Goal: Task Accomplishment & Management: Complete application form

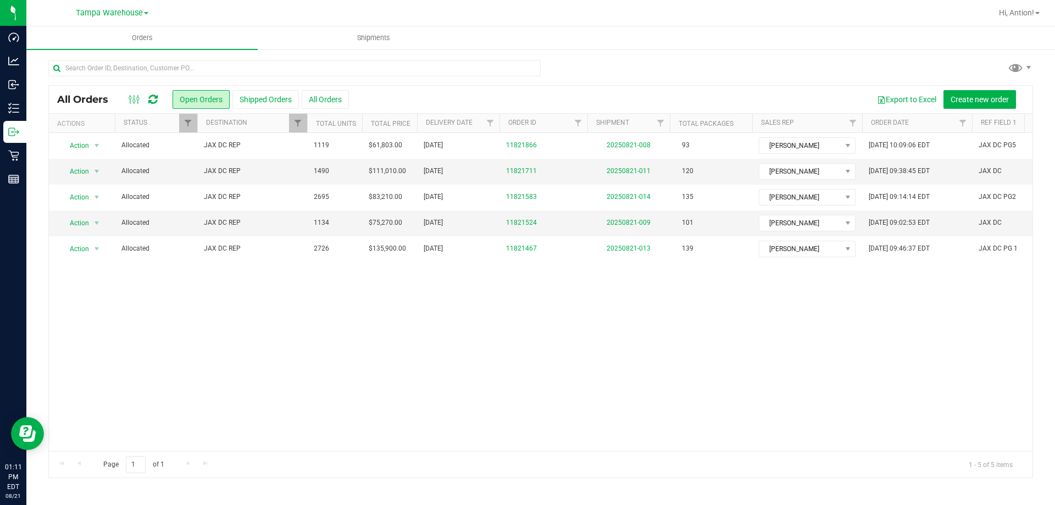
click at [115, 14] on span "Tampa Warehouse" at bounding box center [109, 12] width 67 height 9
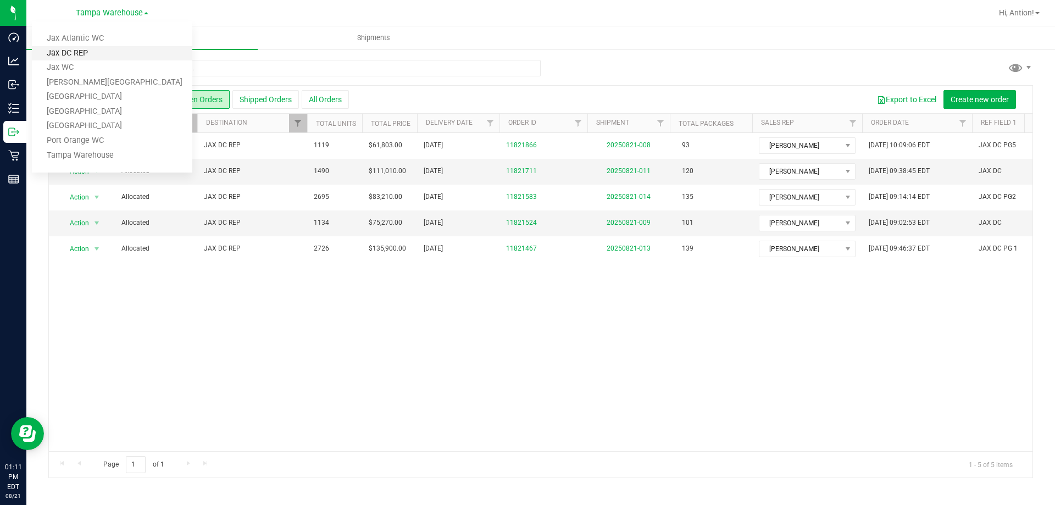
click at [96, 54] on link "Jax DC REP" at bounding box center [112, 53] width 160 height 15
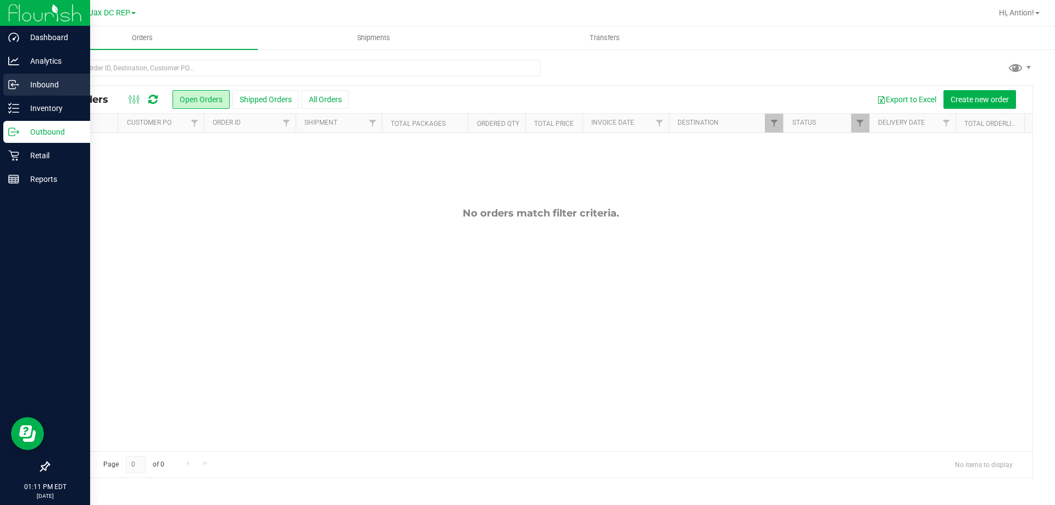
click at [46, 80] on p "Inbound" at bounding box center [52, 84] width 66 height 13
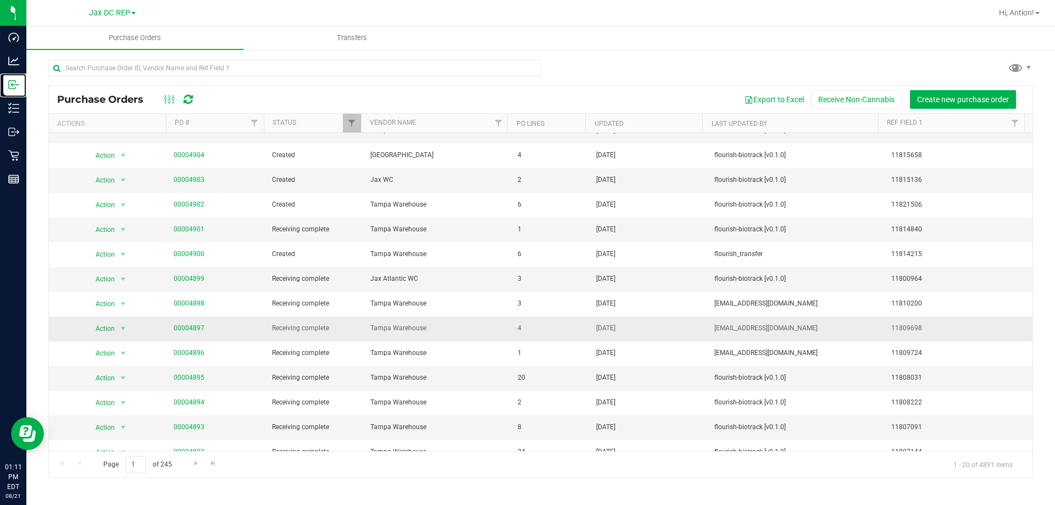
scroll to position [165, 0]
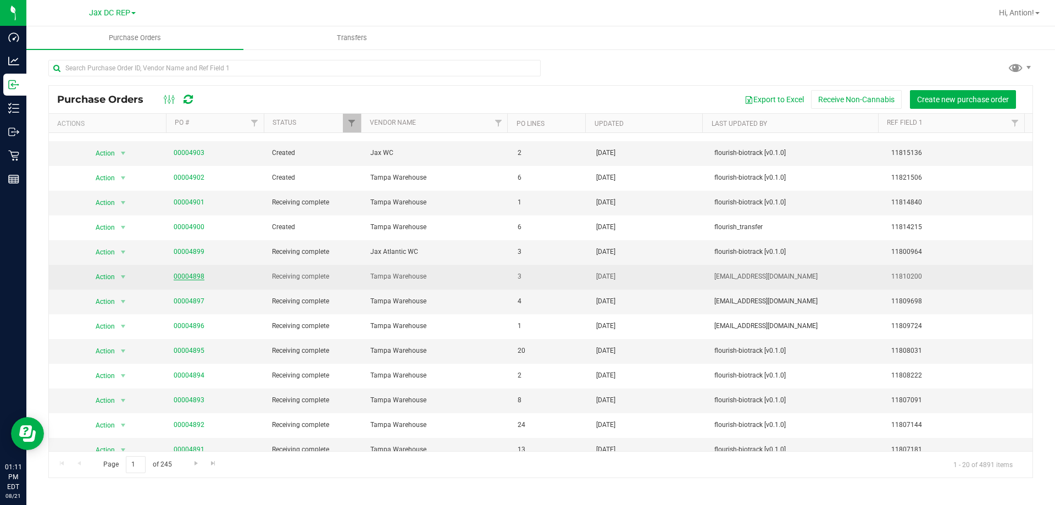
click at [197, 276] on link "00004898" at bounding box center [189, 276] width 31 height 8
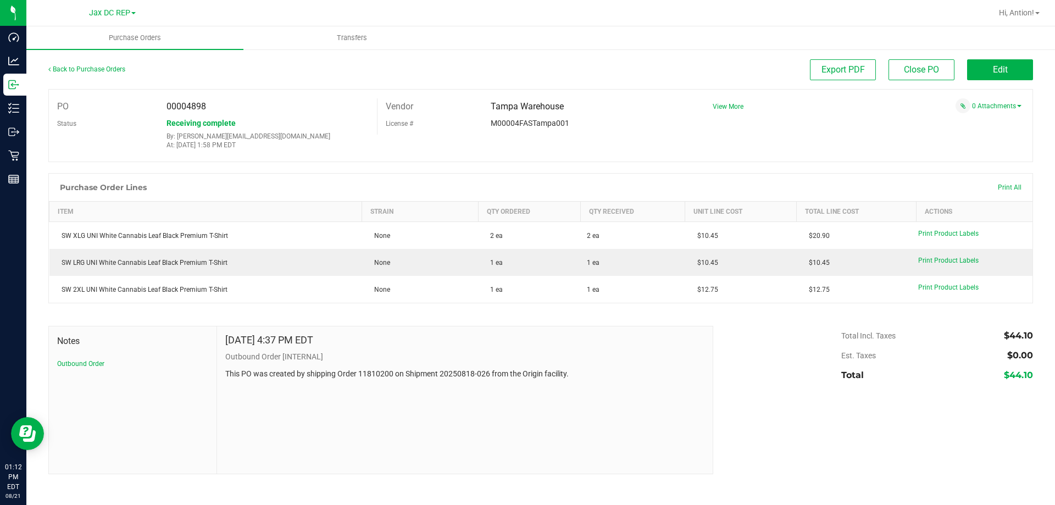
drag, startPoint x: 213, startPoint y: 105, endPoint x: 186, endPoint y: 104, distance: 26.9
click at [186, 104] on div "00004898" at bounding box center [267, 106] width 219 height 16
copy span "4898"
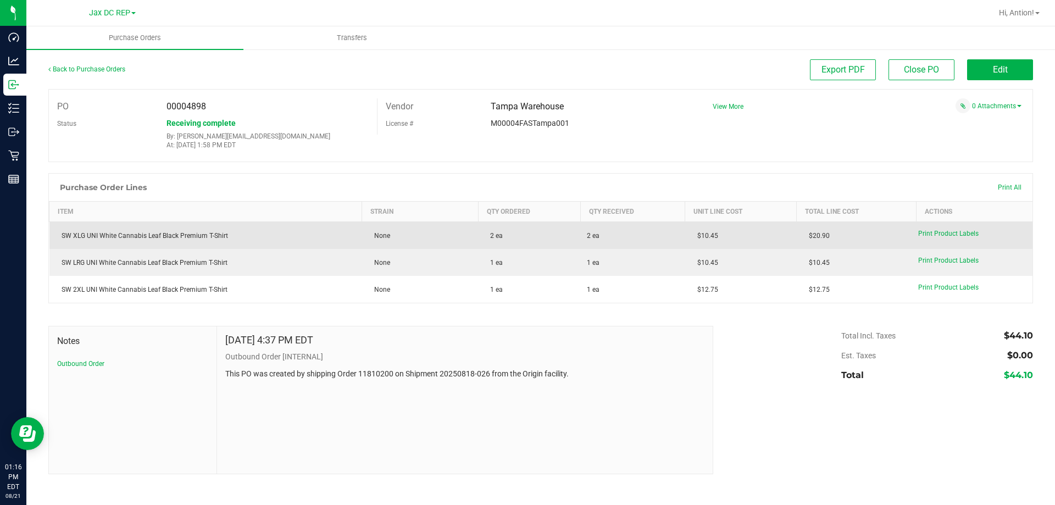
click at [173, 229] on td "SW XLG UNI White Cannabis Leaf Black Premium T-Shirt" at bounding box center [205, 235] width 313 height 27
copy div "SW XLG UNI White Cannabis Leaf Black Premium T-Shirt"
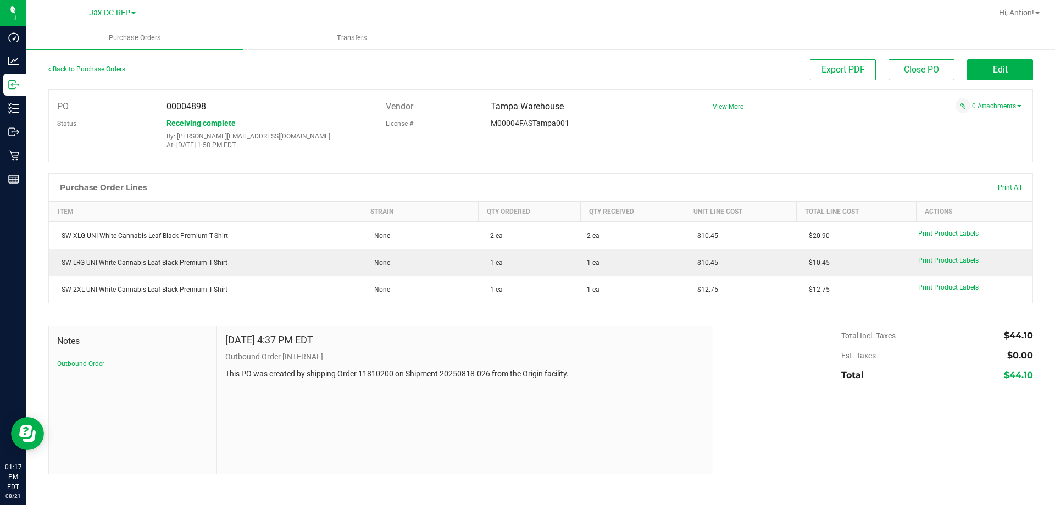
click at [187, 106] on span "00004898" at bounding box center [186, 106] width 40 height 10
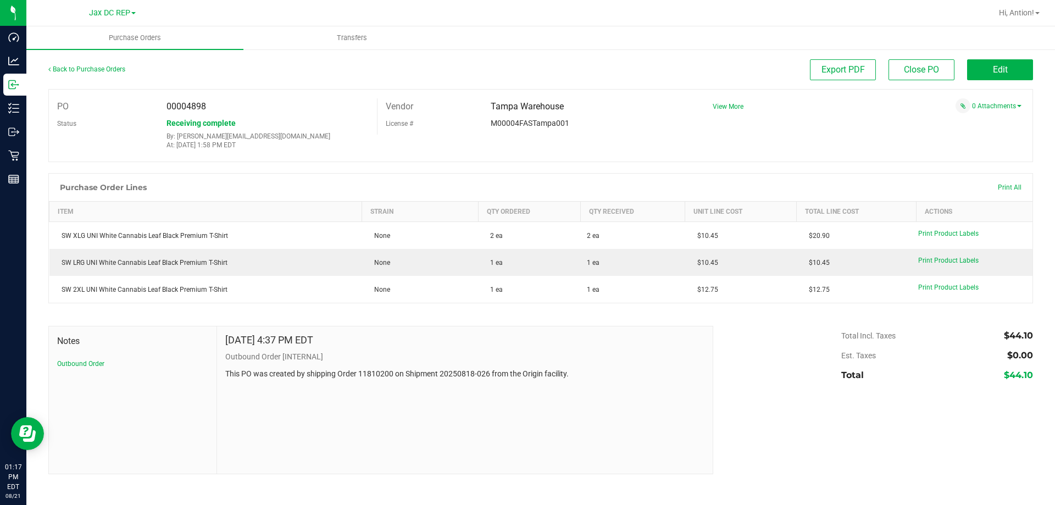
click at [250, 106] on div "00004898" at bounding box center [267, 106] width 219 height 16
drag, startPoint x: 186, startPoint y: 109, endPoint x: 225, endPoint y: 107, distance: 38.5
click at [225, 107] on div "00004898" at bounding box center [267, 106] width 219 height 16
copy span "4898"
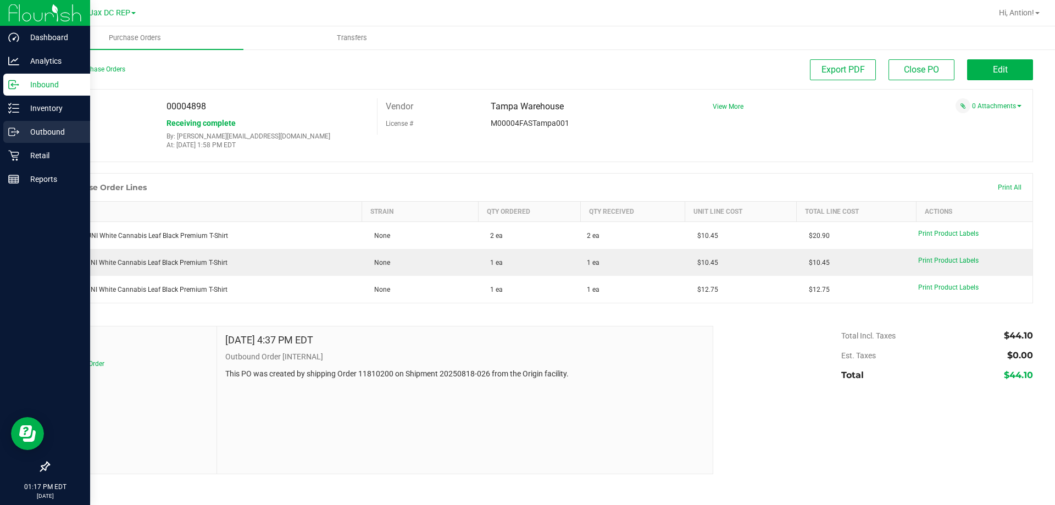
click at [46, 132] on p "Outbound" at bounding box center [52, 131] width 66 height 13
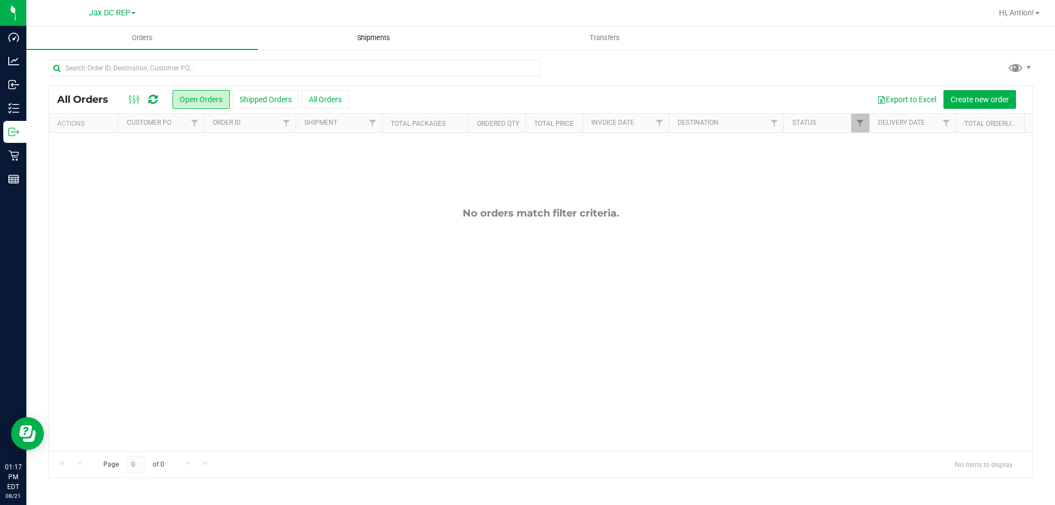
click at [369, 37] on span "Shipments" at bounding box center [373, 38] width 63 height 10
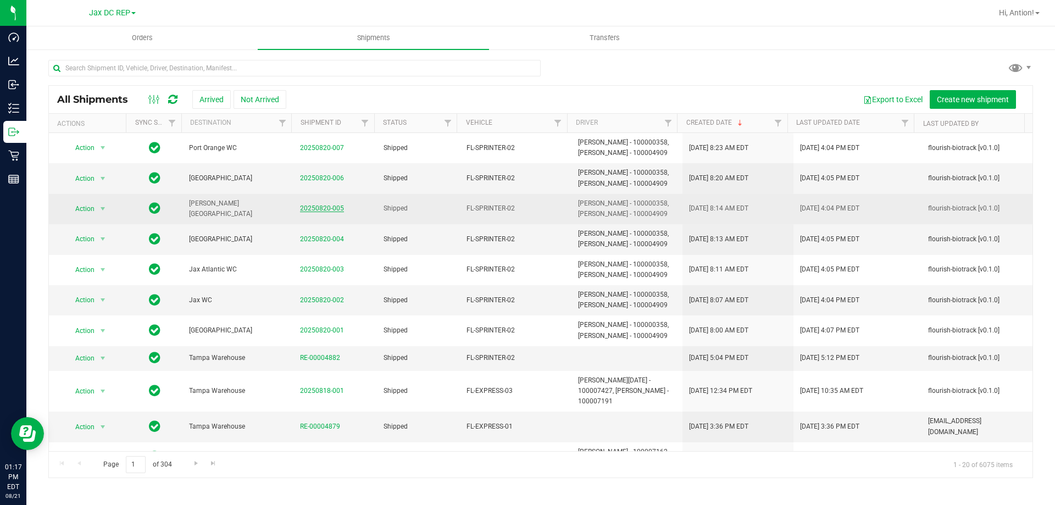
click at [305, 207] on link "20250820-005" at bounding box center [322, 208] width 44 height 8
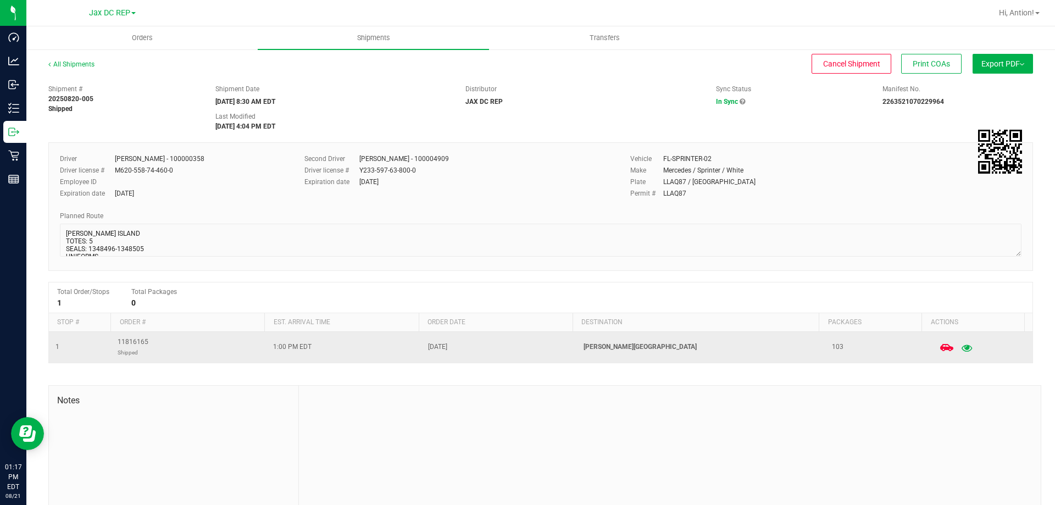
click at [961, 351] on icon "button" at bounding box center [966, 347] width 10 height 8
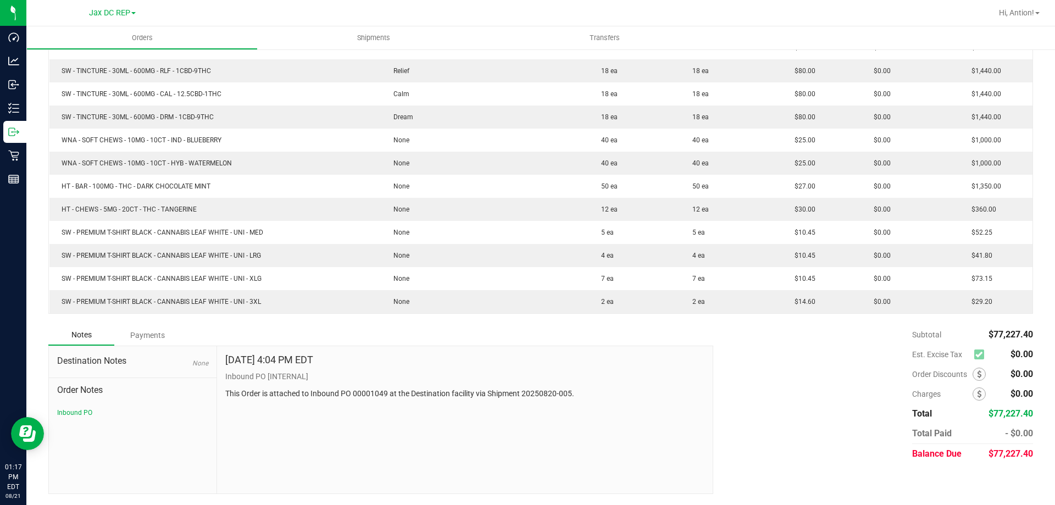
scroll to position [1799, 0]
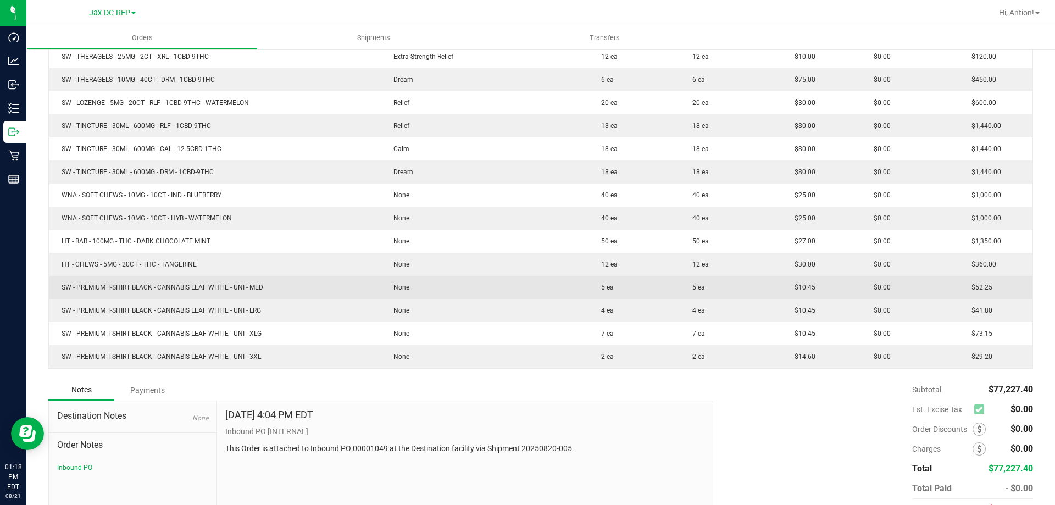
drag, startPoint x: 270, startPoint y: 286, endPoint x: 279, endPoint y: 285, distance: 8.8
click at [279, 285] on td "SW - PREMIUM T-SHIRT BLACK - CANNABIS LEAF WHITE - UNI - MED" at bounding box center [215, 287] width 332 height 23
drag, startPoint x: 638, startPoint y: 286, endPoint x: 608, endPoint y: 281, distance: 30.1
click at [608, 281] on td "5 ea" at bounding box center [634, 287] width 91 height 23
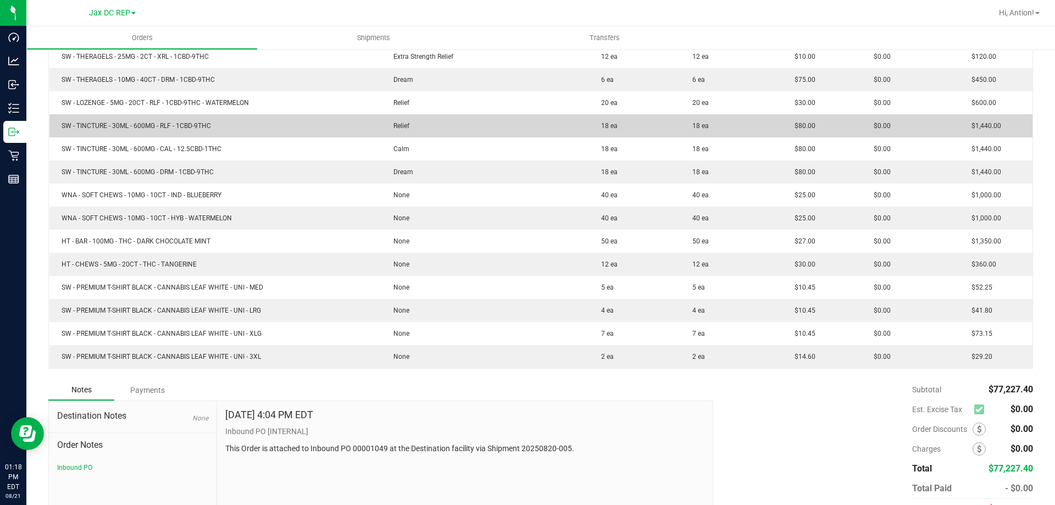
scroll to position [1744, 0]
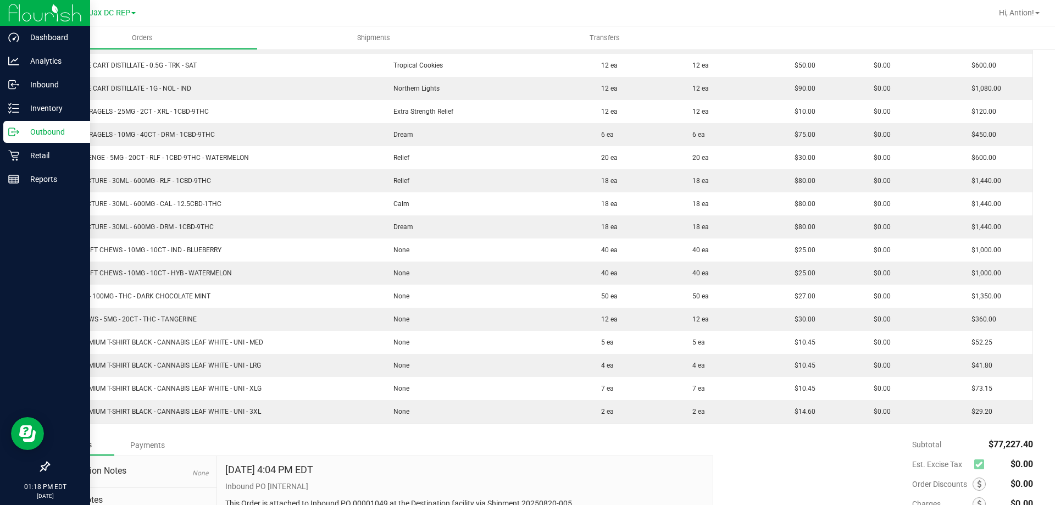
click at [14, 136] on icon at bounding box center [13, 131] width 11 height 11
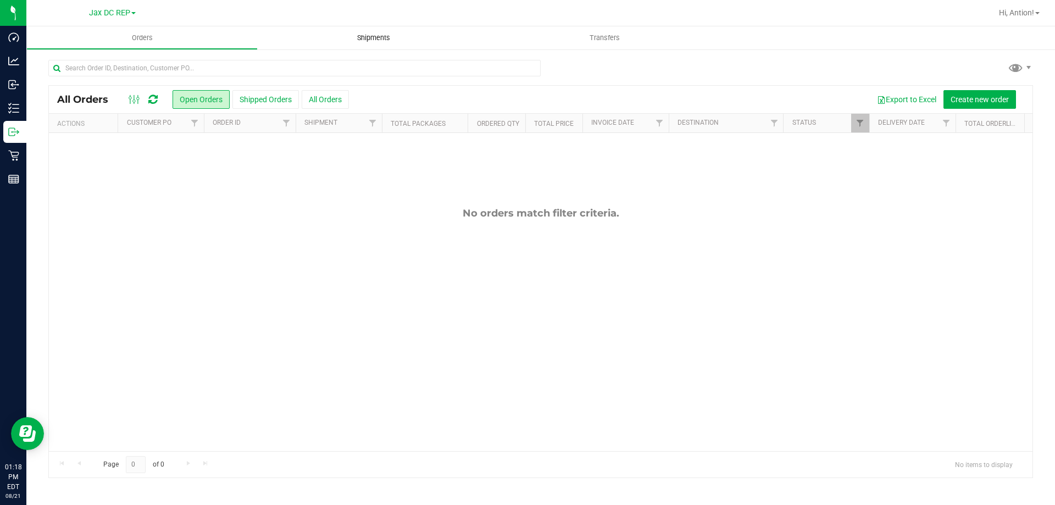
click at [378, 41] on span "Shipments" at bounding box center [373, 38] width 63 height 10
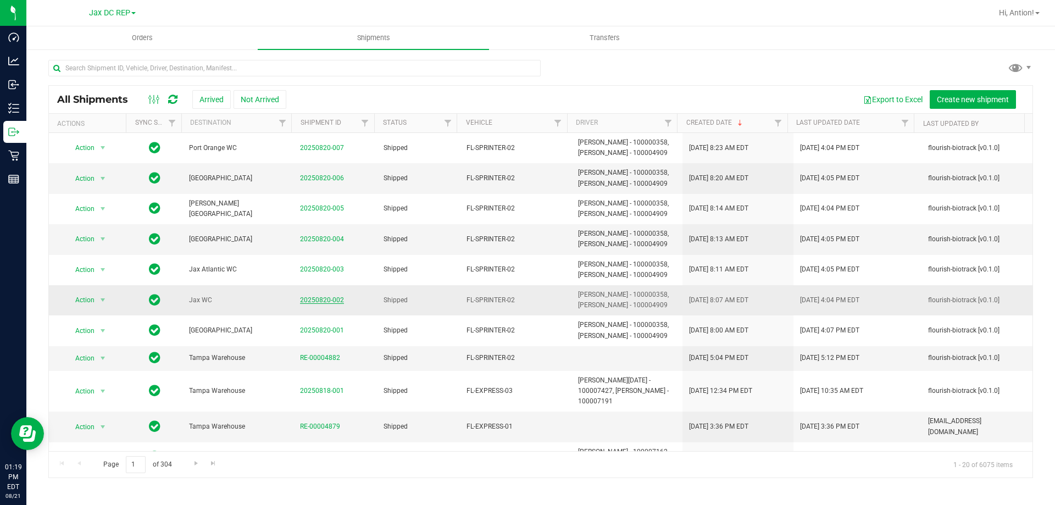
click at [321, 297] on link "20250820-002" at bounding box center [322, 300] width 44 height 8
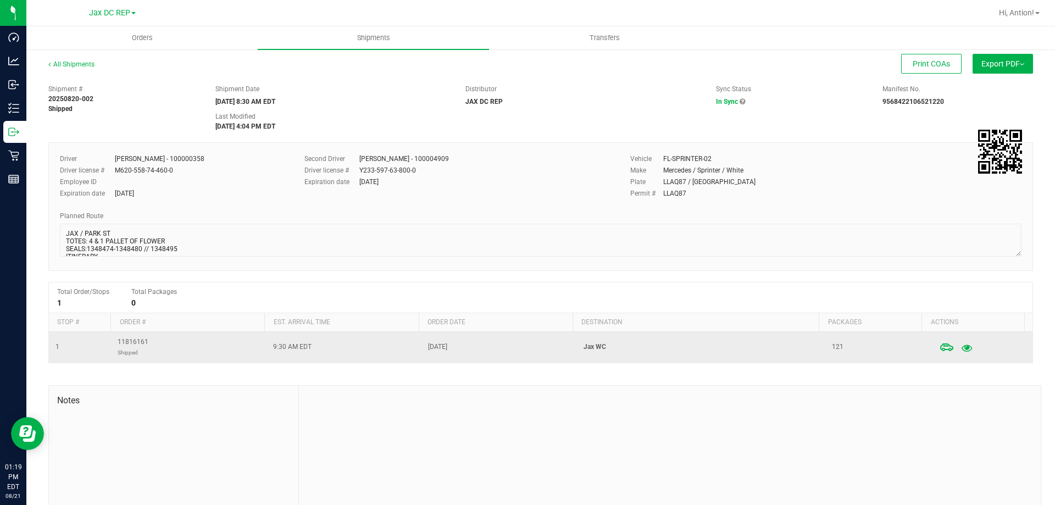
click at [961, 348] on icon "button" at bounding box center [966, 347] width 10 height 8
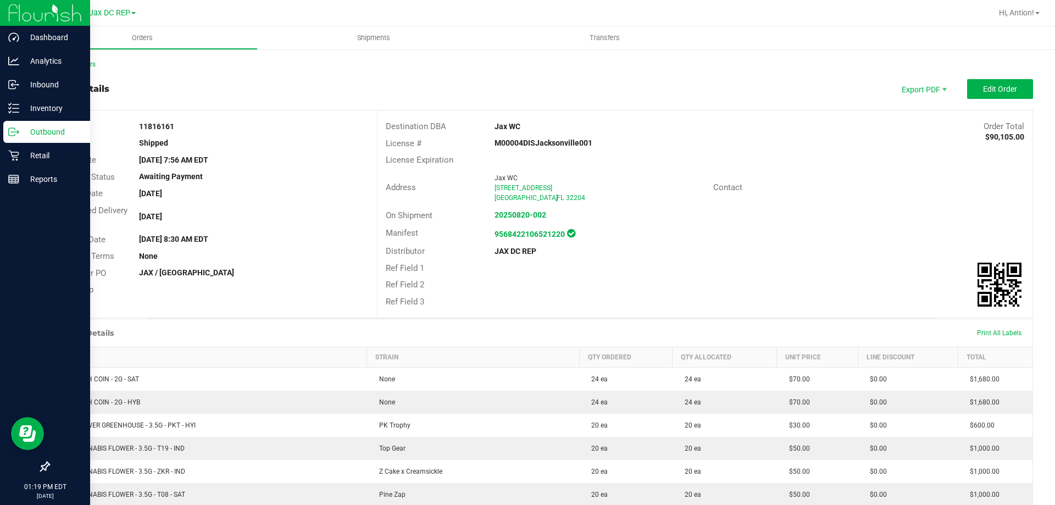
click at [41, 131] on p "Outbound" at bounding box center [52, 131] width 66 height 13
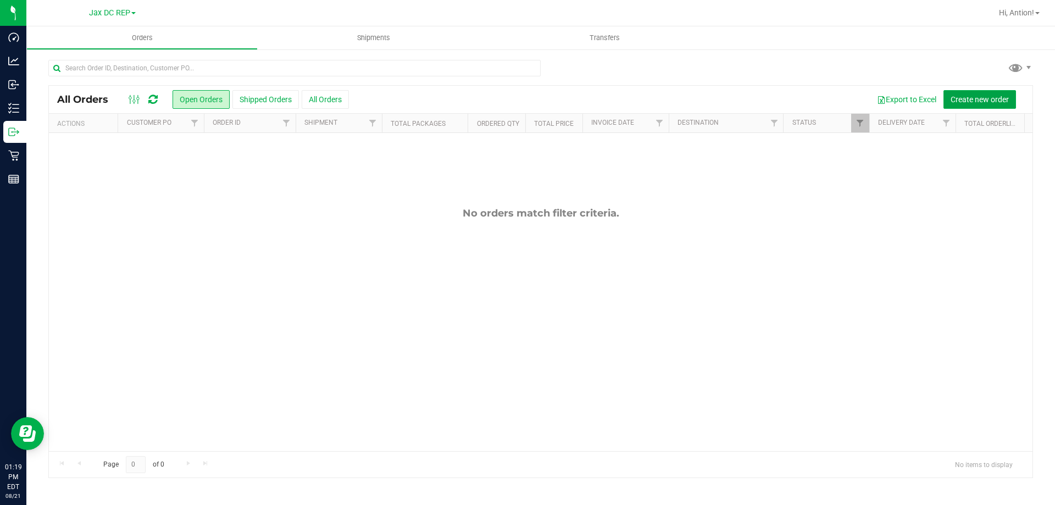
click at [960, 102] on span "Create new order" at bounding box center [979, 99] width 58 height 9
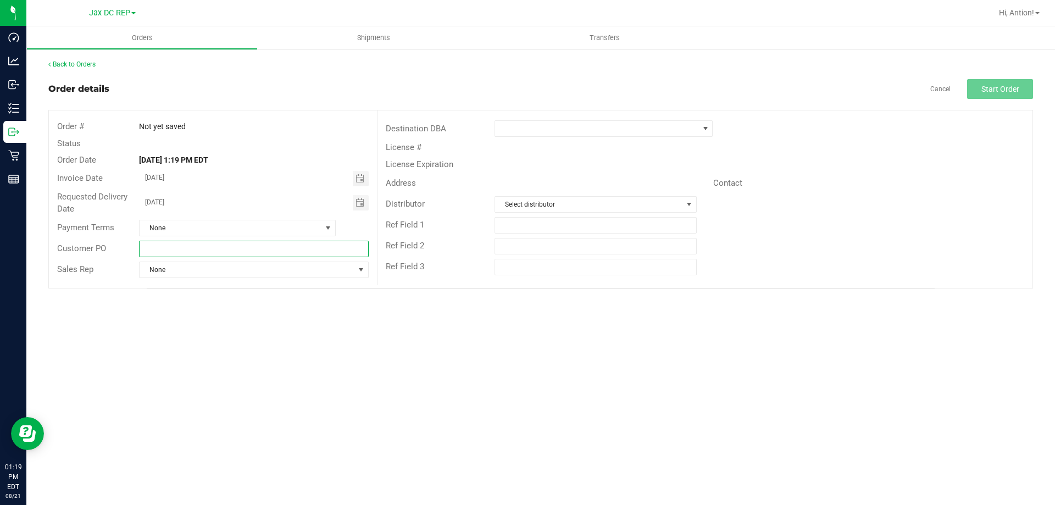
click at [199, 254] on input "text" at bounding box center [253, 249] width 229 height 16
type input "t"
type input "Tampa Warehouse"
click at [639, 132] on span at bounding box center [596, 128] width 203 height 15
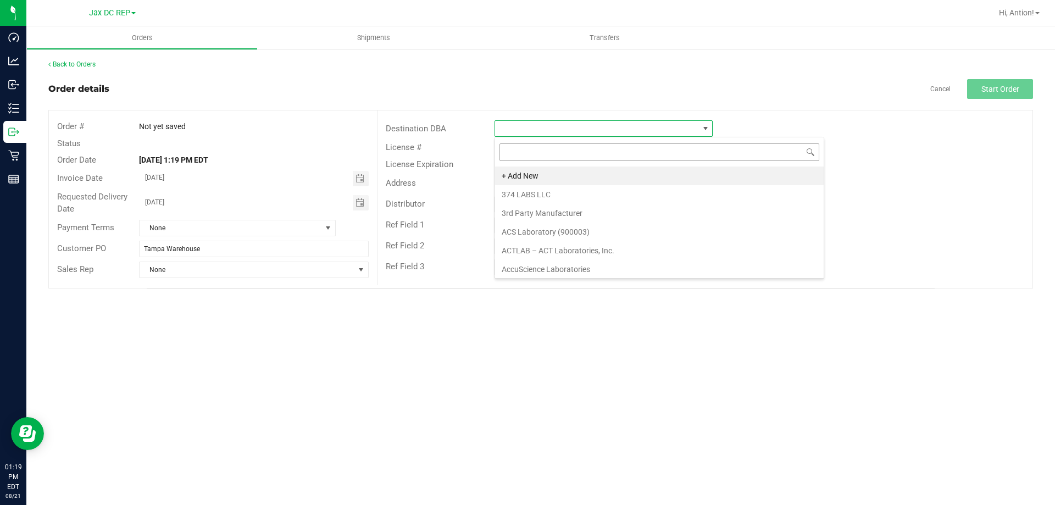
scroll to position [16, 218]
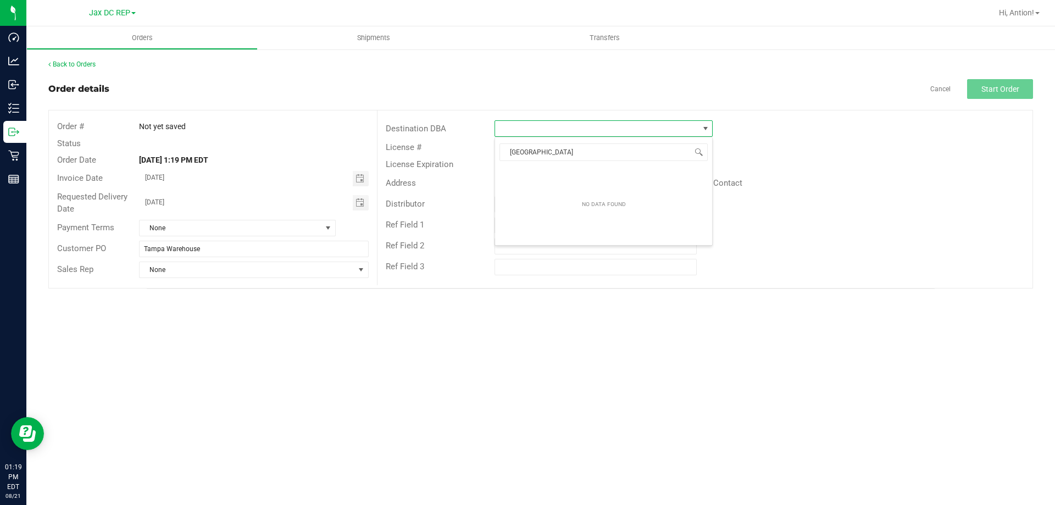
type input "tampa w"
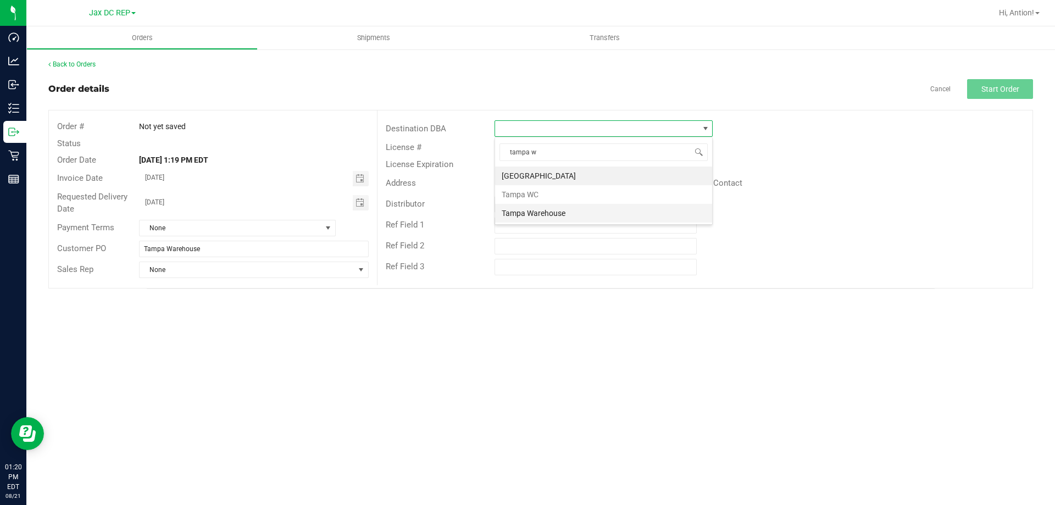
click at [570, 210] on li "Tampa Warehouse" at bounding box center [603, 213] width 217 height 19
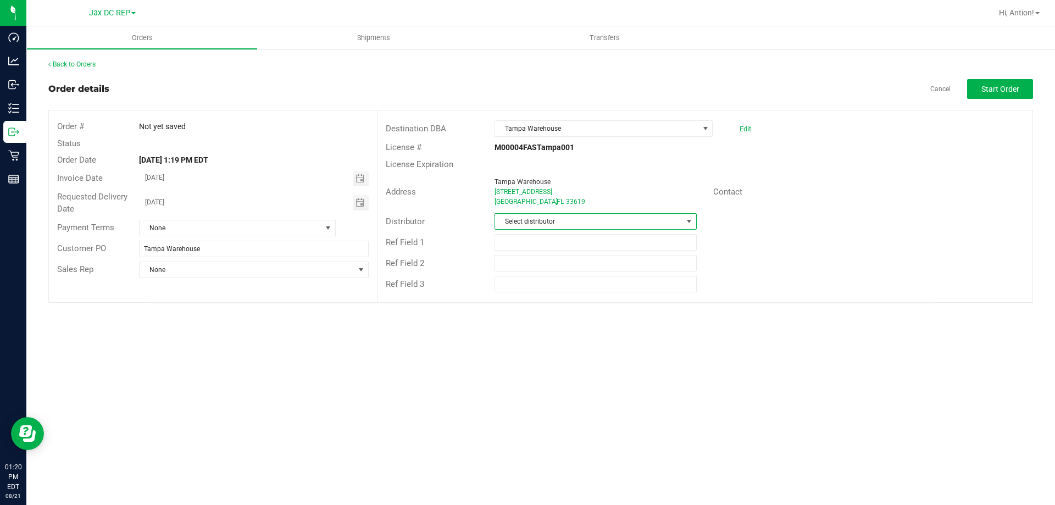
click at [566, 221] on span "Select distributor" at bounding box center [588, 221] width 187 height 15
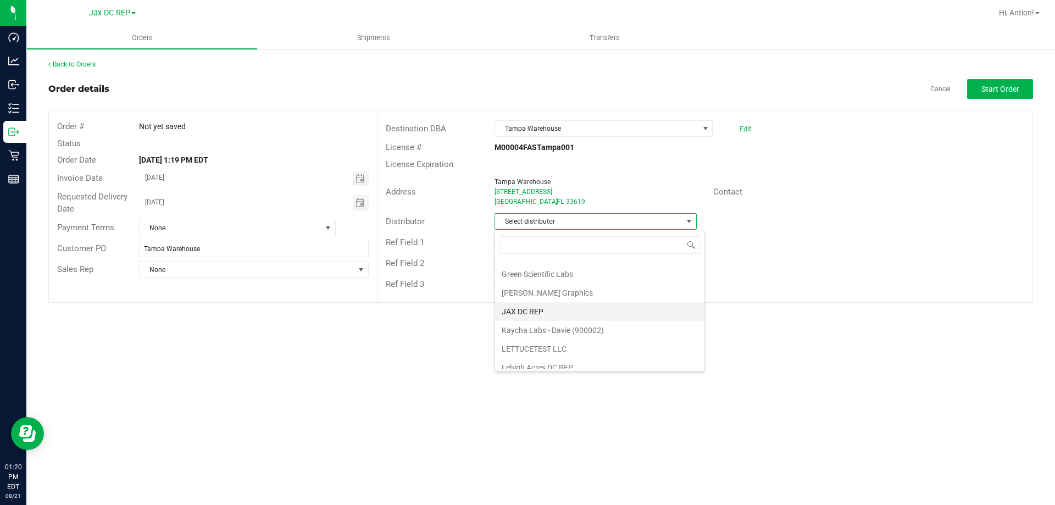
click at [561, 310] on li "JAX DC REP" at bounding box center [599, 311] width 209 height 19
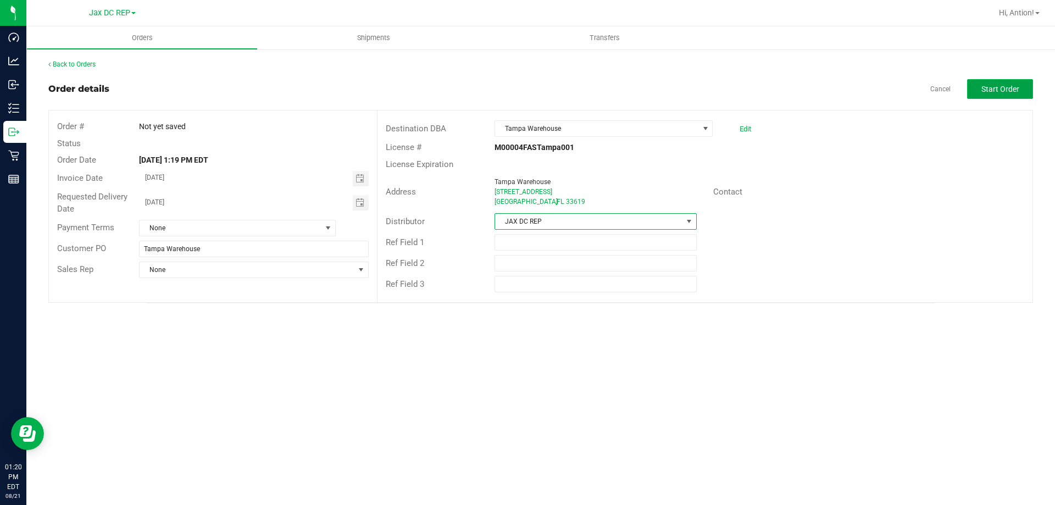
click at [993, 90] on span "Start Order" at bounding box center [1000, 89] width 38 height 9
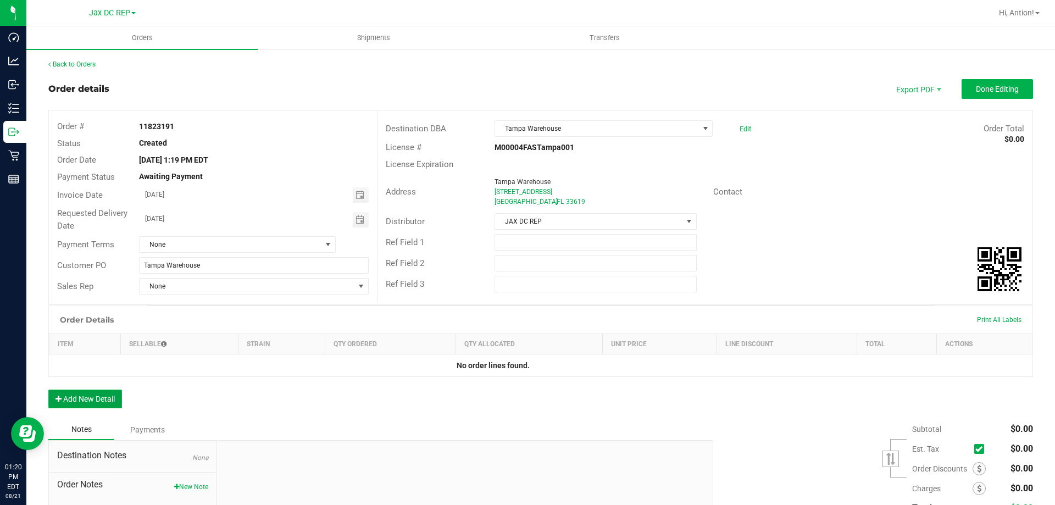
click at [109, 396] on button "Add New Detail" at bounding box center [85, 398] width 74 height 19
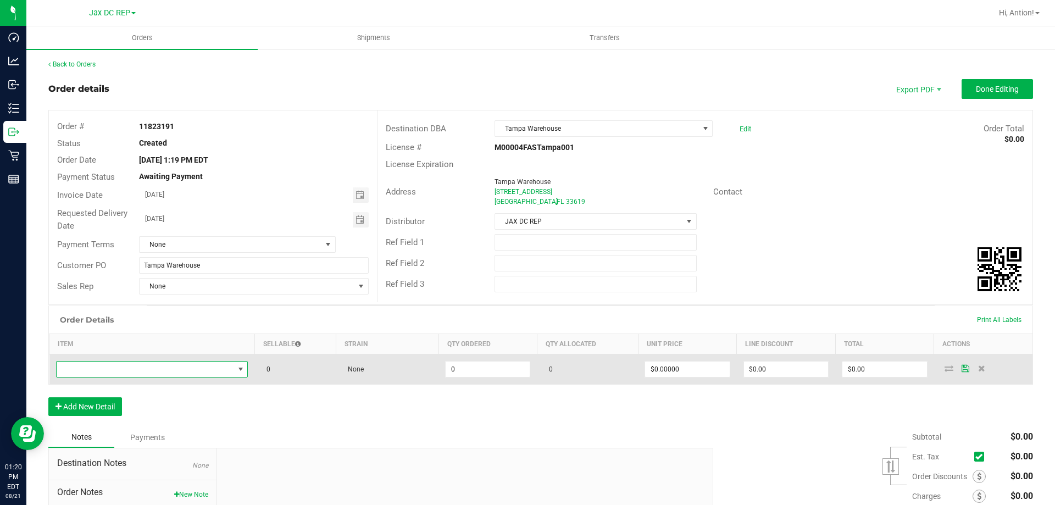
click at [146, 374] on span "NO DATA FOUND" at bounding box center [145, 368] width 177 height 15
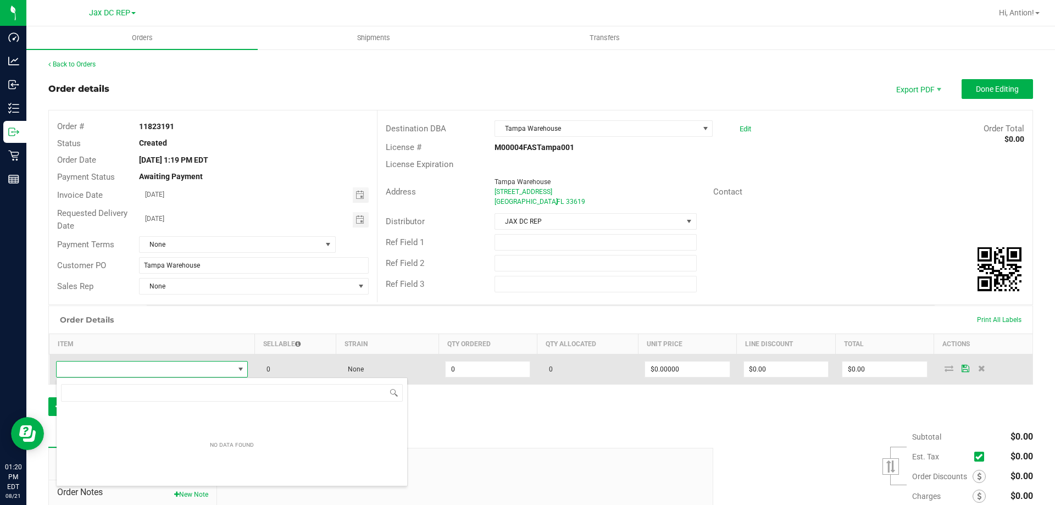
scroll to position [16, 190]
type input "SW XLG UNI White Cannabis Leaf Black Premium T-Shirt"
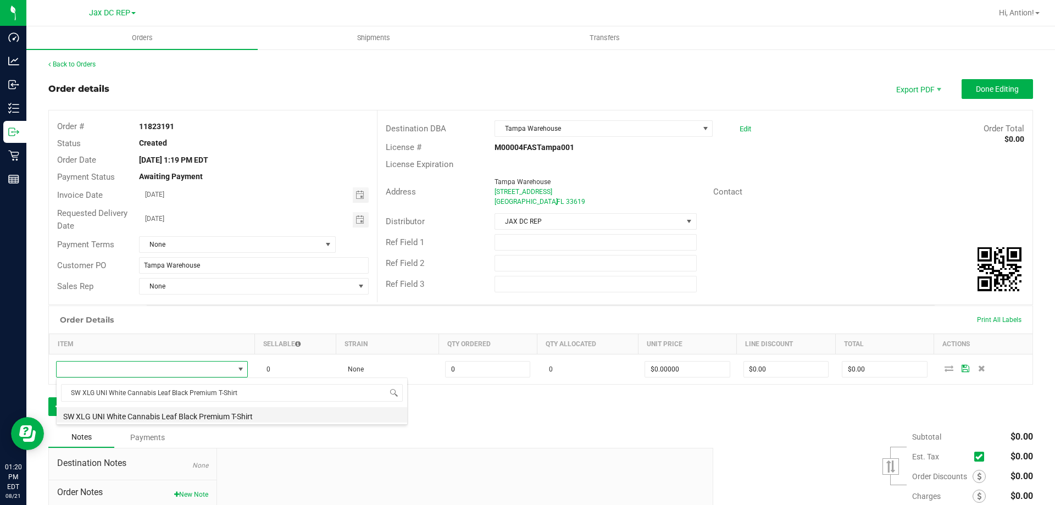
click at [156, 416] on li "SW XLG UNI White Cannabis Leaf Black Premium T-Shirt" at bounding box center [232, 414] width 350 height 15
type input "0 ea"
type input "$10.45000"
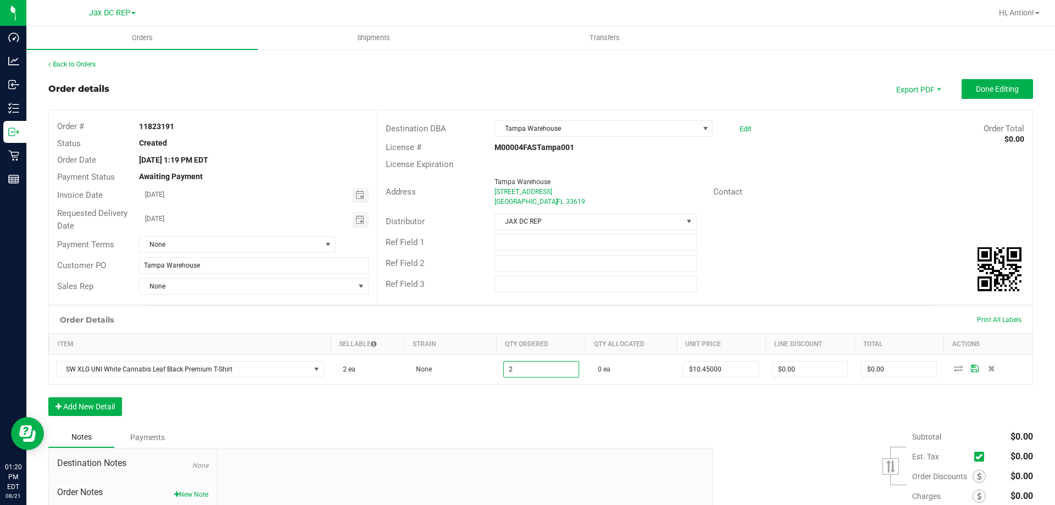
type input "2 ea"
type input "$20.90"
click at [463, 398] on div "Order Details Print All Labels Item Sellable Strain Qty Ordered Qty Allocated U…" at bounding box center [540, 365] width 984 height 121
click at [79, 414] on button "Add New Detail" at bounding box center [85, 406] width 74 height 19
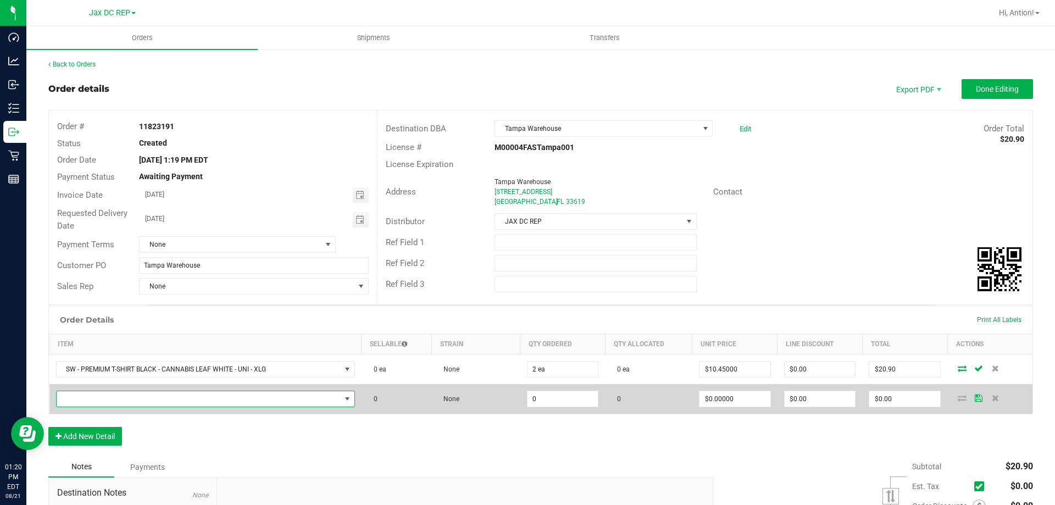
click at [92, 396] on span "NO DATA FOUND" at bounding box center [199, 398] width 284 height 15
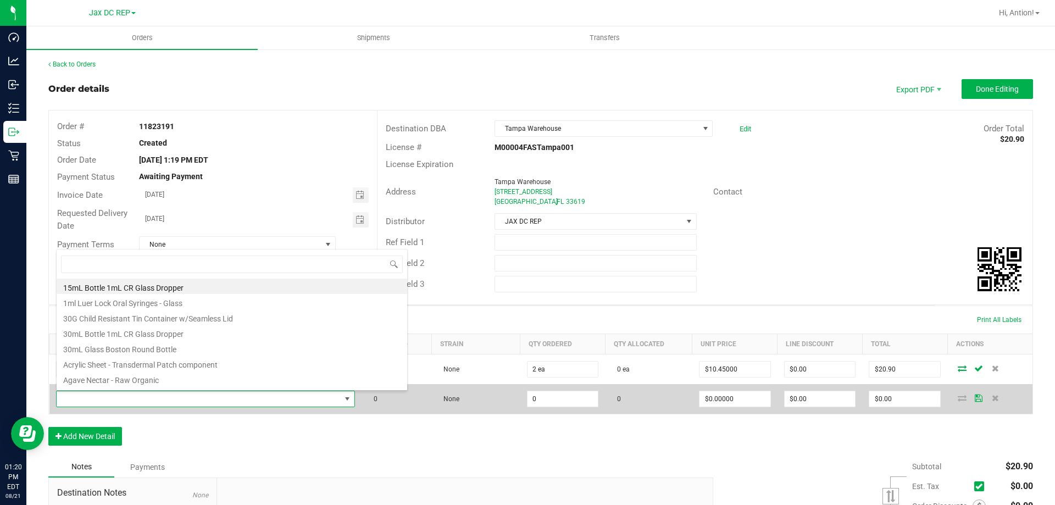
type input "SW LRG UNI White Cannabis Leaf Black Premium T-Shirt"
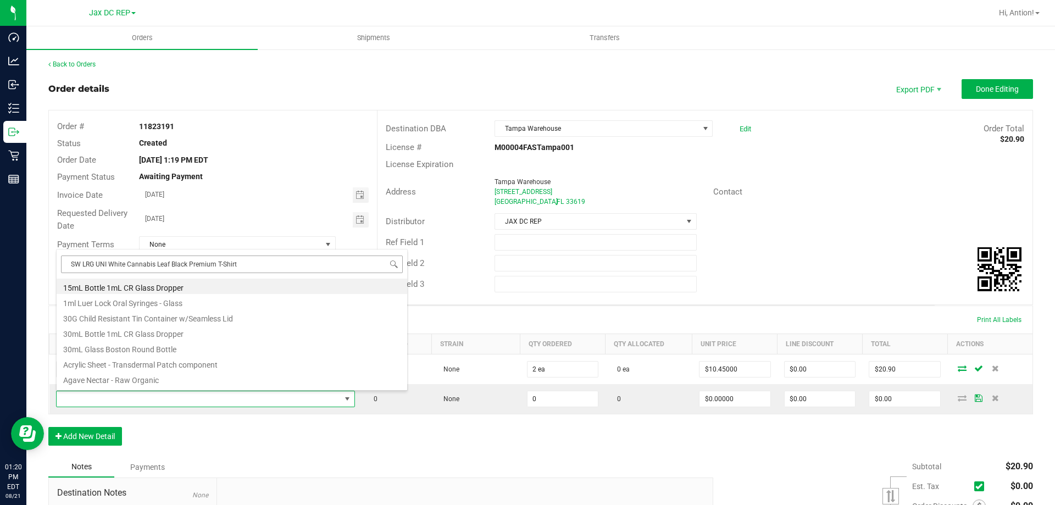
click at [71, 265] on body "Dashboard Analytics Inbound Inventory Outbound Retail Reports 01:20 PM EDT 08/2…" at bounding box center [527, 252] width 1055 height 505
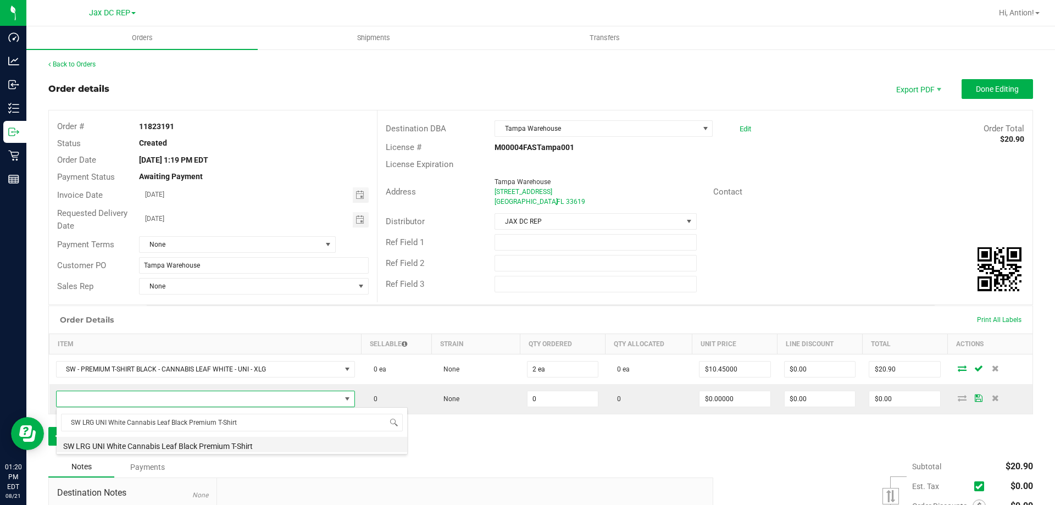
click at [274, 448] on li "SW LRG UNI White Cannabis Leaf Black Premium T-Shirt" at bounding box center [232, 444] width 350 height 15
type input "0 ea"
type input "$10.45000"
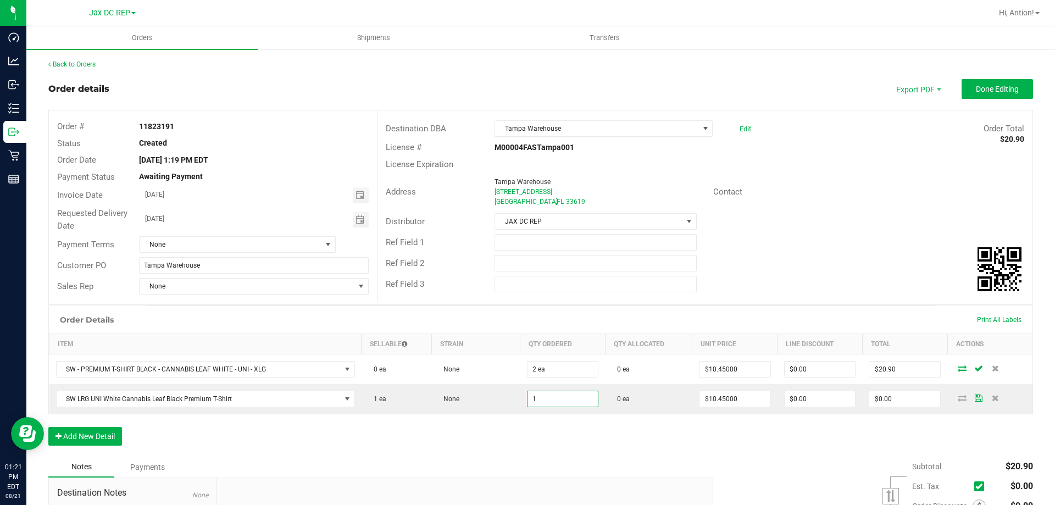
type input "1 ea"
type input "$10.45"
click at [486, 455] on div "Order Details Print All Labels Item Sellable Strain Qty Ordered Qty Allocated U…" at bounding box center [540, 380] width 984 height 151
click at [105, 433] on button "Add New Detail" at bounding box center [85, 436] width 74 height 19
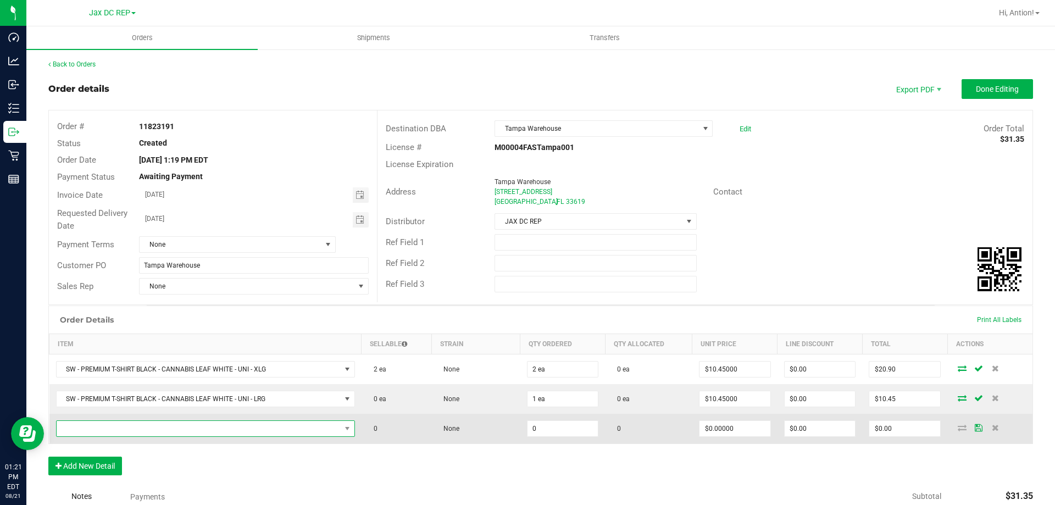
click at [108, 428] on span "NO DATA FOUND" at bounding box center [199, 428] width 284 height 15
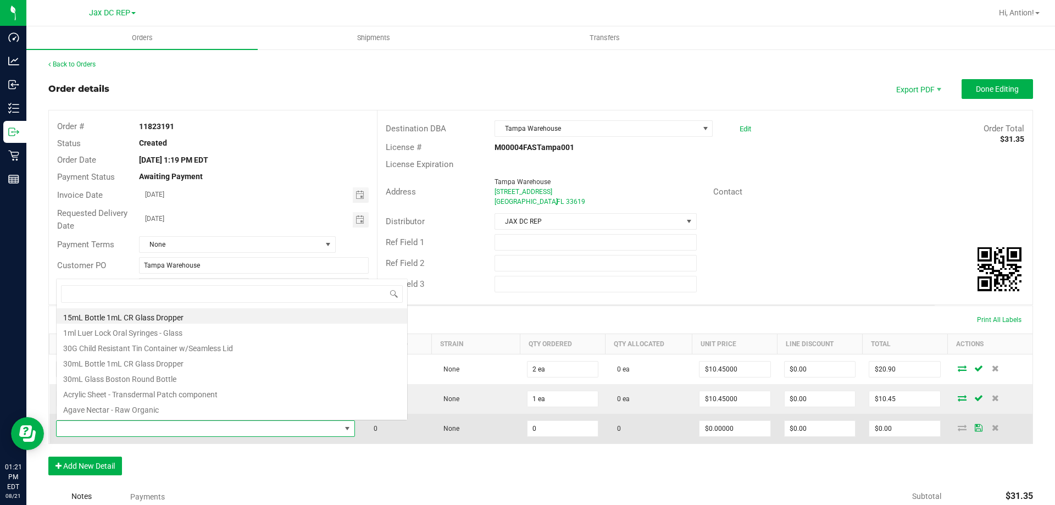
scroll to position [16, 293]
type input "SW 2XL UNI White Cannabis Leaf Black Premium T-Shirt"
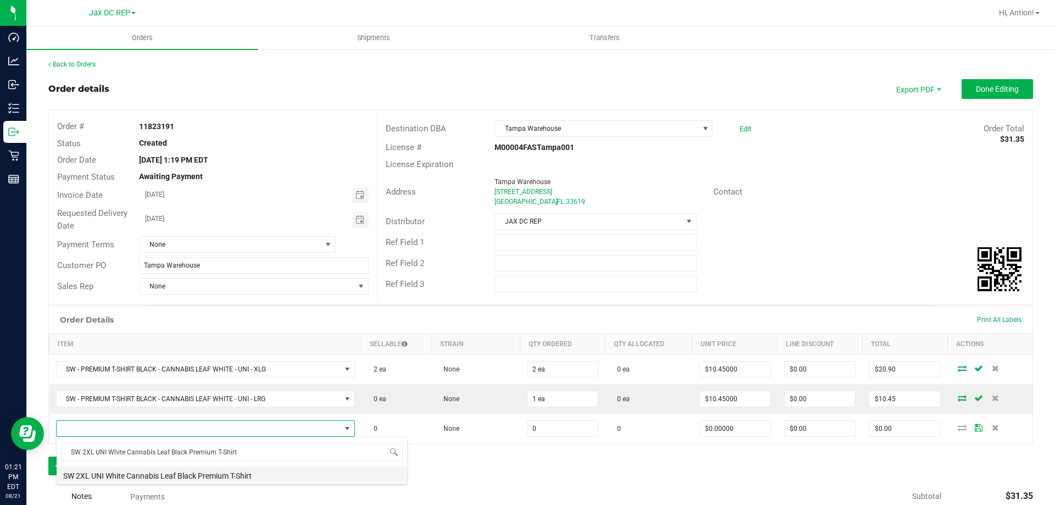
click at [303, 477] on li "SW 2XL UNI White Cannabis Leaf Black Premium T-Shirt" at bounding box center [232, 473] width 350 height 15
type input "0 ea"
type input "$12.75000"
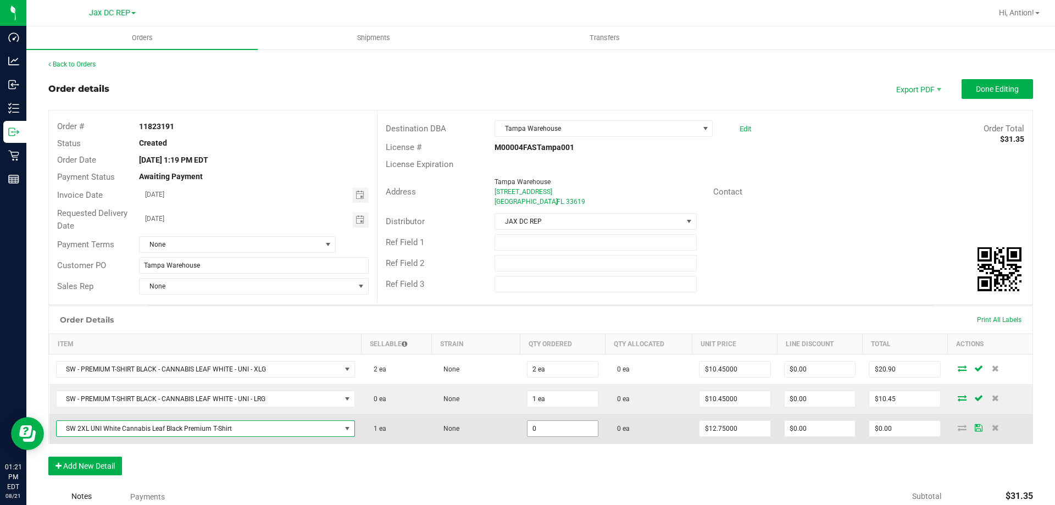
click at [557, 427] on input "0" at bounding box center [562, 428] width 71 height 15
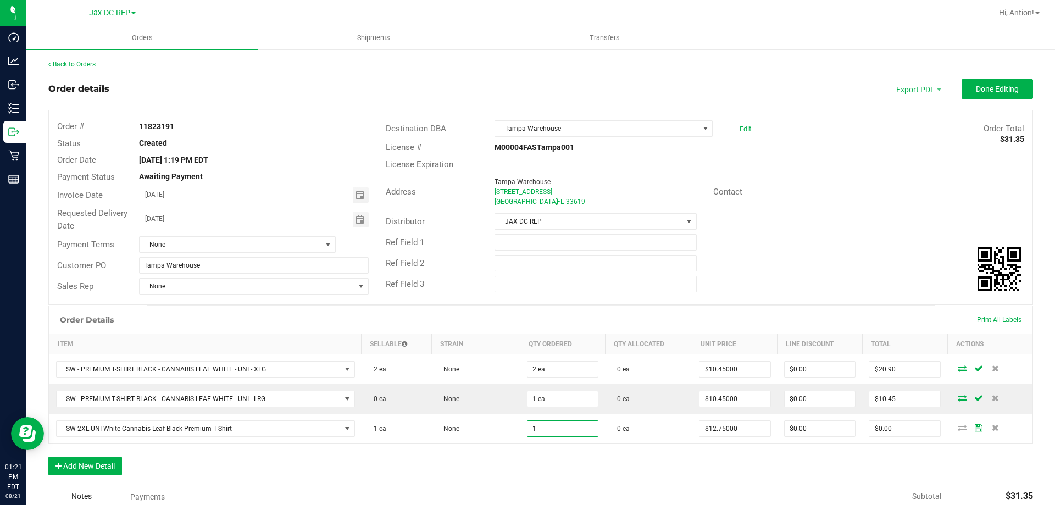
type input "1 ea"
type input "$12.75"
click at [502, 458] on div "Order Details Print All Labels Item Sellable Strain Qty Ordered Qty Allocated U…" at bounding box center [540, 395] width 984 height 181
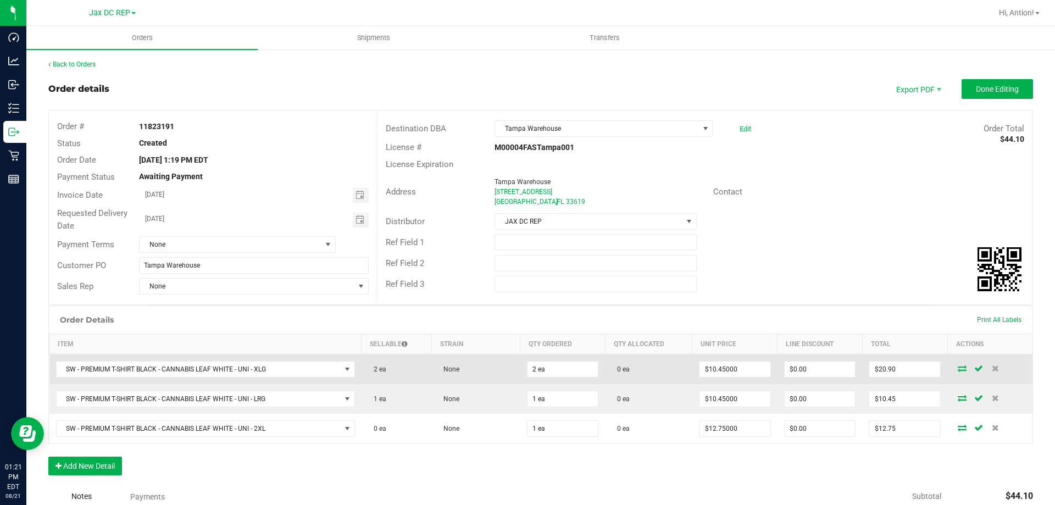
click at [958, 369] on icon at bounding box center [962, 368] width 9 height 7
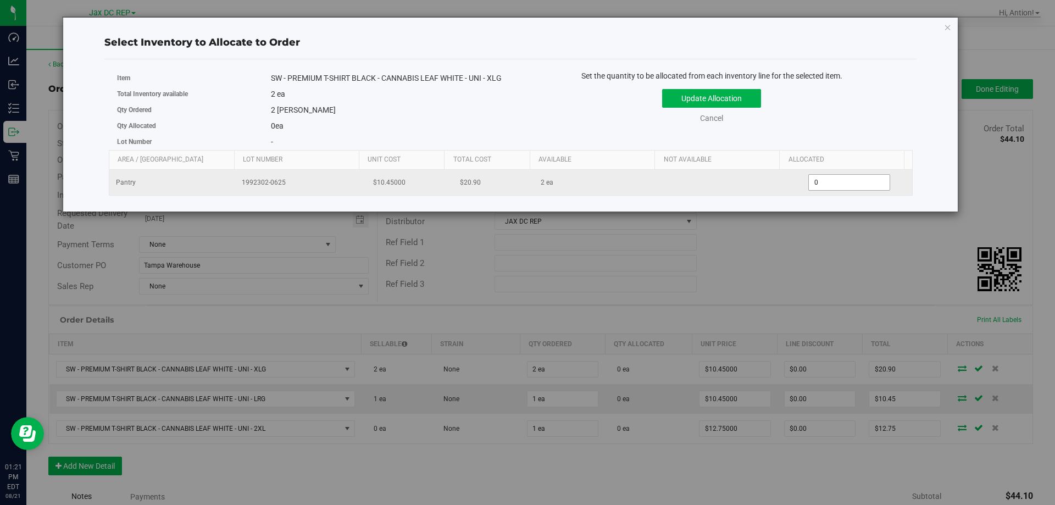
click at [827, 191] on span "0 0" at bounding box center [849, 182] width 82 height 16
type input "02"
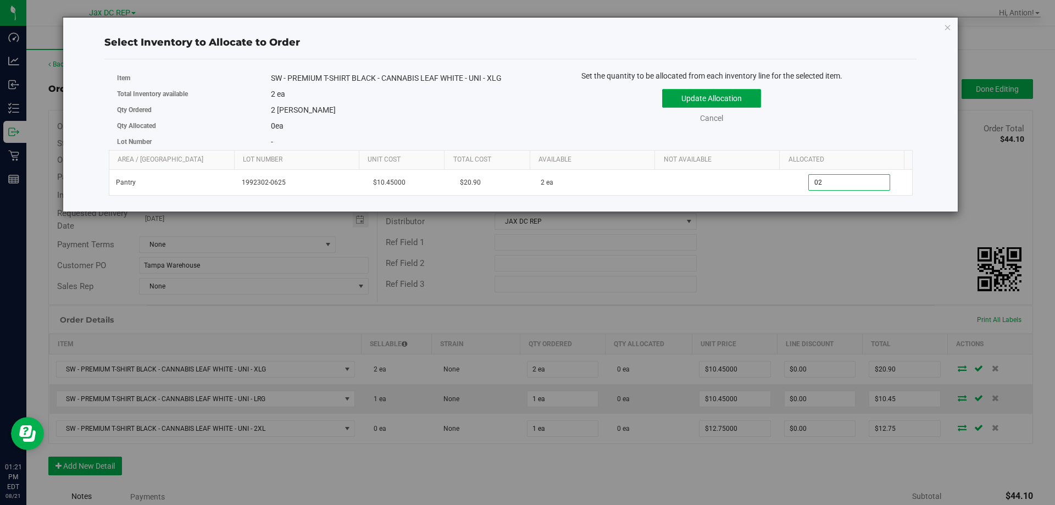
type input "2"
click at [737, 108] on button "Update Allocation" at bounding box center [711, 98] width 99 height 19
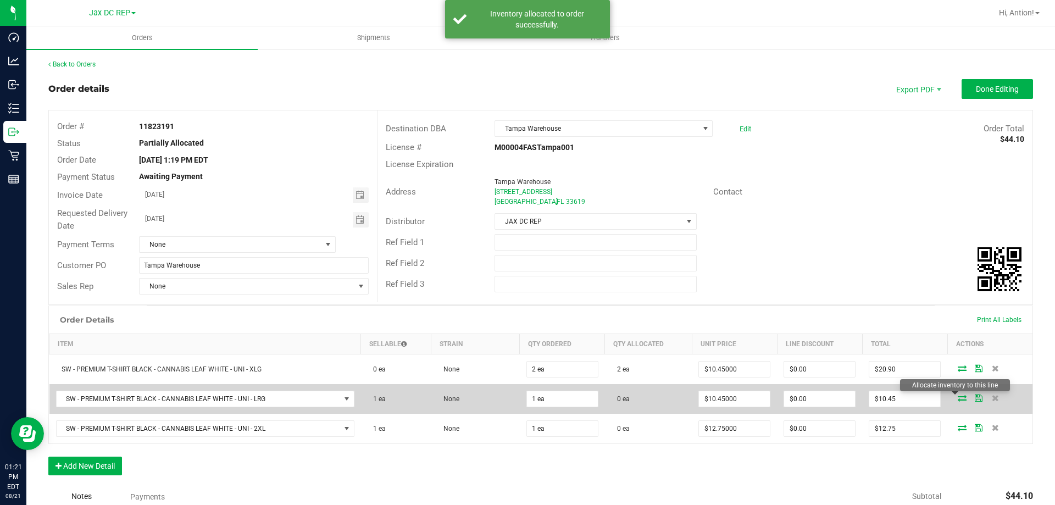
click at [958, 398] on icon at bounding box center [962, 397] width 9 height 7
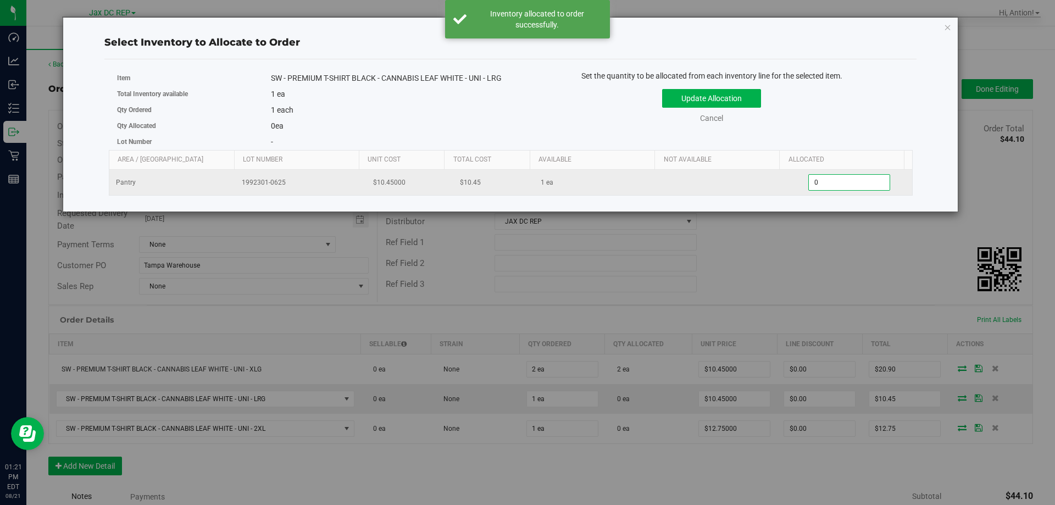
click at [845, 191] on span "0 0" at bounding box center [849, 182] width 82 height 16
type input "01"
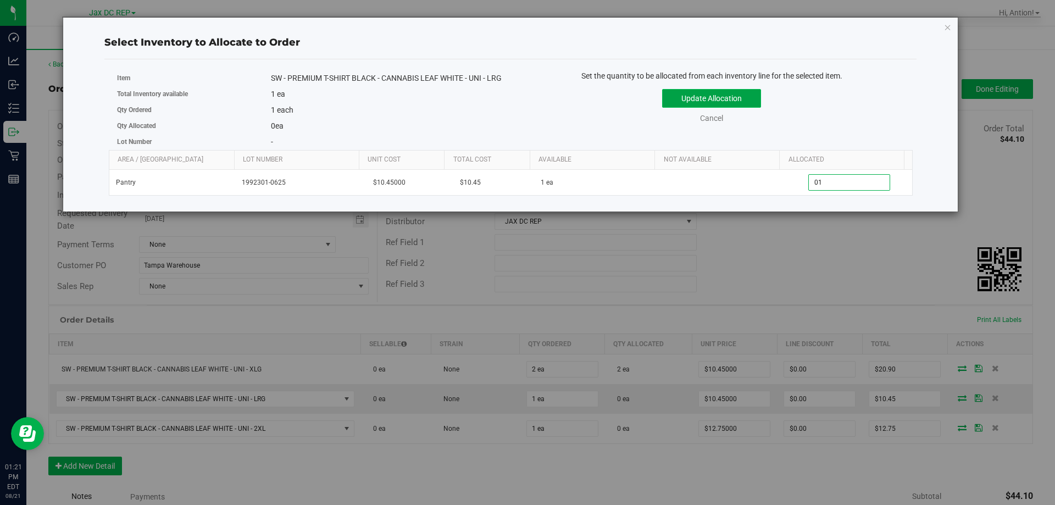
type input "1"
click at [739, 94] on button "Update Allocation" at bounding box center [711, 98] width 99 height 19
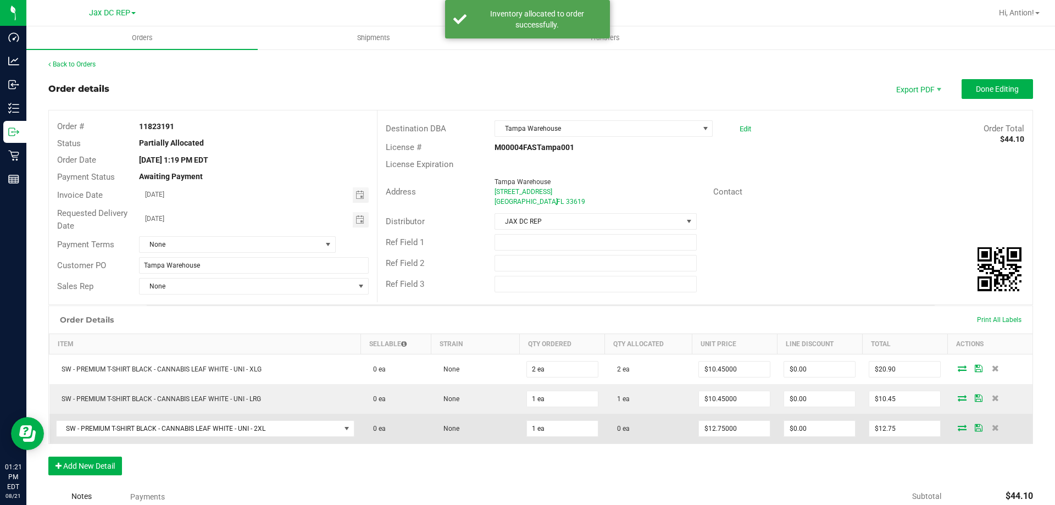
click at [958, 428] on icon at bounding box center [962, 427] width 9 height 7
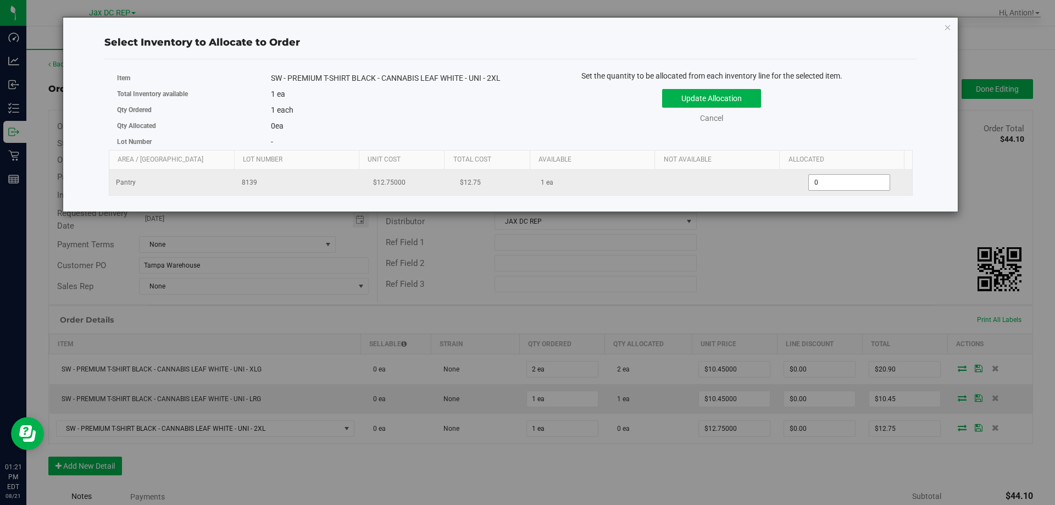
click at [821, 191] on span "0 0" at bounding box center [849, 182] width 82 height 16
click at [822, 191] on span "0 0" at bounding box center [849, 182] width 82 height 16
type input "01"
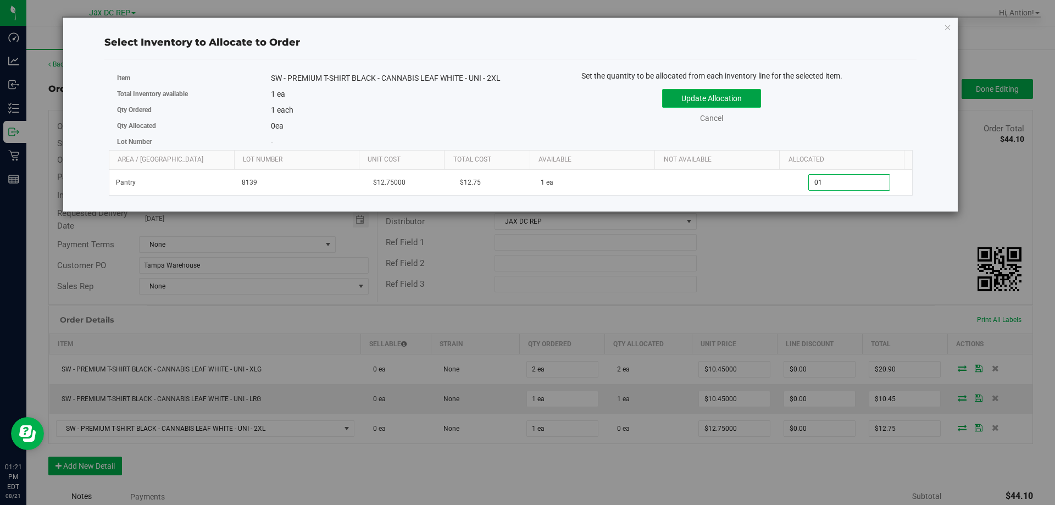
type input "1"
click at [714, 100] on button "Update Allocation" at bounding box center [711, 98] width 99 height 19
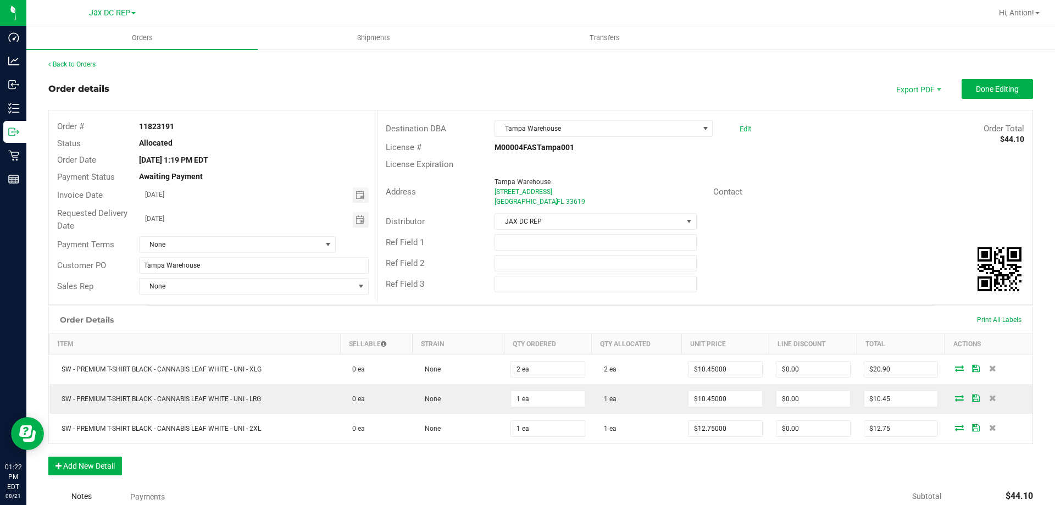
click at [823, 279] on div "Ref Field 3" at bounding box center [704, 284] width 655 height 21
click at [977, 82] on button "Done Editing" at bounding box center [996, 89] width 71 height 20
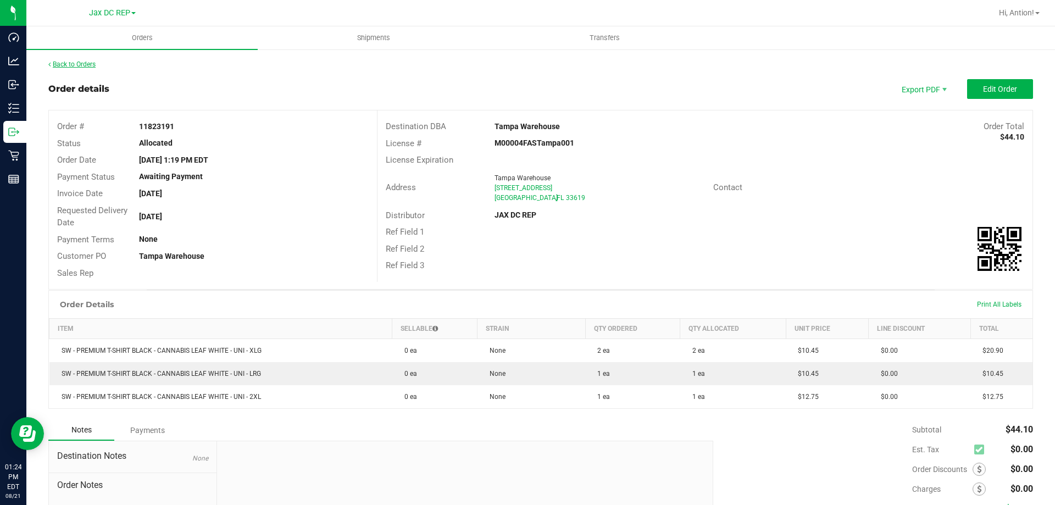
click at [77, 62] on link "Back to Orders" at bounding box center [71, 64] width 47 height 8
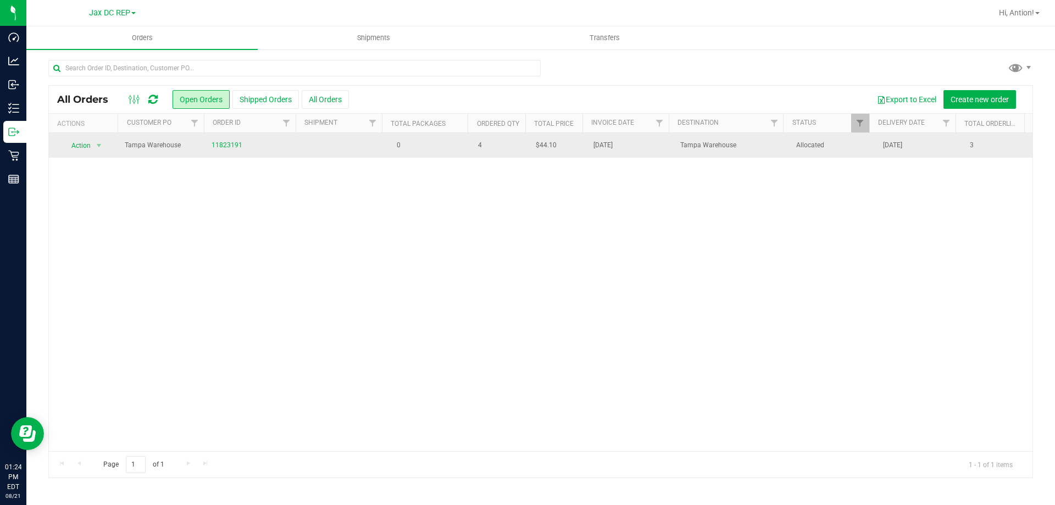
click at [458, 149] on td "0" at bounding box center [428, 145] width 87 height 25
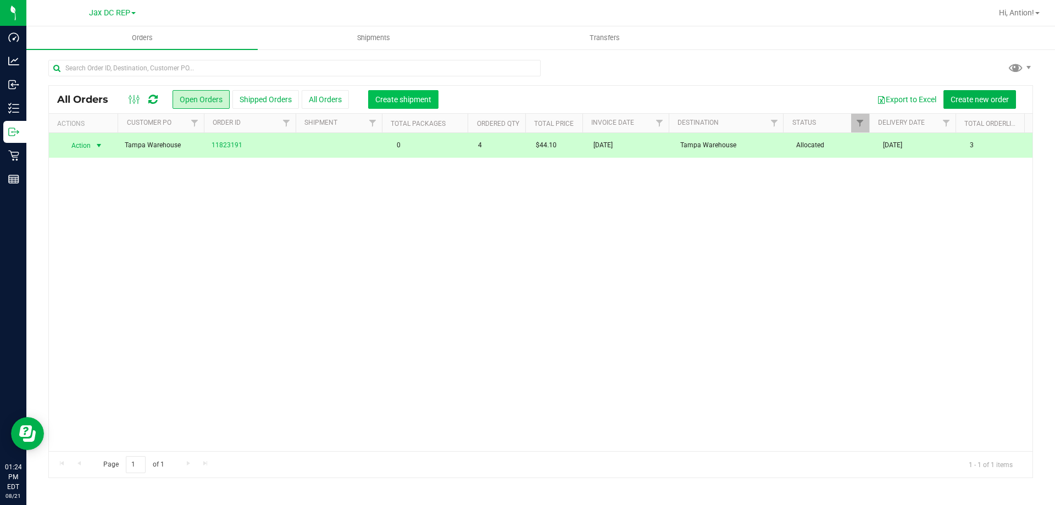
click at [422, 92] on button "Create shipment" at bounding box center [403, 99] width 70 height 19
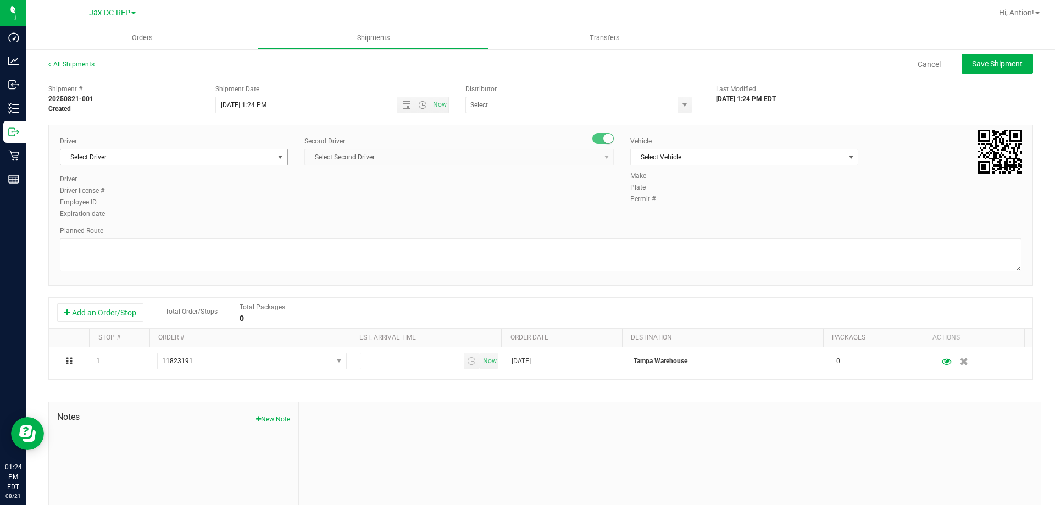
click at [116, 154] on span "Select Driver" at bounding box center [166, 156] width 213 height 15
click at [233, 102] on input "8/21/2025 1:24 PM" at bounding box center [316, 104] width 200 height 15
click at [274, 108] on input "8/22/2025 11:30 PM" at bounding box center [316, 104] width 200 height 15
type input "8/22/2025 11:30 AM"
click at [478, 103] on input "text" at bounding box center [568, 104] width 205 height 15
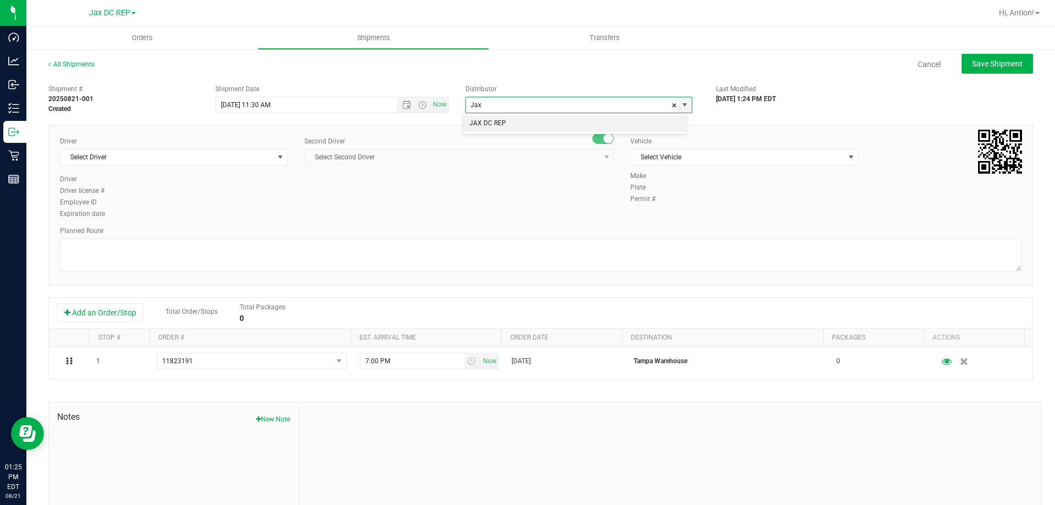
click at [550, 125] on li "JAX DC REP" at bounding box center [575, 123] width 224 height 16
type input "JAX DC REP"
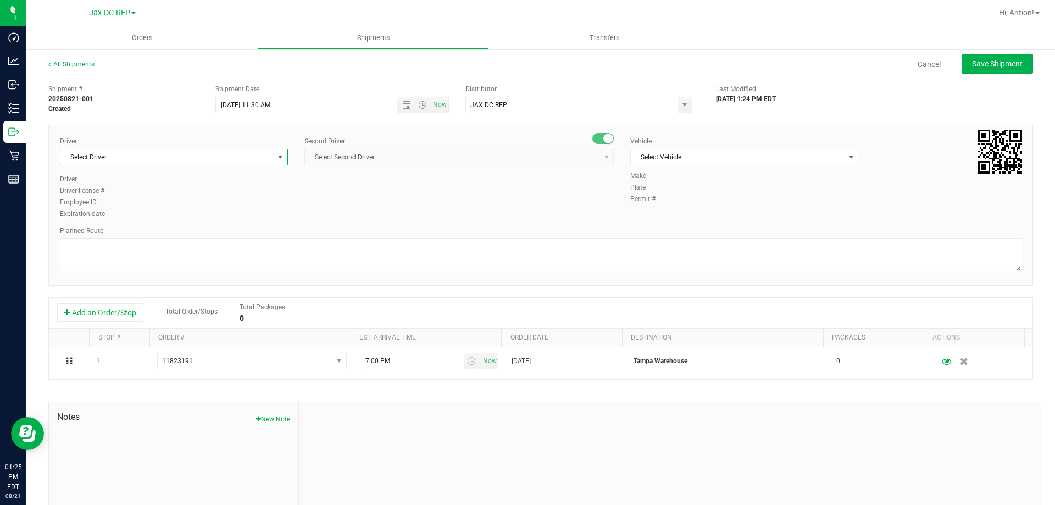
click at [172, 153] on span "Select Driver" at bounding box center [166, 156] width 213 height 15
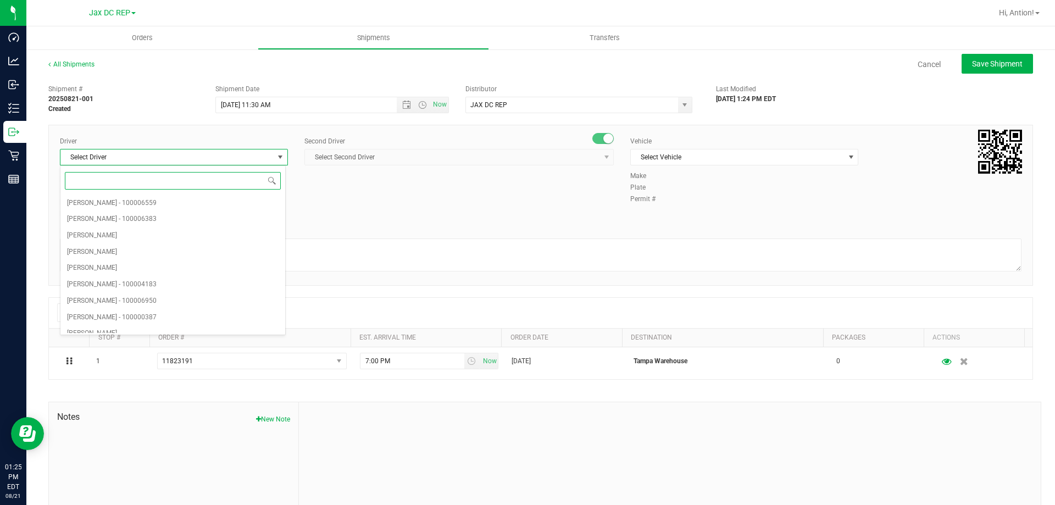
paste input "[PERSON_NAME]"
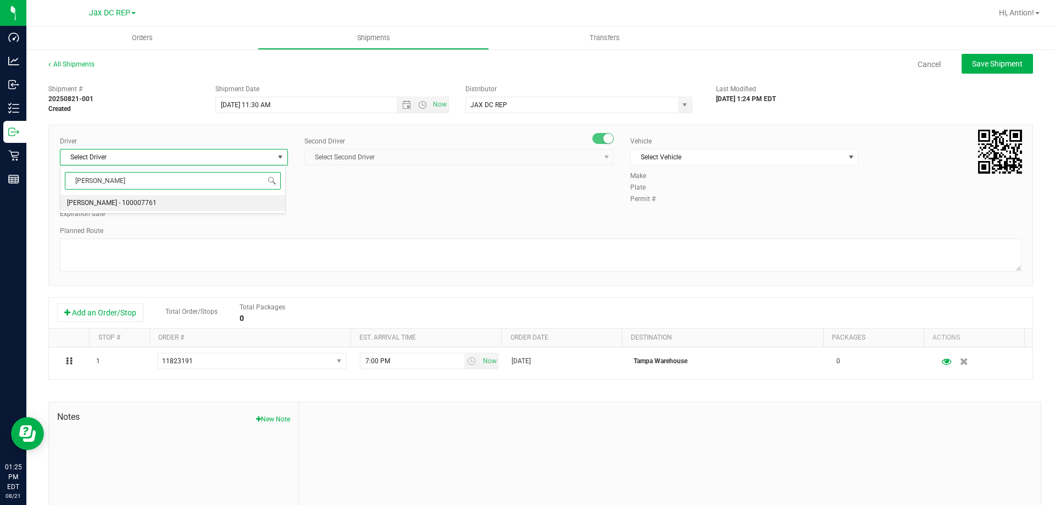
click at [169, 207] on li "Dustin Zonneville - 100007761" at bounding box center [172, 203] width 225 height 16
type input "[PERSON_NAME]"
click at [346, 160] on span "Select Second Driver" at bounding box center [452, 156] width 294 height 15
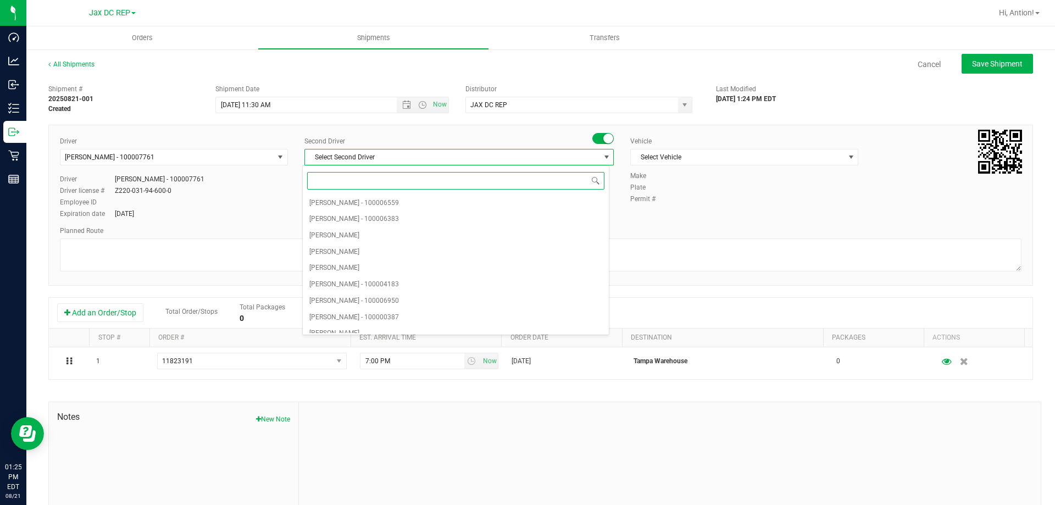
paste input "[PERSON_NAME] [PERSON_NAME]"
type input "[PERSON_NAME] [PERSON_NAME]"
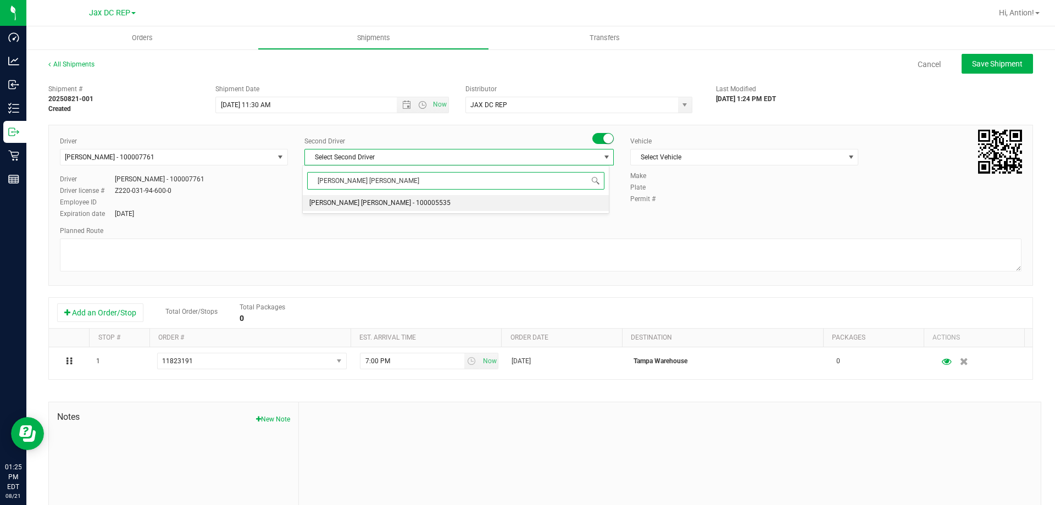
click at [372, 198] on span "Riccardo Young Reyes - 100005535" at bounding box center [379, 203] width 141 height 14
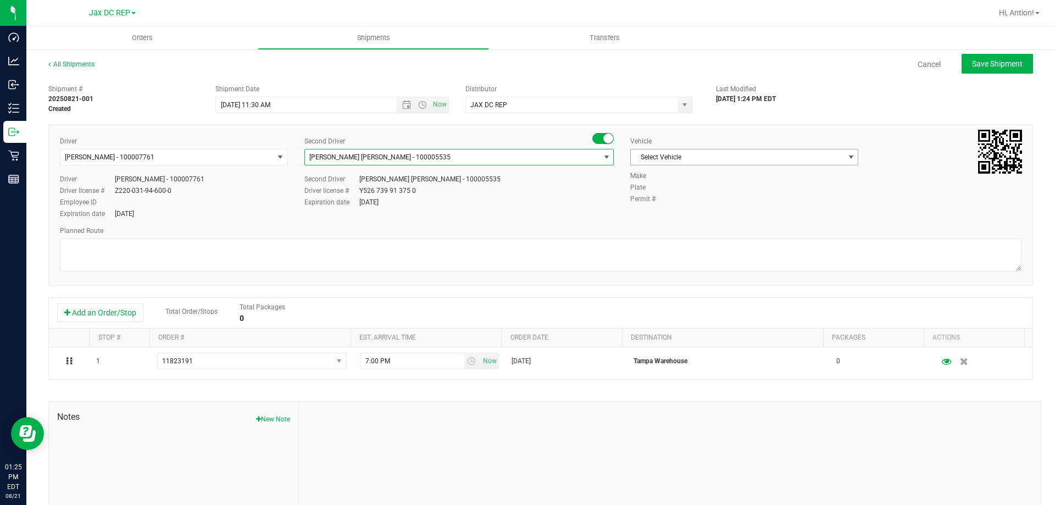
click at [712, 148] on div "Vehicle Select Vehicle Select Vehicle BT Vehicle FL-CHEROKEE-02 FL-E-450-01 FL-…" at bounding box center [744, 153] width 244 height 35
click at [710, 153] on span "Select Vehicle" at bounding box center [737, 156] width 213 height 15
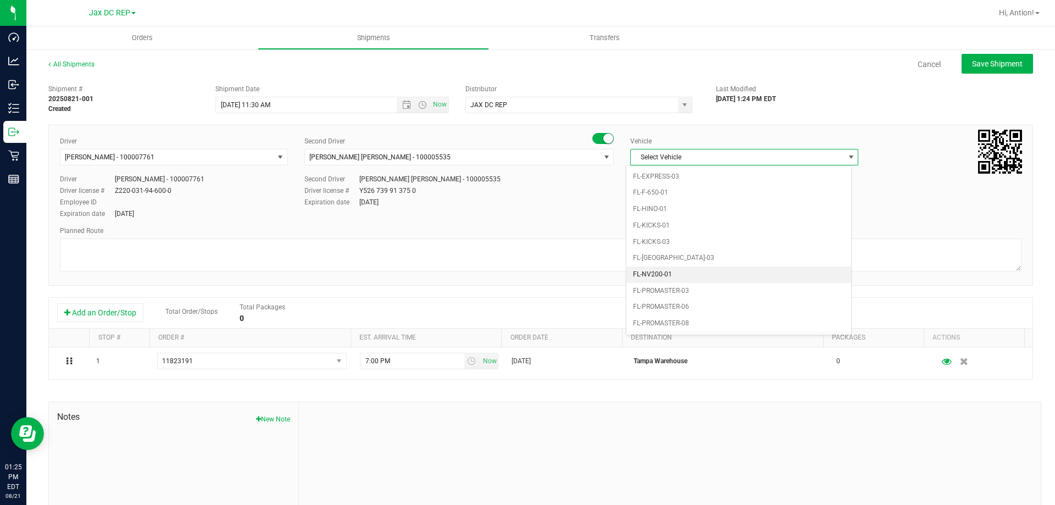
scroll to position [253, 0]
click at [713, 171] on li "FL-EXPRESS-01" at bounding box center [738, 168] width 225 height 16
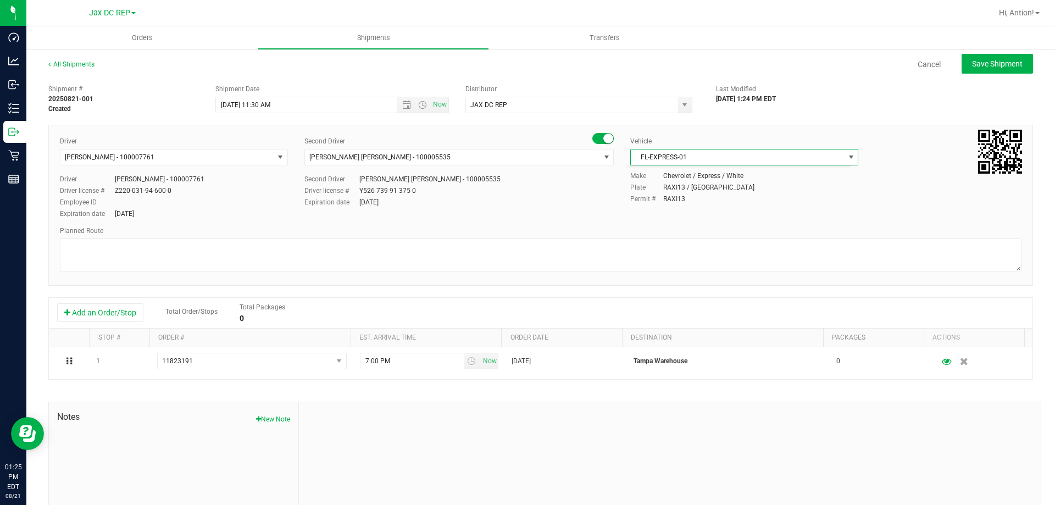
scroll to position [0, 0]
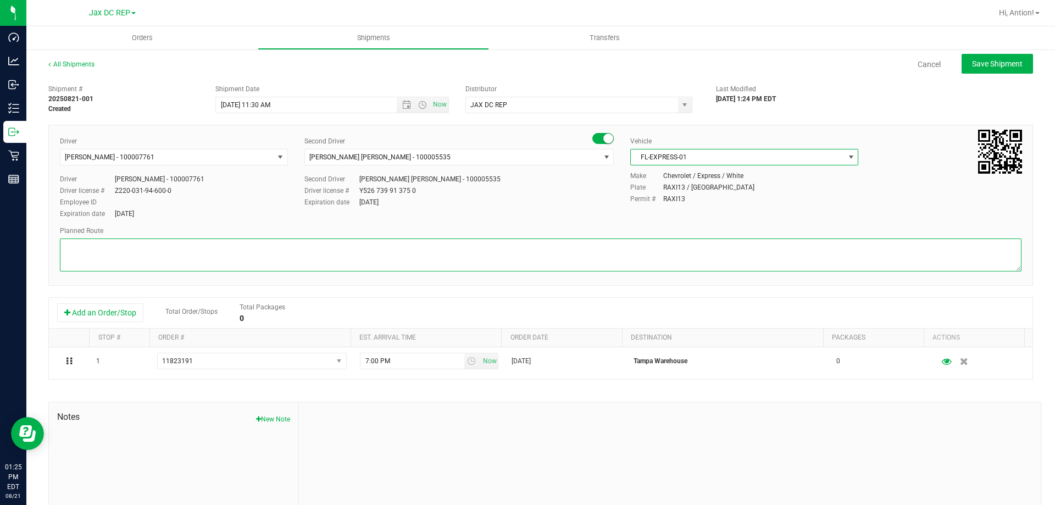
click at [94, 246] on textarea at bounding box center [540, 254] width 961 height 33
click at [65, 254] on textarea at bounding box center [540, 254] width 961 height 33
click at [140, 245] on textarea at bounding box center [540, 254] width 961 height 33
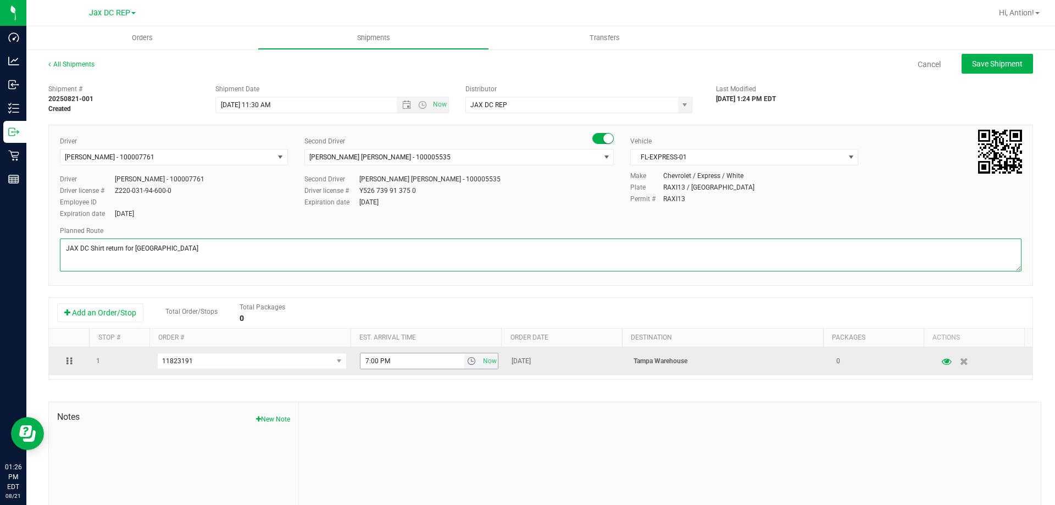
type textarea "JAX DC Shirt return for Tampa"
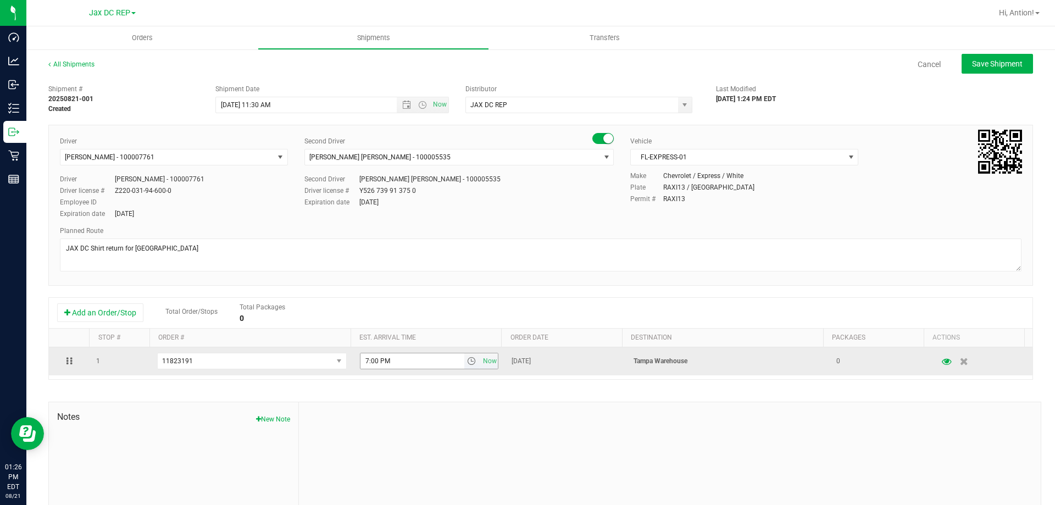
click at [363, 360] on input "7:00 PM" at bounding box center [412, 360] width 104 height 15
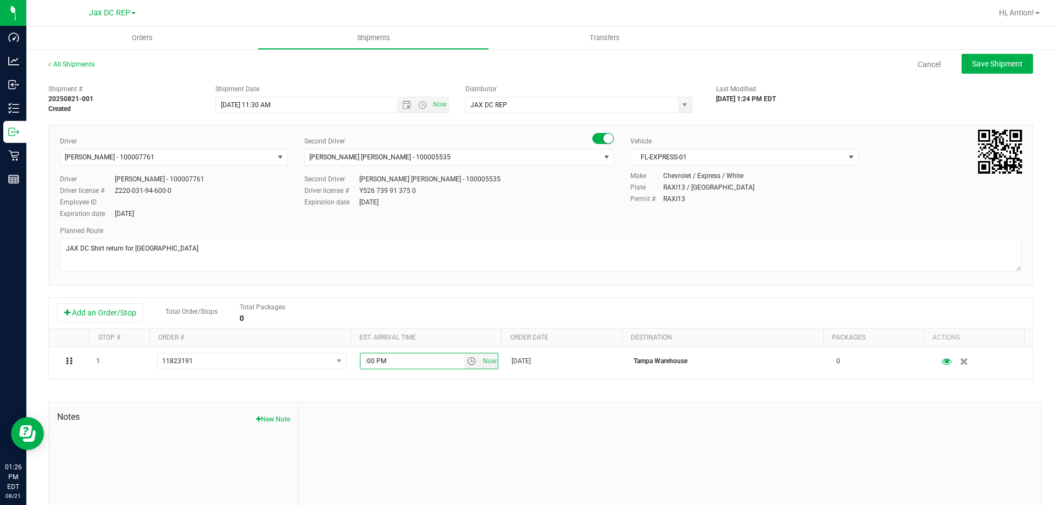
type input "5:00 PM"
click at [606, 394] on div "Shipment # 20250821-001 Created Shipment Date 8/22/2025 11:30 AM Now Distributo…" at bounding box center [540, 314] width 984 height 471
click at [988, 61] on span "Save Shipment" at bounding box center [997, 63] width 51 height 9
type input "8/22/2025 3:30 PM"
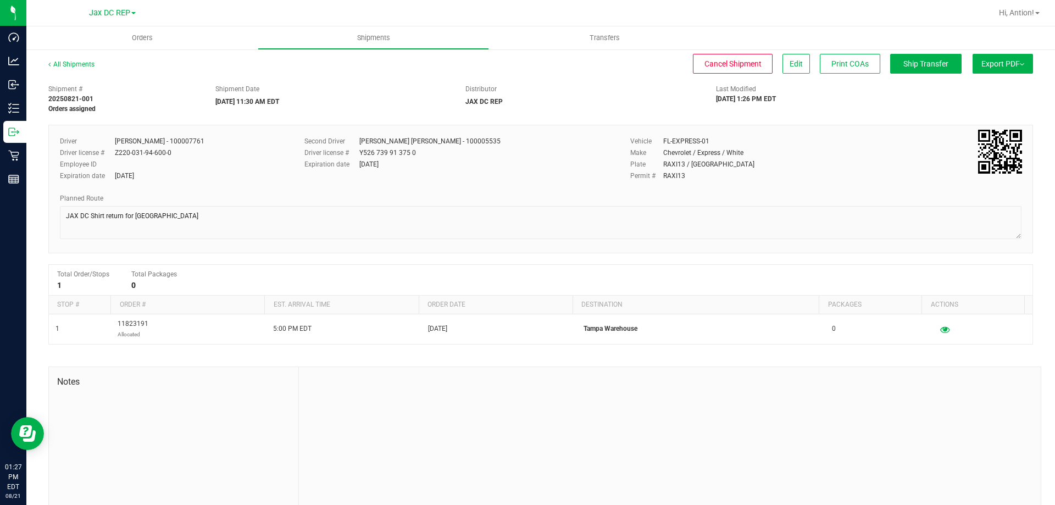
click at [981, 59] on button "Export PDF" at bounding box center [1002, 64] width 60 height 20
click at [975, 85] on span "Manifest by Package ID" at bounding box center [986, 88] width 70 height 8
click at [792, 63] on span "Edit" at bounding box center [795, 63] width 13 height 9
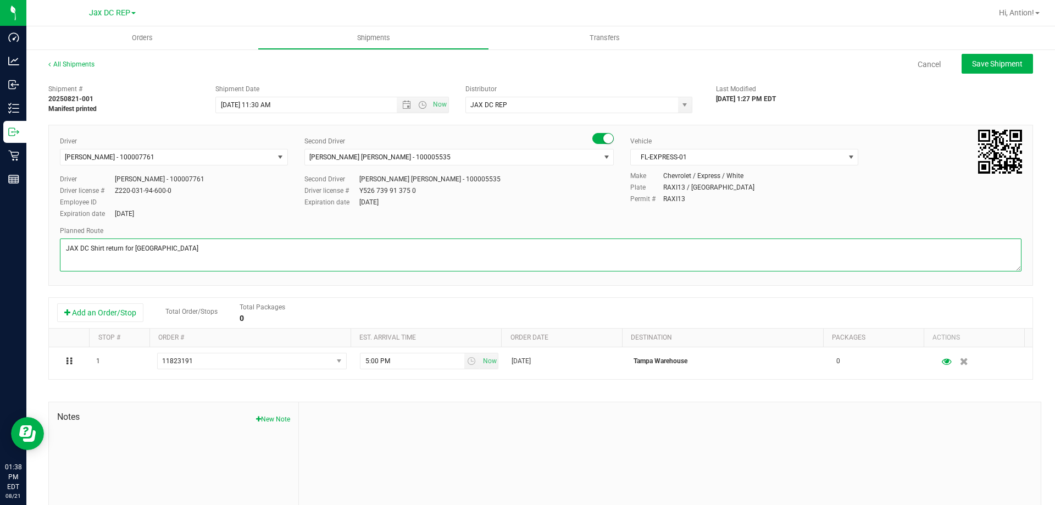
click at [68, 246] on textarea at bounding box center [540, 254] width 961 height 33
type textarea "1 Box JAX DC Shirt return for Tampa"
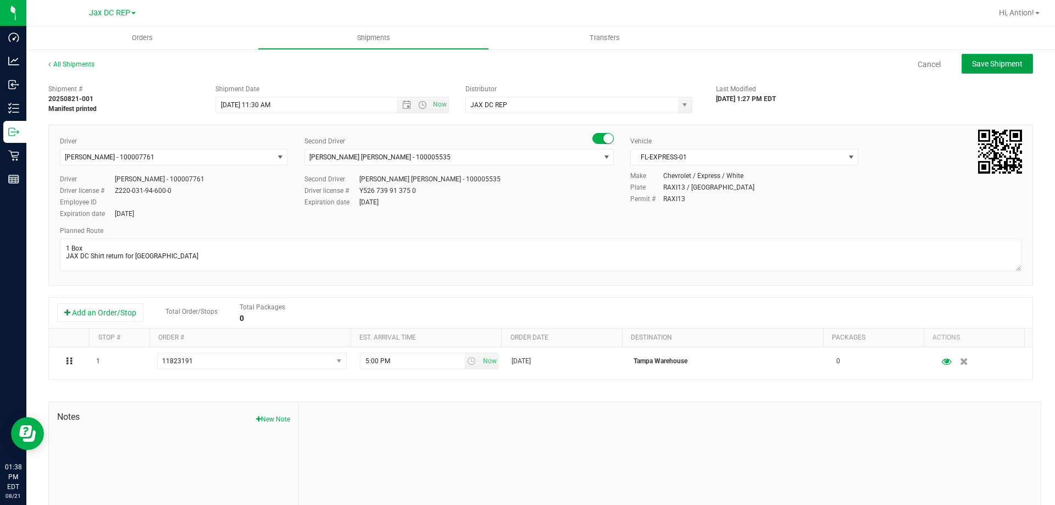
click at [982, 66] on span "Save Shipment" at bounding box center [997, 63] width 51 height 9
type input "8/22/2025 3:30 PM"
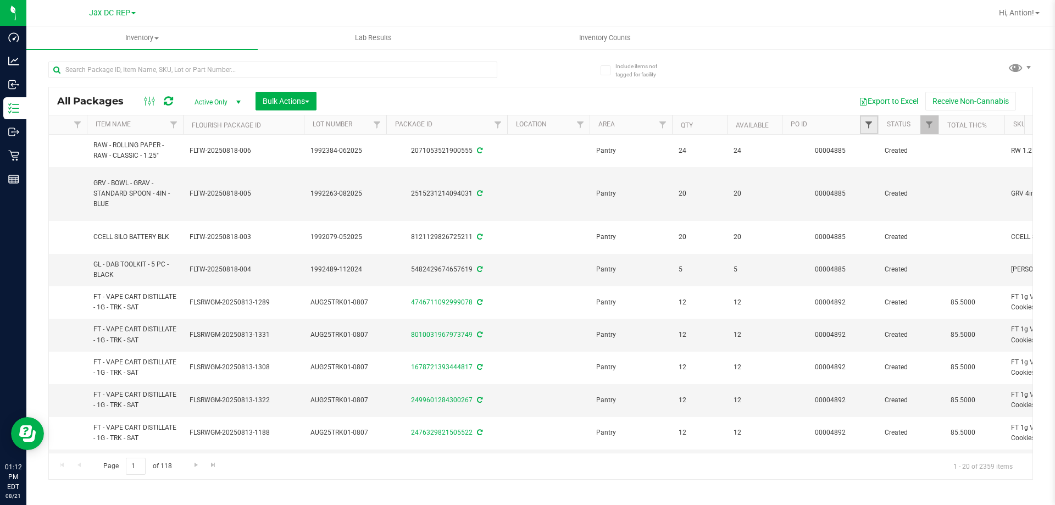
click at [866, 125] on span "Filter" at bounding box center [868, 124] width 9 height 9
paste input "4898"
click at [904, 181] on button "Filter" at bounding box center [892, 178] width 53 height 24
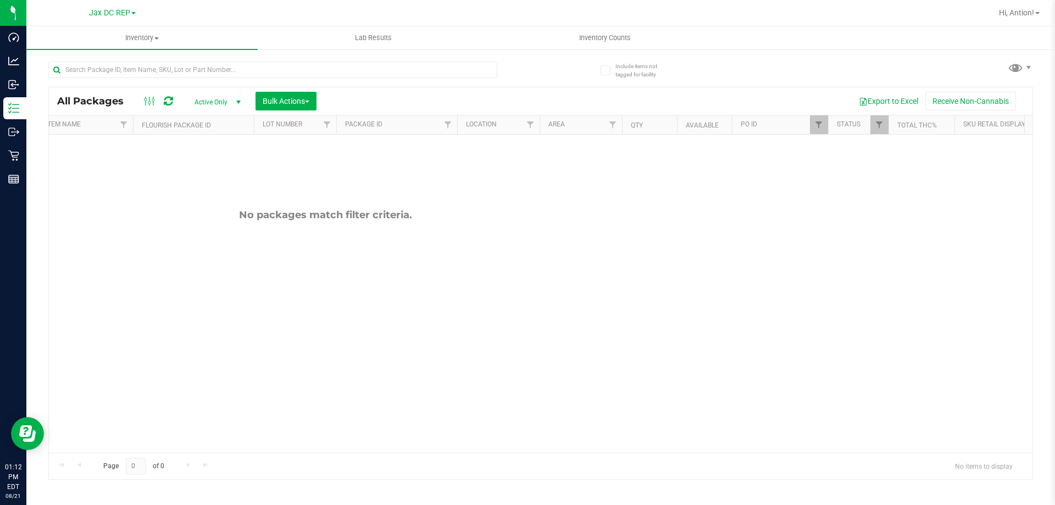
scroll to position [0, 511]
click at [480, 130] on link "Filter" at bounding box center [483, 124] width 18 height 19
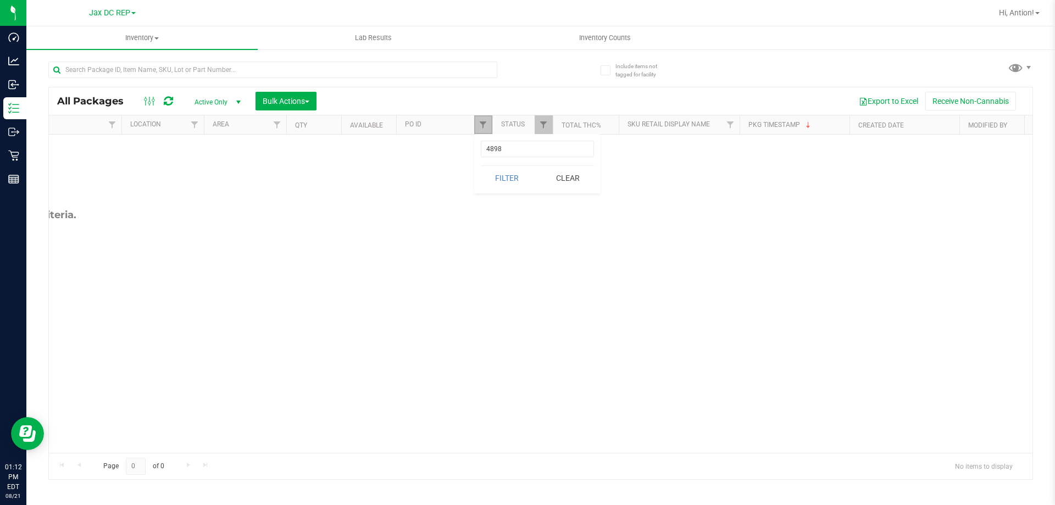
click at [480, 130] on link "Filter" at bounding box center [483, 124] width 18 height 19
click at [543, 125] on span "Filter" at bounding box center [543, 124] width 9 height 9
click at [476, 123] on link "Filter" at bounding box center [483, 124] width 18 height 19
click at [515, 149] on input "4898" at bounding box center [537, 149] width 113 height 16
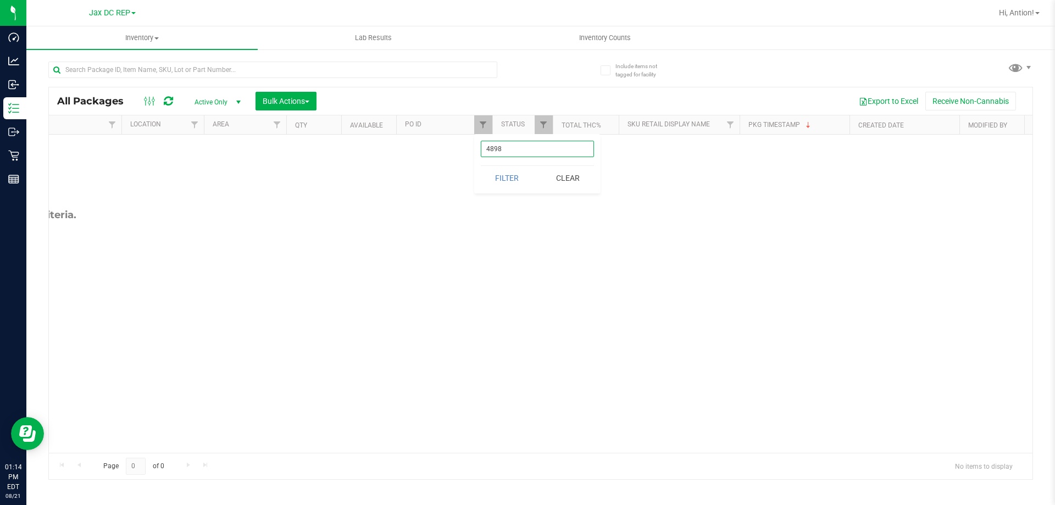
paste input "7"
type input "4897"
click at [481, 166] on button "Filter" at bounding box center [507, 178] width 53 height 24
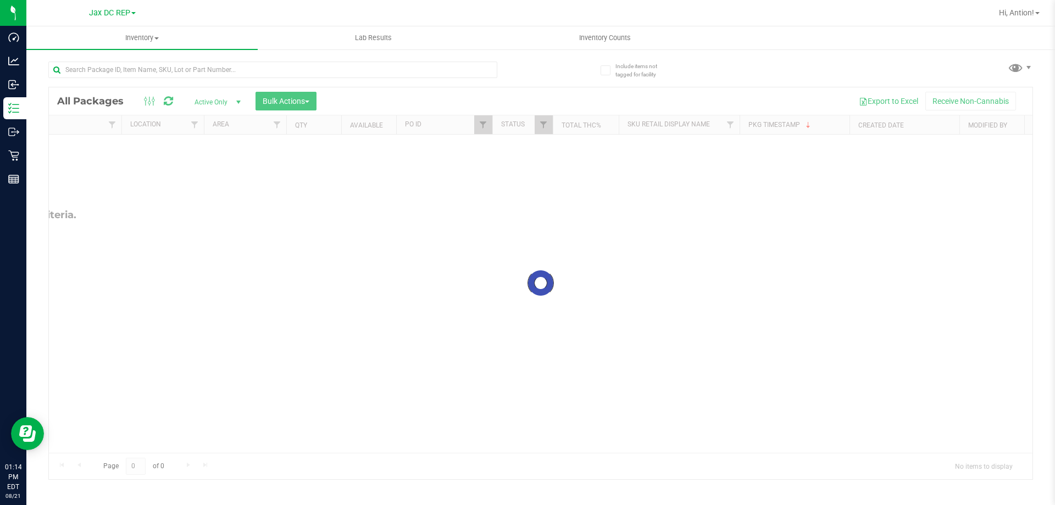
checkbox input "true"
click at [537, 132] on link "Filter" at bounding box center [544, 124] width 18 height 19
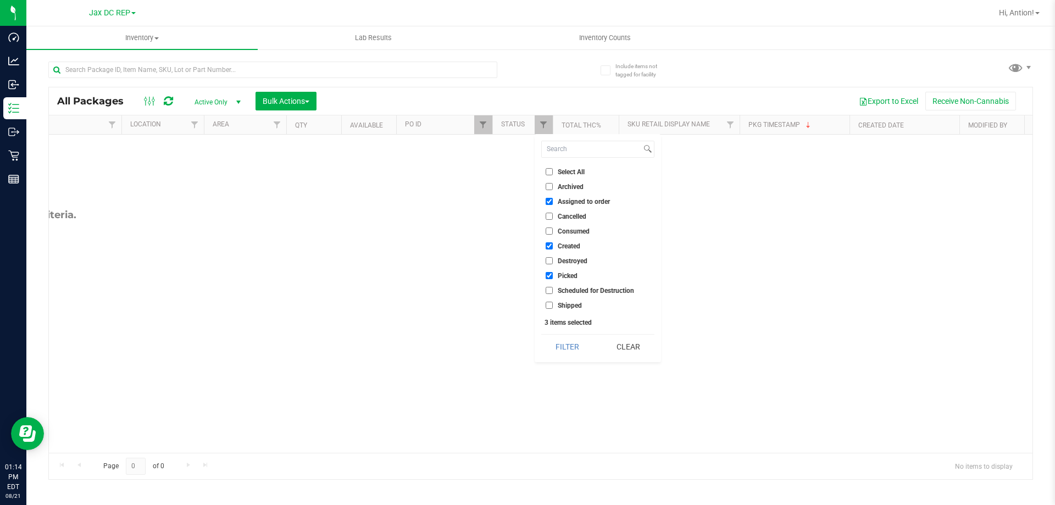
click at [543, 415] on div "No packages match filter criteria." at bounding box center [540, 294] width 983 height 318
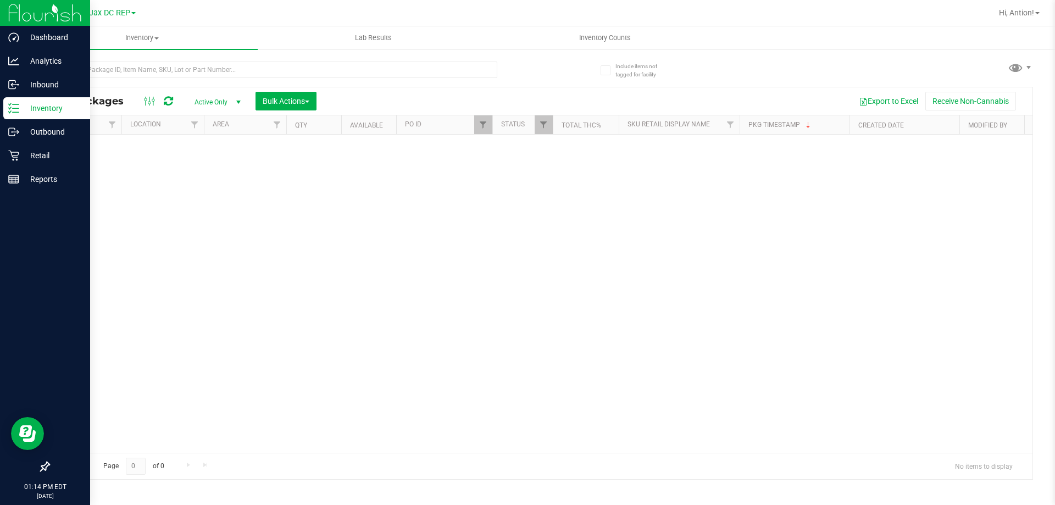
click at [12, 113] on icon at bounding box center [13, 108] width 11 height 11
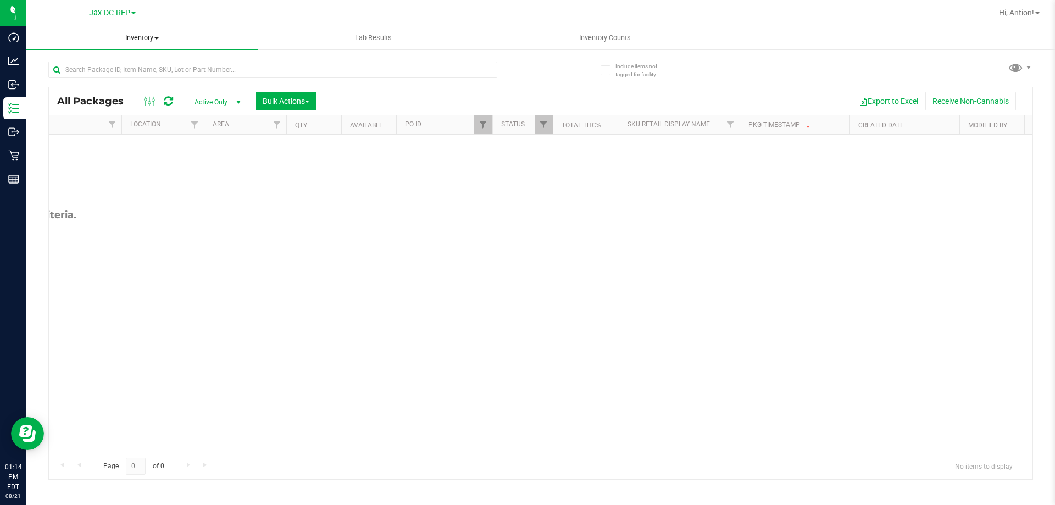
click at [149, 37] on span "Inventory" at bounding box center [141, 38] width 231 height 10
click at [96, 83] on span "All inventory" at bounding box center [63, 79] width 74 height 9
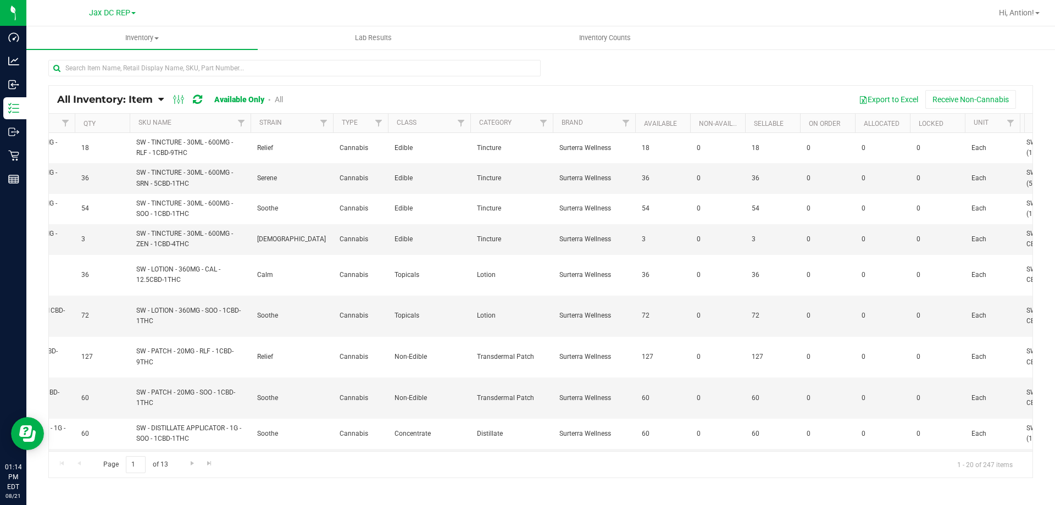
scroll to position [0, 54]
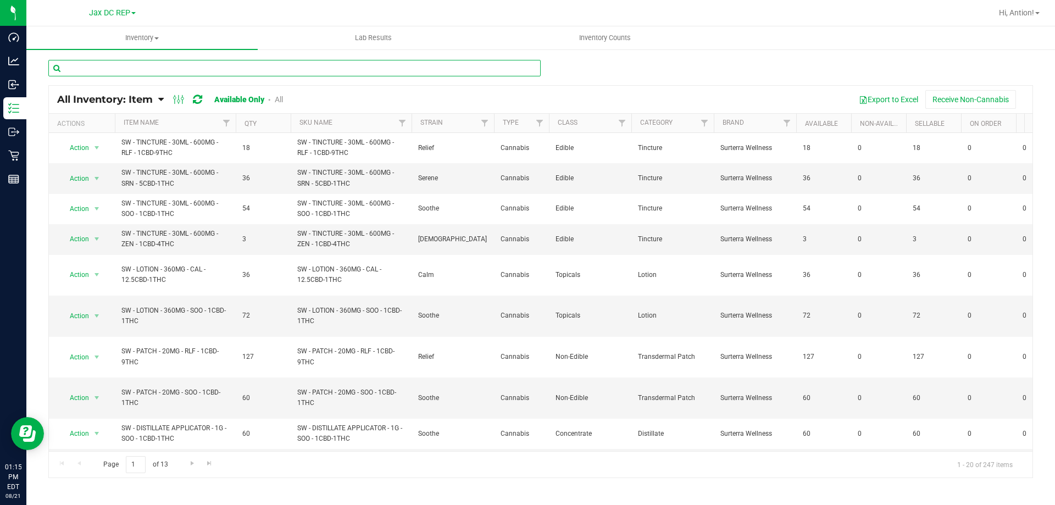
click at [293, 67] on input "text" at bounding box center [294, 68] width 492 height 16
paste input "4897"
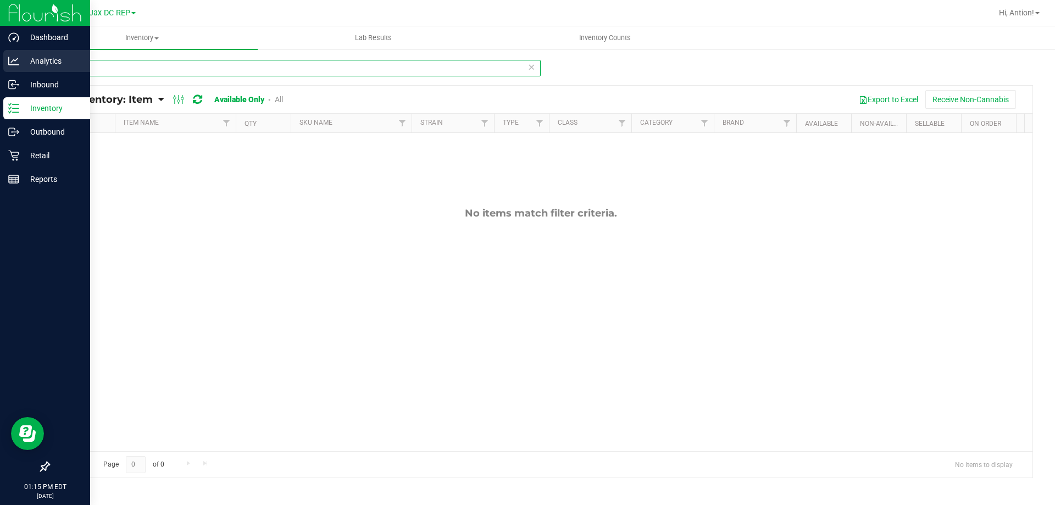
drag, startPoint x: 102, startPoint y: 69, endPoint x: 22, endPoint y: 69, distance: 79.7
click at [22, 69] on div "Dashboard Analytics Inbound Inventory Outbound Retail Reports 01:15 PM EDT 08/2…" at bounding box center [527, 252] width 1055 height 505
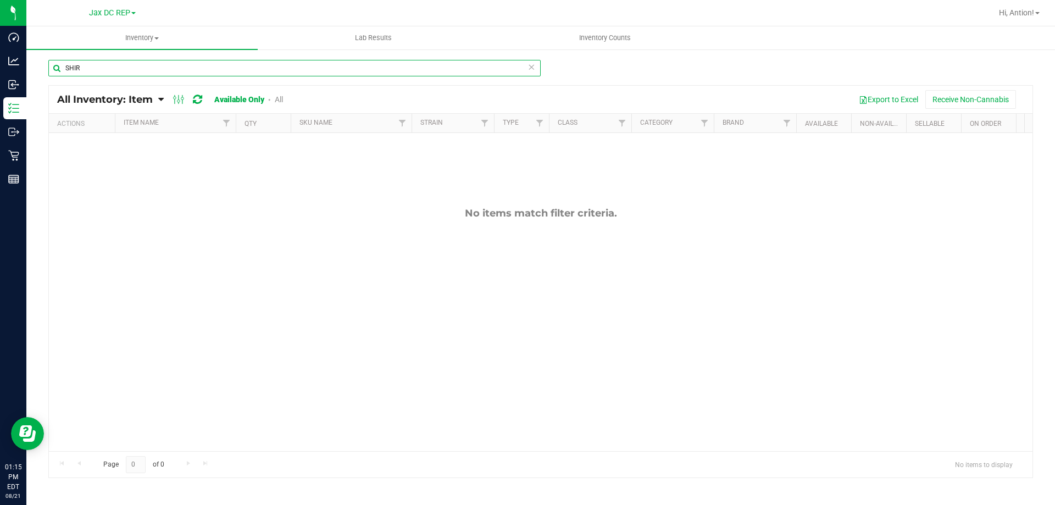
type input "SHIRT"
drag, startPoint x: 142, startPoint y: 70, endPoint x: 557, endPoint y: 132, distance: 419.9
click at [12, 68] on div "Dashboard Analytics Inbound Inventory Outbound Retail Reports 01:15 PM EDT 08/2…" at bounding box center [527, 252] width 1055 height 505
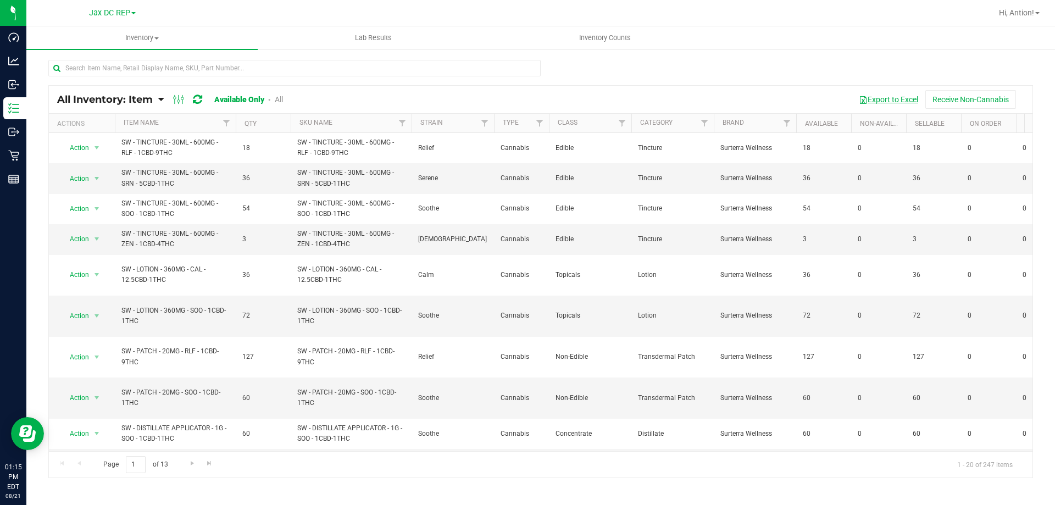
click at [891, 99] on button "Export to Excel" at bounding box center [888, 99] width 74 height 19
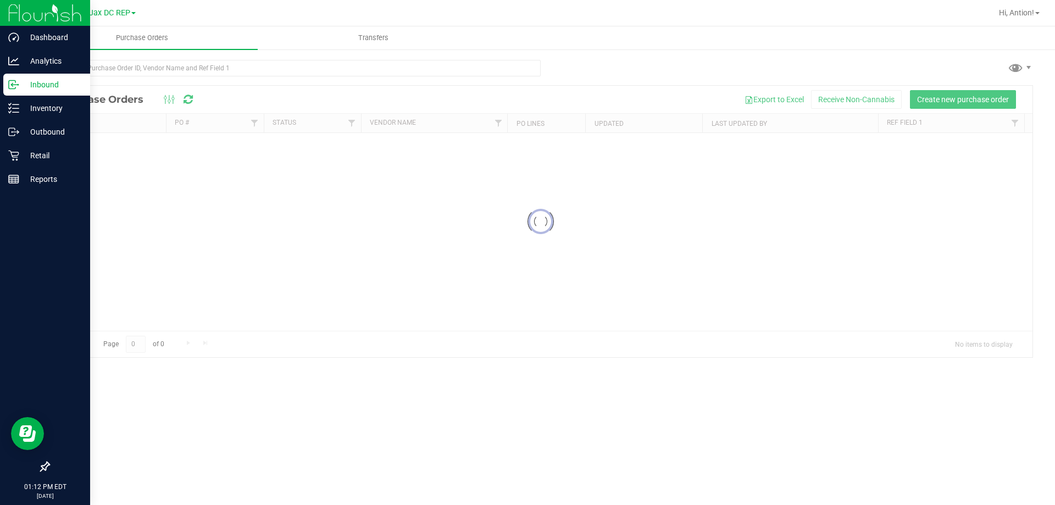
click at [19, 83] on icon at bounding box center [13, 84] width 11 height 11
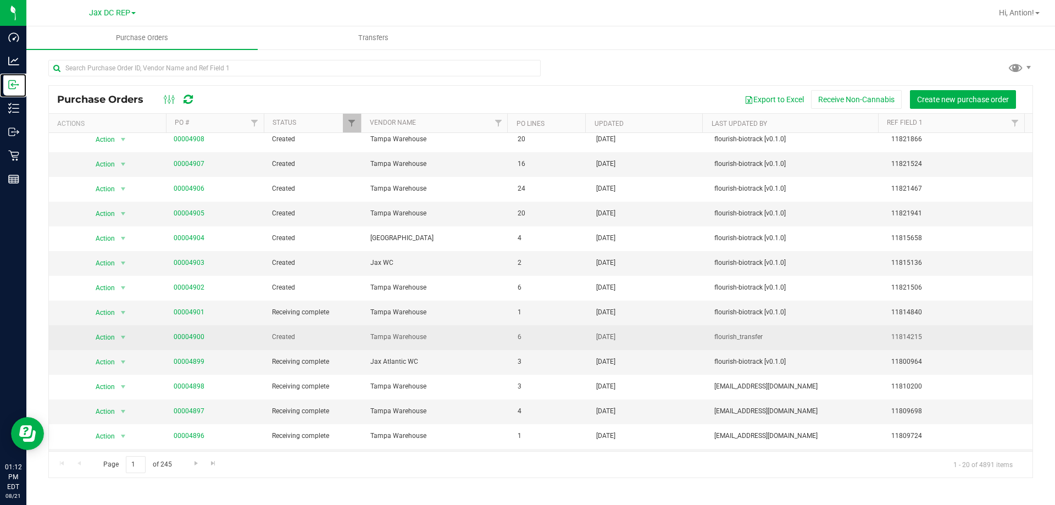
scroll to position [110, 0]
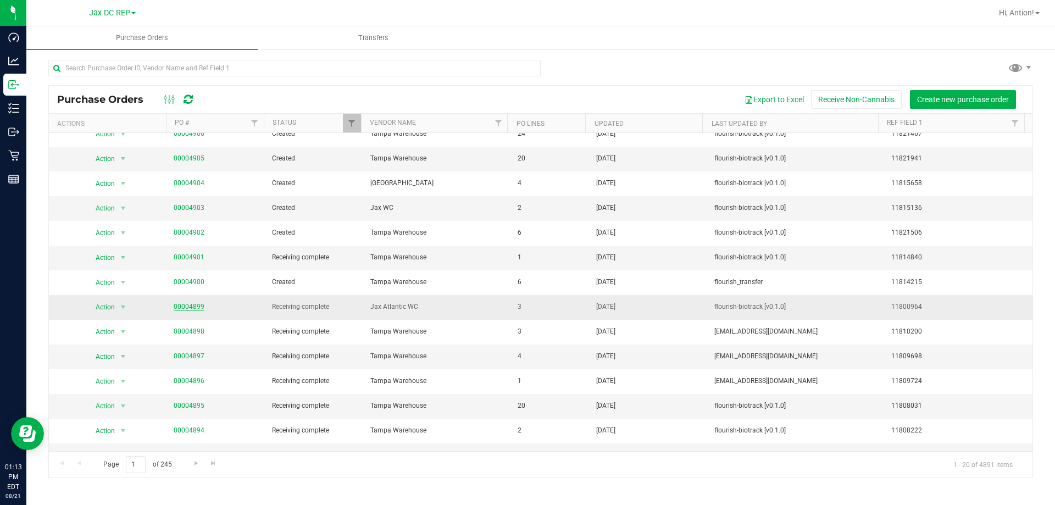
click at [189, 305] on link "00004899" at bounding box center [189, 307] width 31 height 8
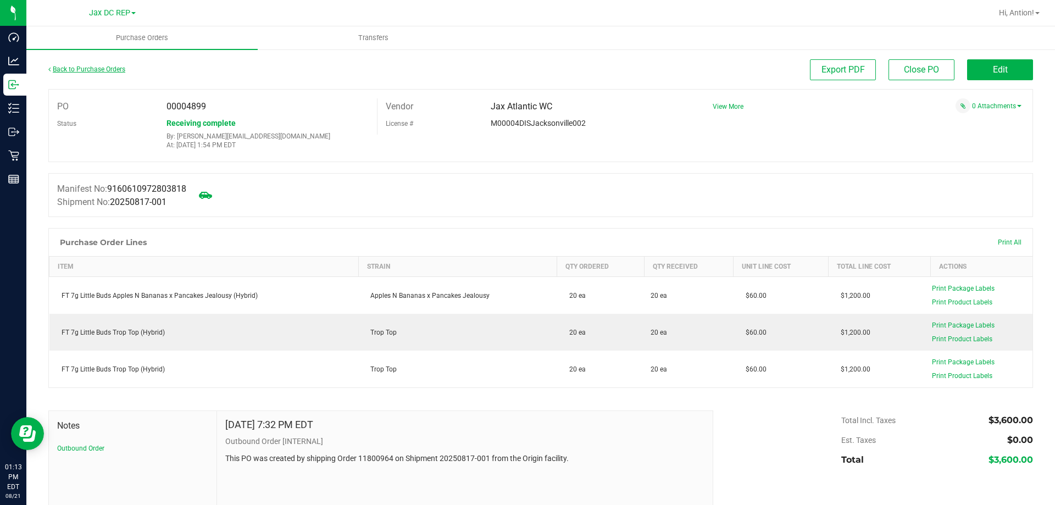
click at [66, 70] on link "Back to Purchase Orders" at bounding box center [86, 69] width 77 height 8
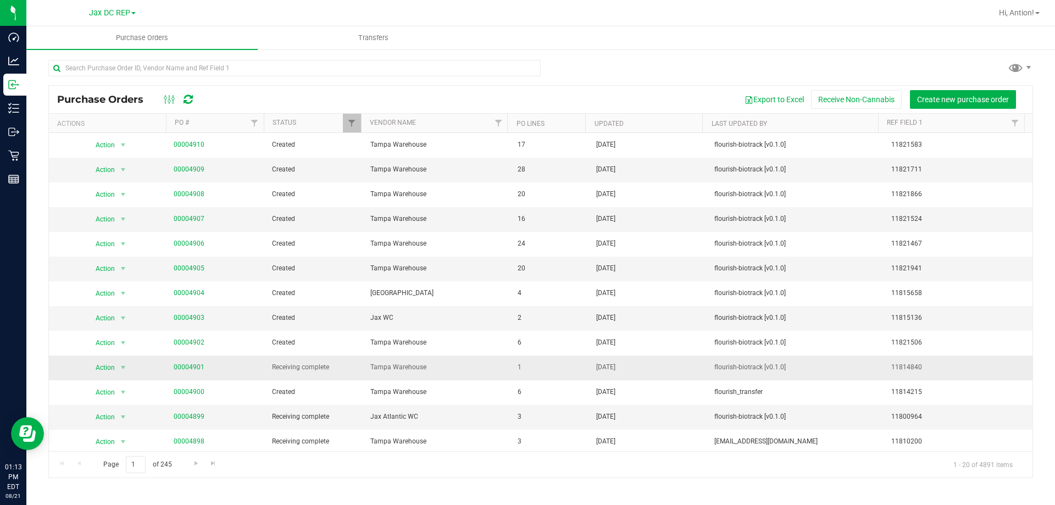
scroll to position [55, 0]
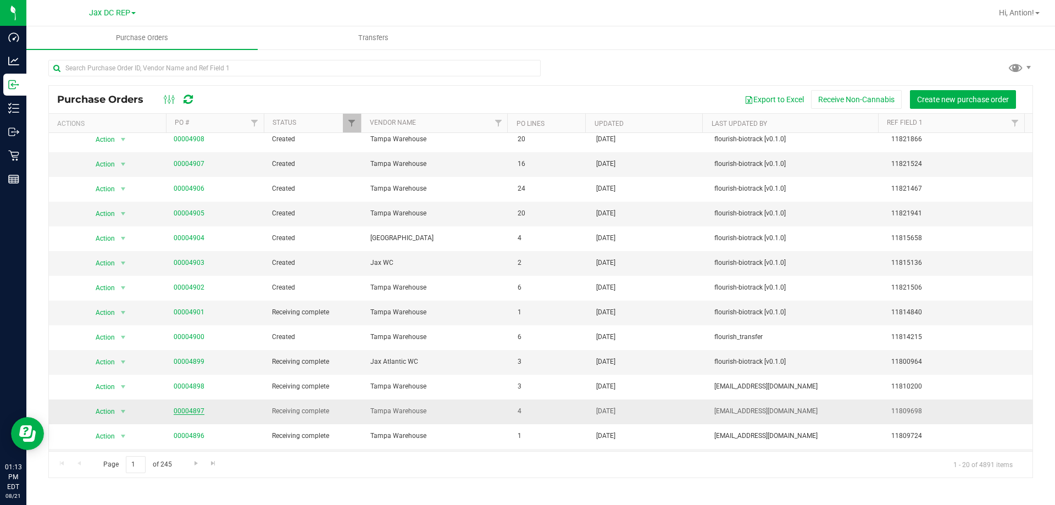
click at [193, 408] on link "00004897" at bounding box center [189, 411] width 31 height 8
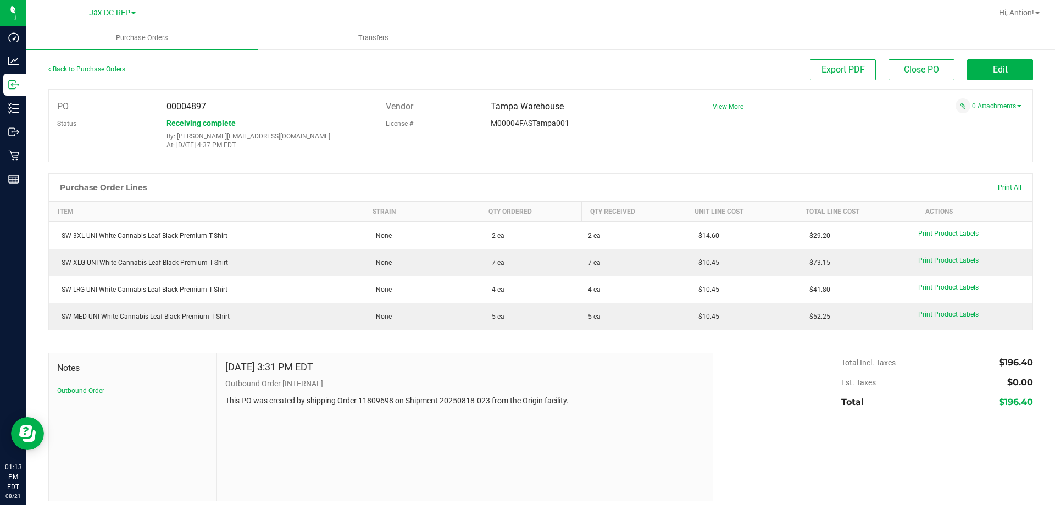
drag, startPoint x: 214, startPoint y: 109, endPoint x: 187, endPoint y: 107, distance: 26.5
click at [187, 107] on div "00004897" at bounding box center [267, 106] width 219 height 16
copy span "4897"
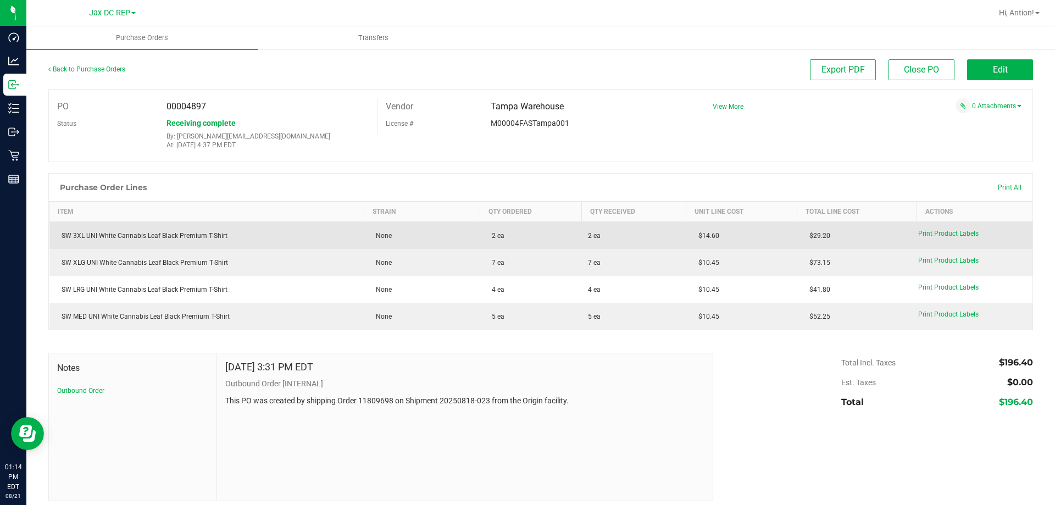
copy span "4897"
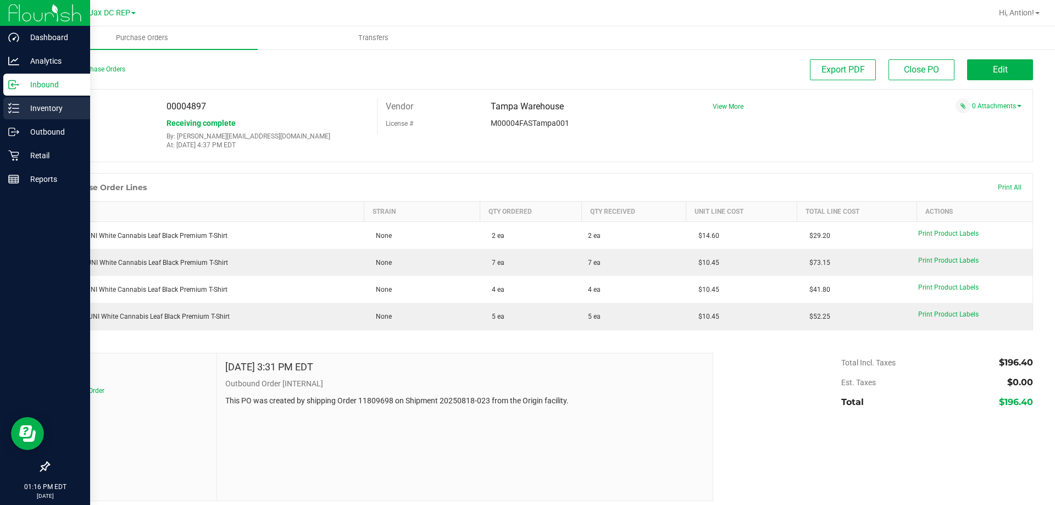
click at [35, 108] on p "Inventory" at bounding box center [52, 108] width 66 height 13
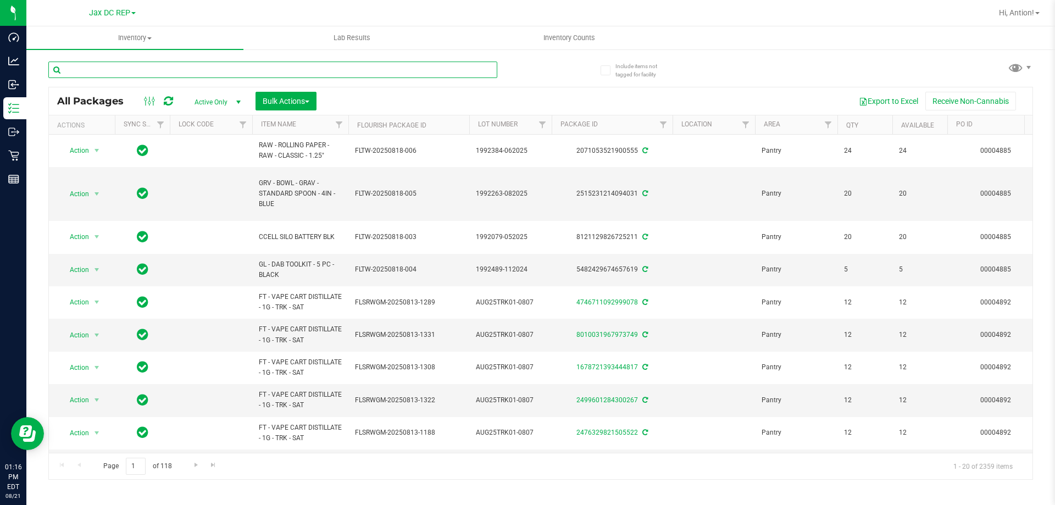
click at [161, 62] on input "text" at bounding box center [272, 70] width 449 height 16
paste input "SW XLG UNI White Cannabis Leaf Black Premium T-Shirt"
type input "SW XLG UNI White Cannabis Leaf Black Premium T-Shirt"
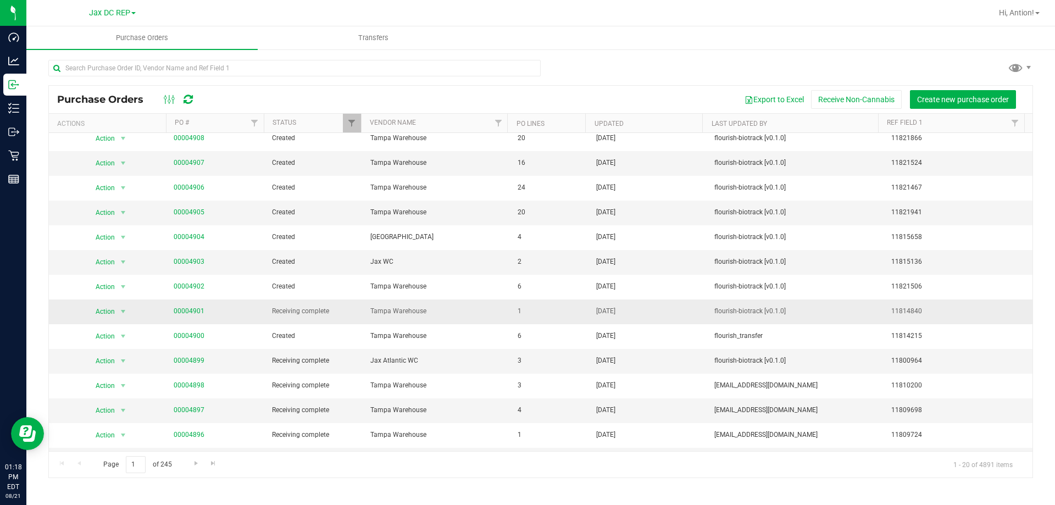
scroll to position [110, 0]
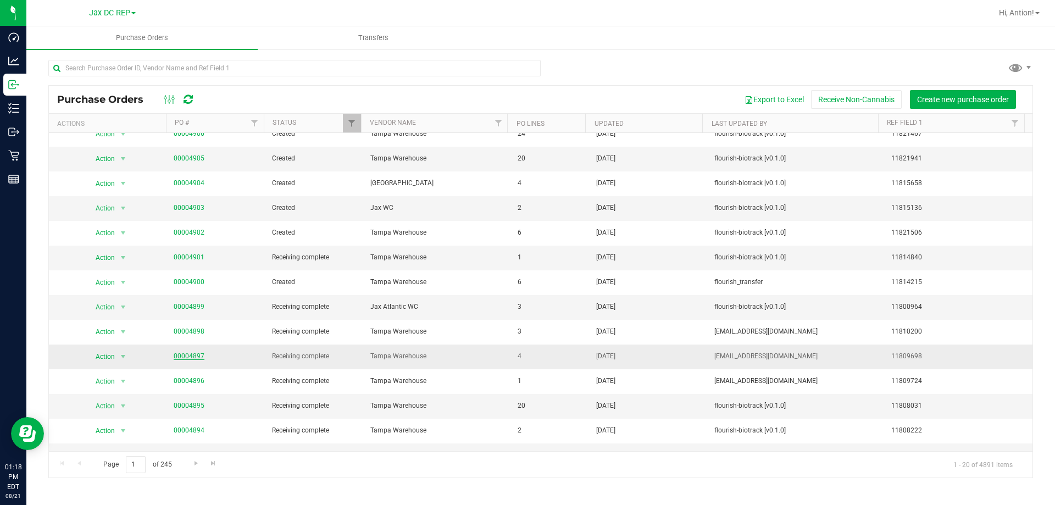
click at [187, 357] on link "00004897" at bounding box center [189, 356] width 31 height 8
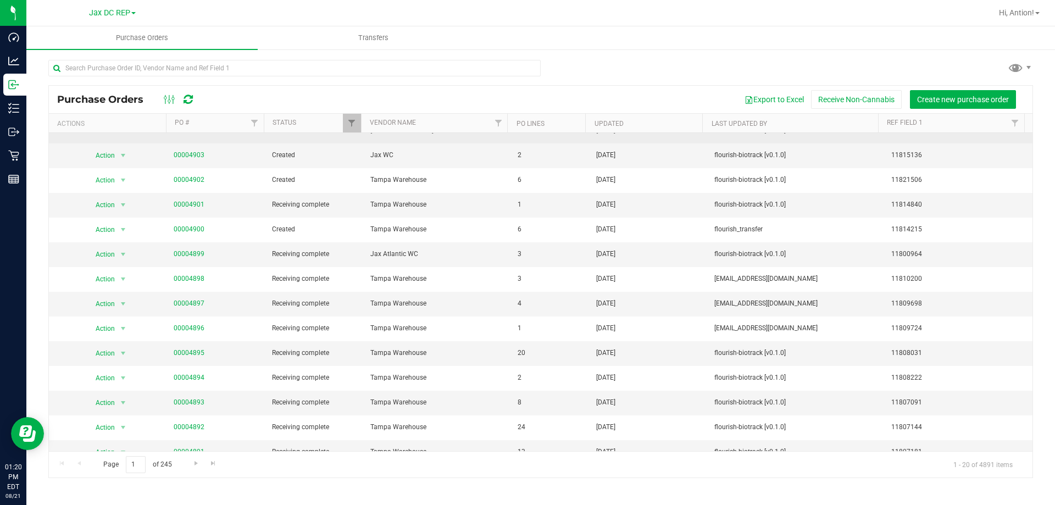
scroll to position [165, 0]
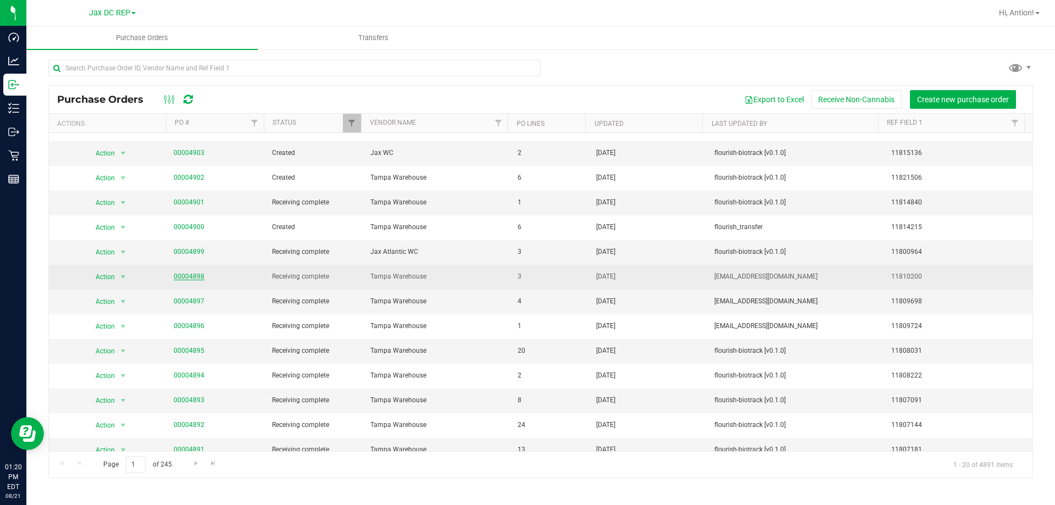
click at [200, 277] on link "00004898" at bounding box center [189, 276] width 31 height 8
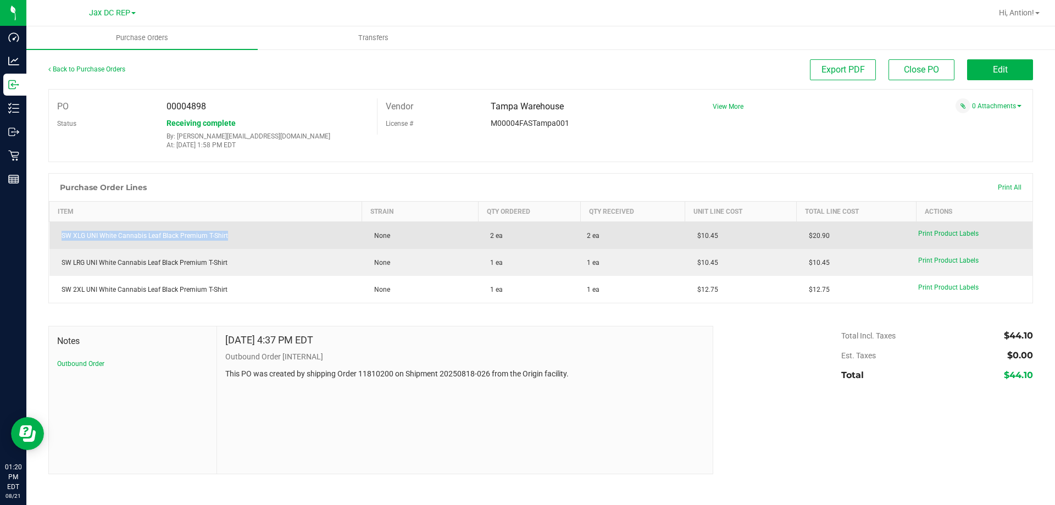
drag, startPoint x: 235, startPoint y: 236, endPoint x: 59, endPoint y: 238, distance: 175.8
click at [59, 238] on div "SW XLG UNI White Cannabis Leaf Black Premium T-Shirt" at bounding box center [205, 236] width 299 height 10
copy div "SW XLG UNI White Cannabis Leaf Black Premium T-Shirt"
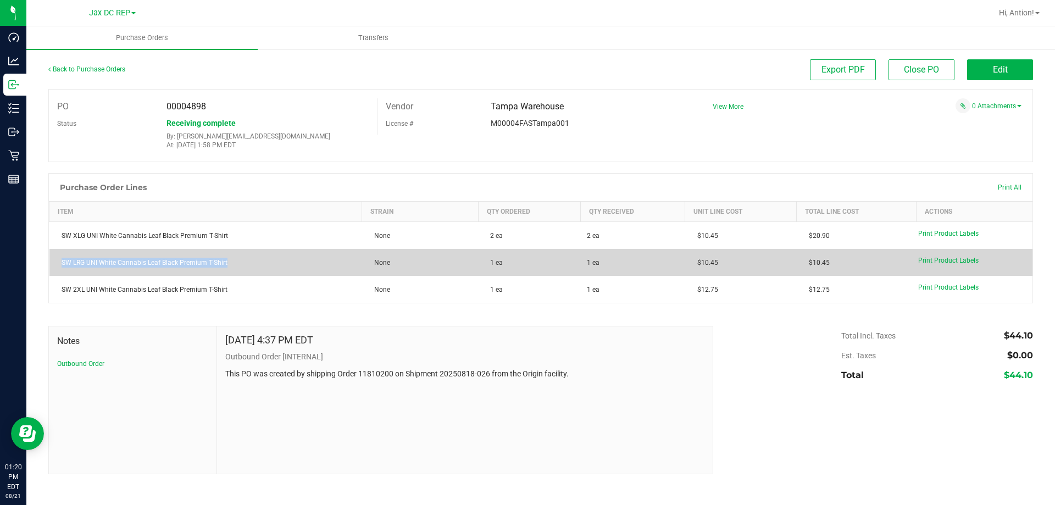
drag, startPoint x: 230, startPoint y: 260, endPoint x: 60, endPoint y: 275, distance: 170.9
click at [60, 275] on td "SW LRG UNI White Cannabis Leaf Black Premium T-Shirt" at bounding box center [205, 262] width 313 height 27
copy div "SW LRG UNI White Cannabis Leaf Black Premium T-Shirt"
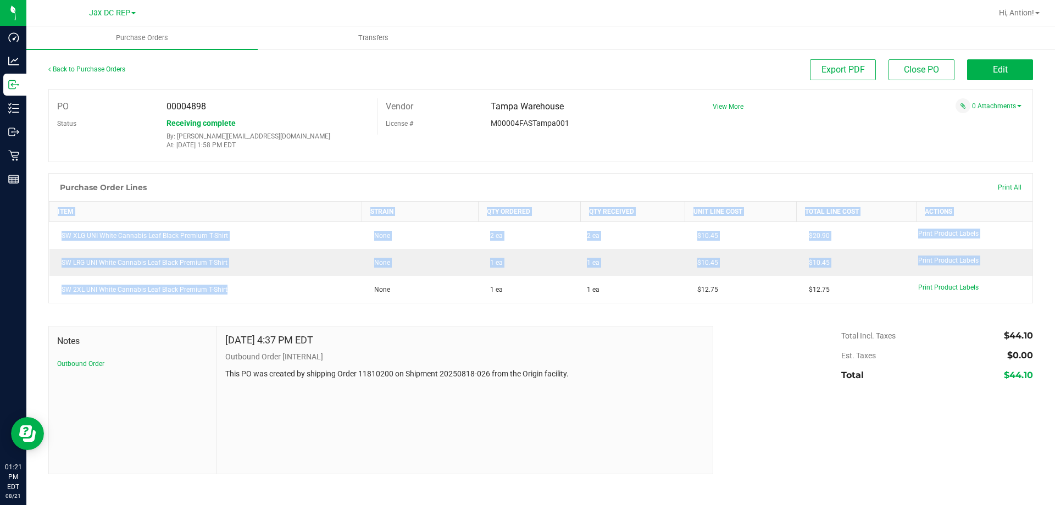
drag, startPoint x: 226, startPoint y: 294, endPoint x: 43, endPoint y: 303, distance: 183.2
click at [43, 303] on div "Back to Purchase Orders Export PDF Close PO Edit PO 00004898 Status Receiving c…" at bounding box center [540, 266] width 1028 height 437
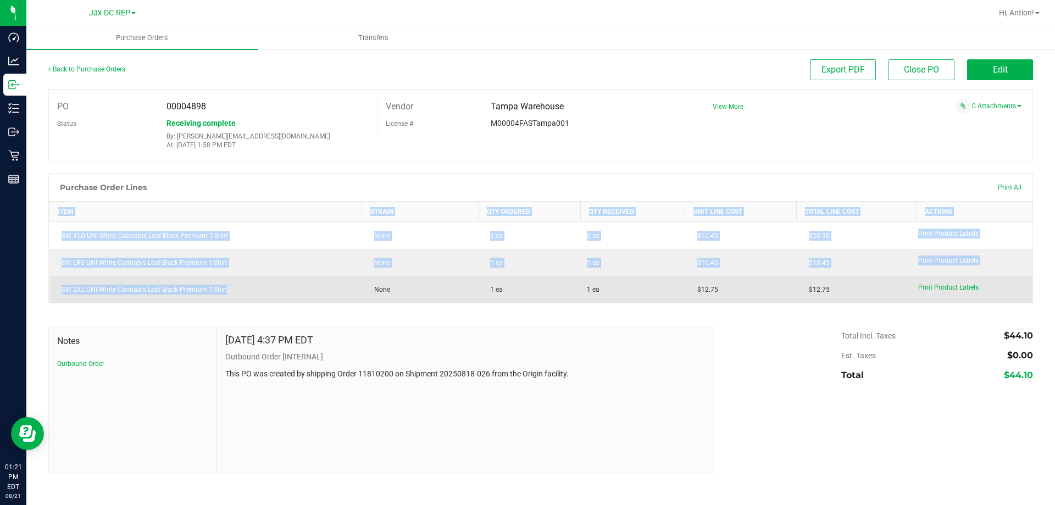
click at [207, 292] on div "SW 2XL UNI White Cannabis Leaf Black Premium T-Shirt" at bounding box center [205, 290] width 299 height 10
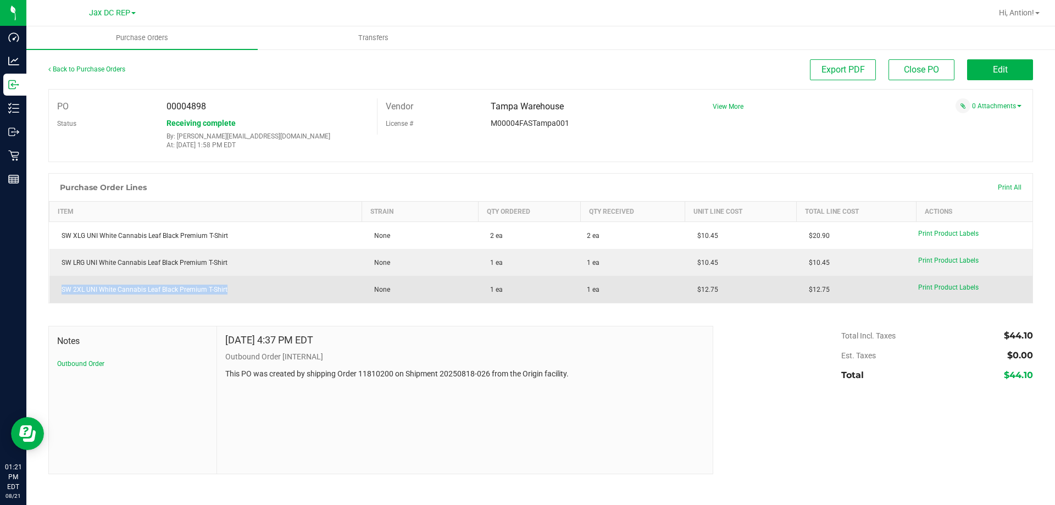
drag, startPoint x: 227, startPoint y: 294, endPoint x: 60, endPoint y: 300, distance: 167.7
click at [60, 300] on td "SW 2XL UNI White Cannabis Leaf Black Premium T-Shirt" at bounding box center [205, 289] width 313 height 27
copy div "SW 2XL UNI White Cannabis Leaf Black Premium T-Shirt"
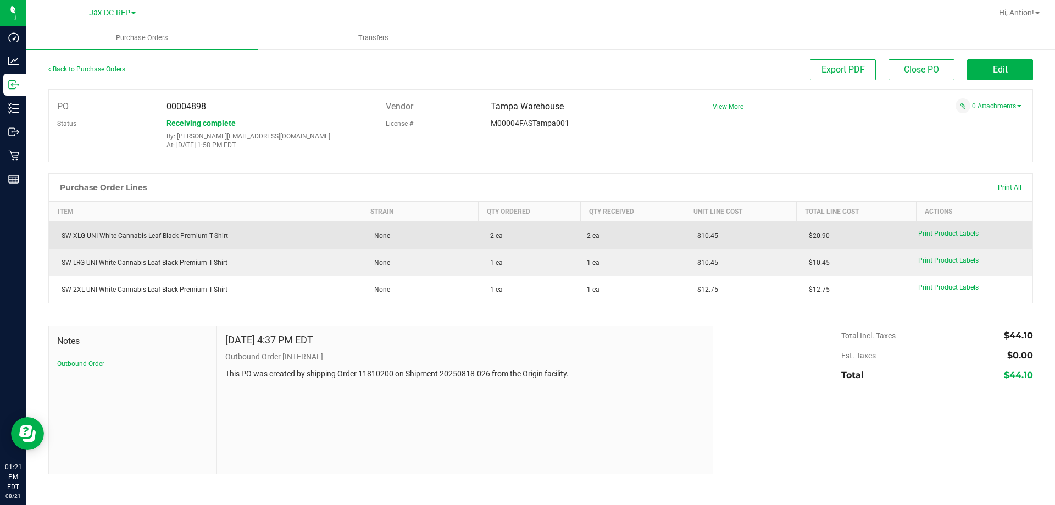
click at [219, 237] on div "SW XLG UNI White Cannabis Leaf Black Premium T-Shirt" at bounding box center [205, 236] width 299 height 10
drag, startPoint x: 224, startPoint y: 237, endPoint x: 54, endPoint y: 240, distance: 169.8
click at [54, 240] on td "SW XLG UNI White Cannabis Leaf Black Premium T-Shirt" at bounding box center [205, 235] width 313 height 27
copy div "SW XLG UNI White Cannabis Leaf Black Premium T-Shir"
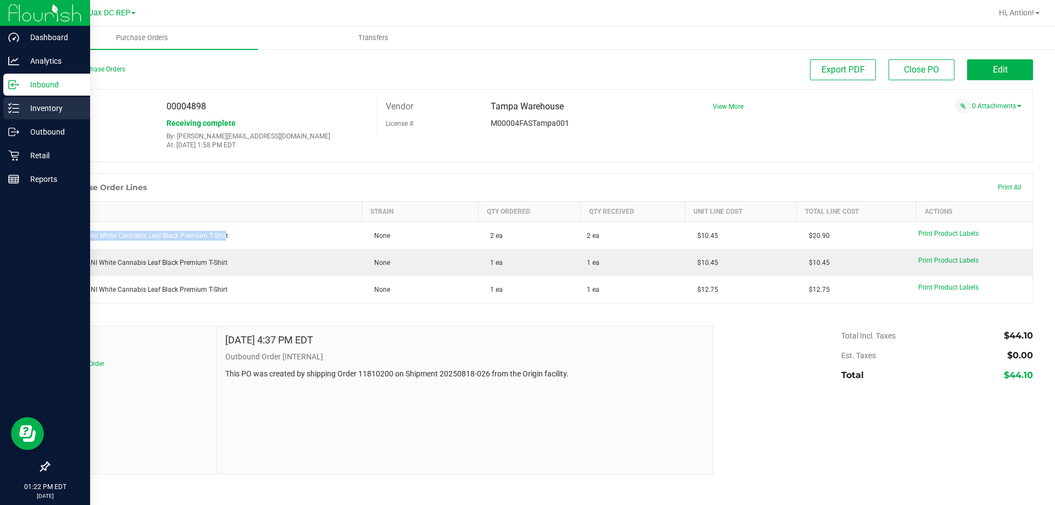
click at [20, 101] on div "Inventory" at bounding box center [46, 108] width 87 height 22
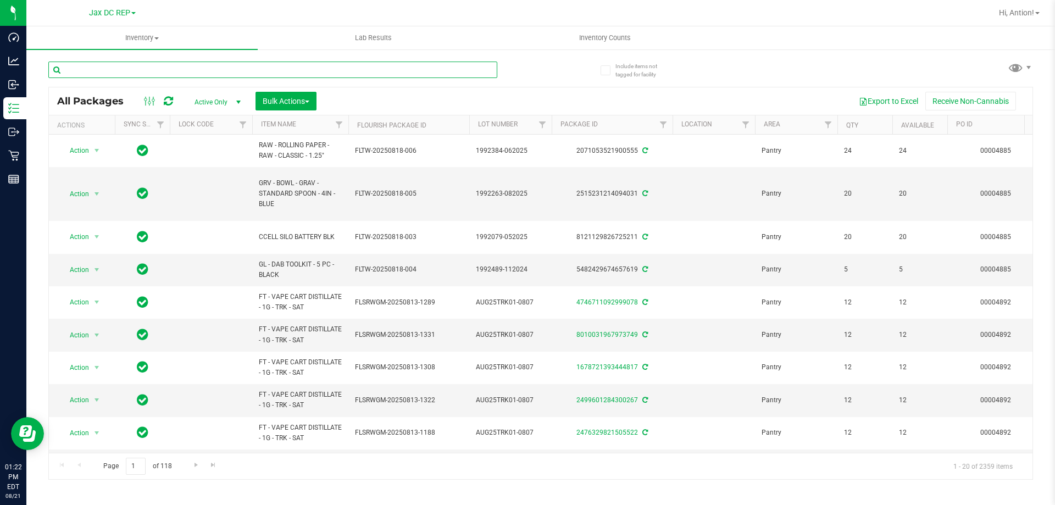
click at [144, 74] on input "text" at bounding box center [272, 70] width 449 height 16
paste input "SW XLG UNI White Cannabis Leaf Black Premium T-Shir"
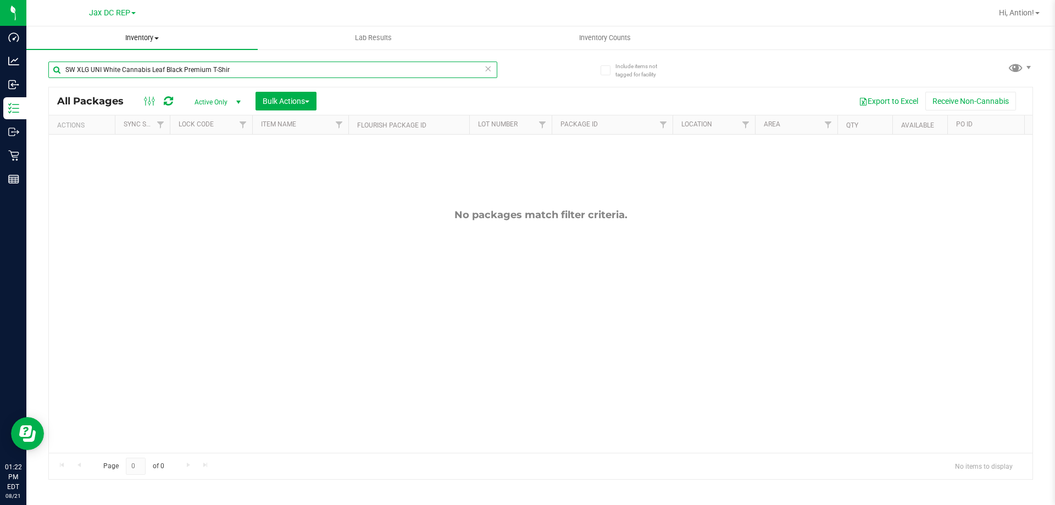
type input "SW XLG UNI White Cannabis Leaf Black Premium T-Shir"
click at [155, 42] on span "Inventory" at bounding box center [141, 38] width 231 height 10
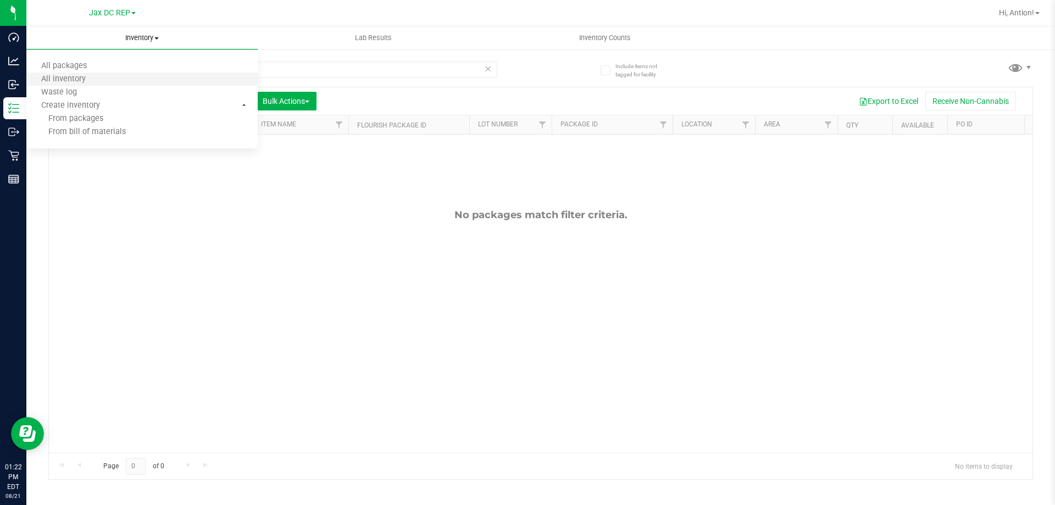
click at [116, 73] on li "All inventory" at bounding box center [141, 79] width 231 height 13
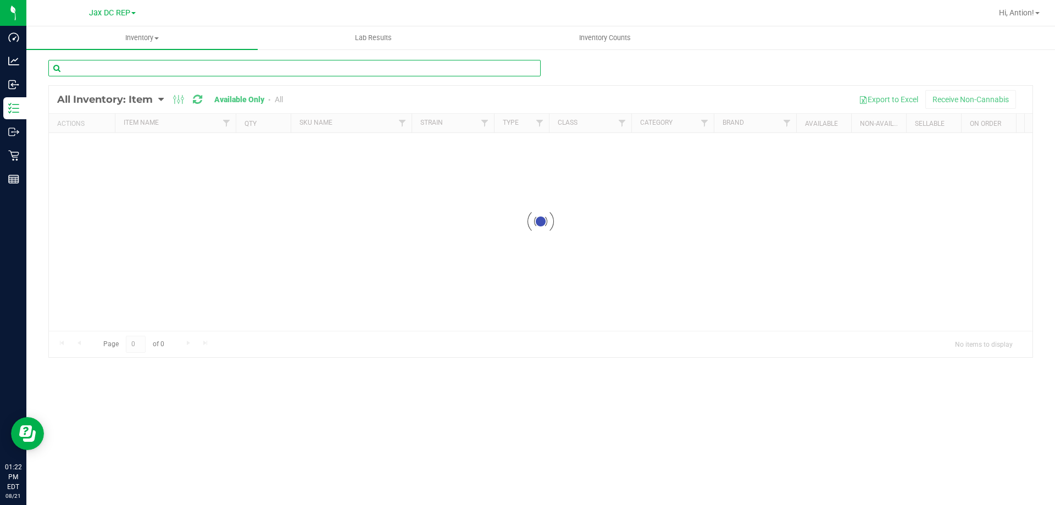
click at [159, 71] on input "text" at bounding box center [294, 68] width 492 height 16
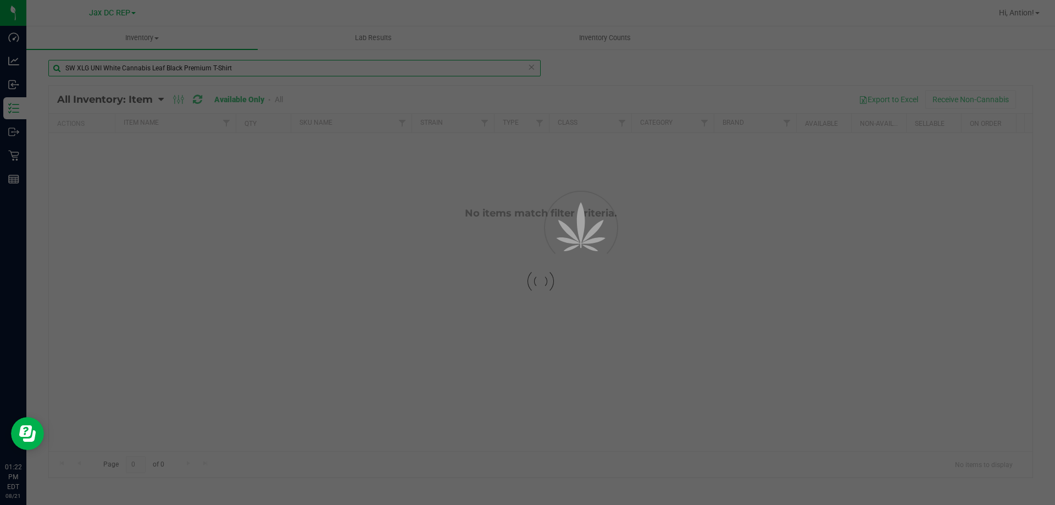
type input "SW XLG UNI White Cannabis Leaf Black Premium T-Shirt"
click at [202, 199] on div at bounding box center [540, 282] width 983 height 392
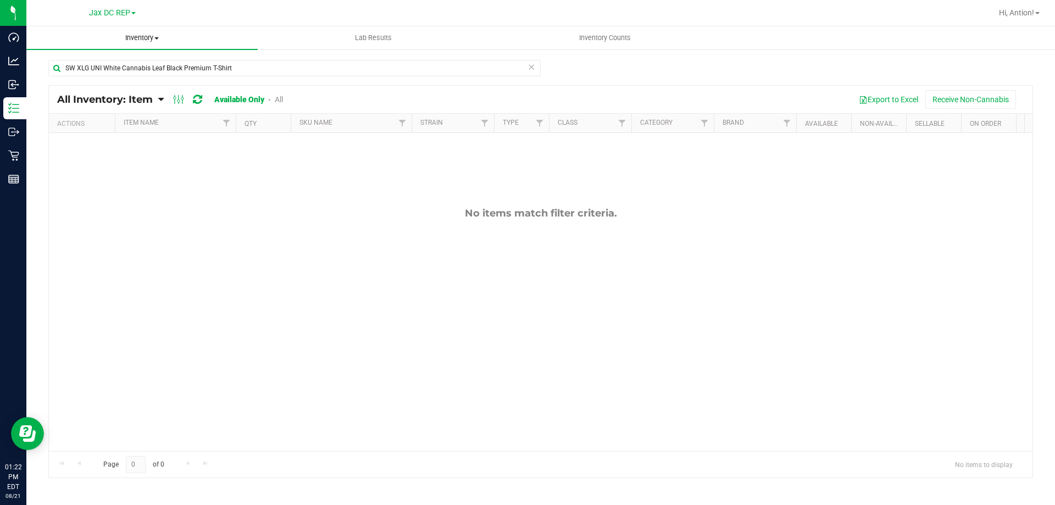
click at [149, 35] on span "Inventory" at bounding box center [141, 38] width 231 height 10
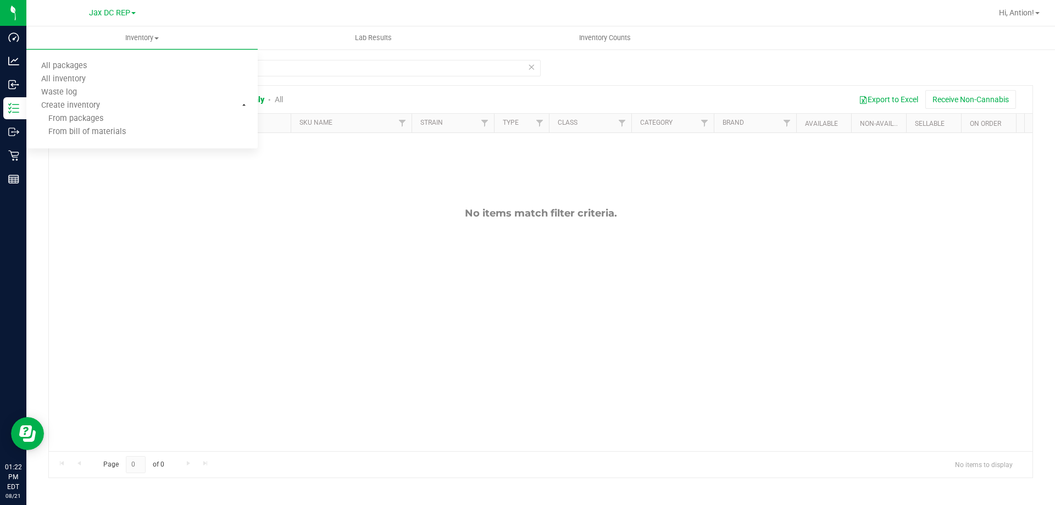
click at [120, 212] on div "No items match filter criteria." at bounding box center [540, 213] width 983 height 12
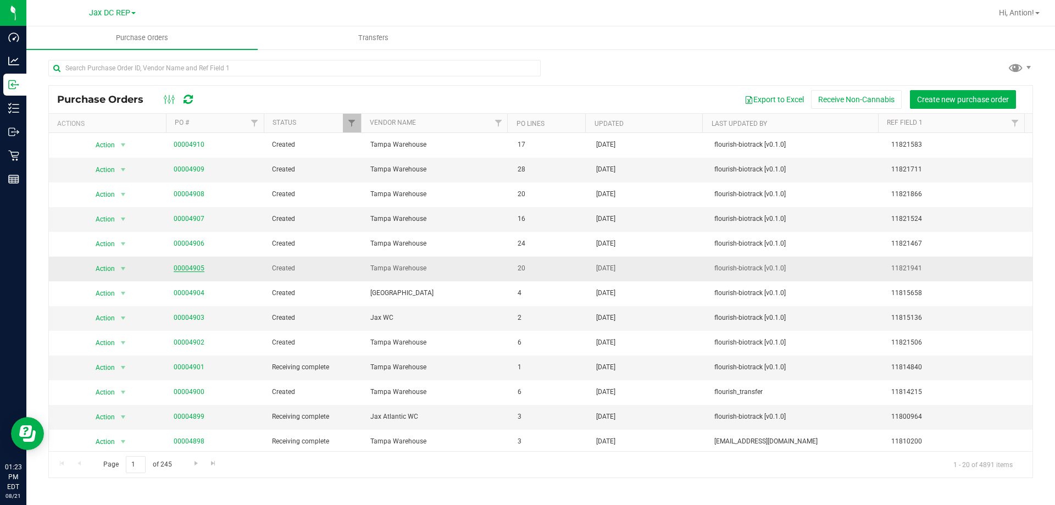
click at [191, 270] on link "00004905" at bounding box center [189, 268] width 31 height 8
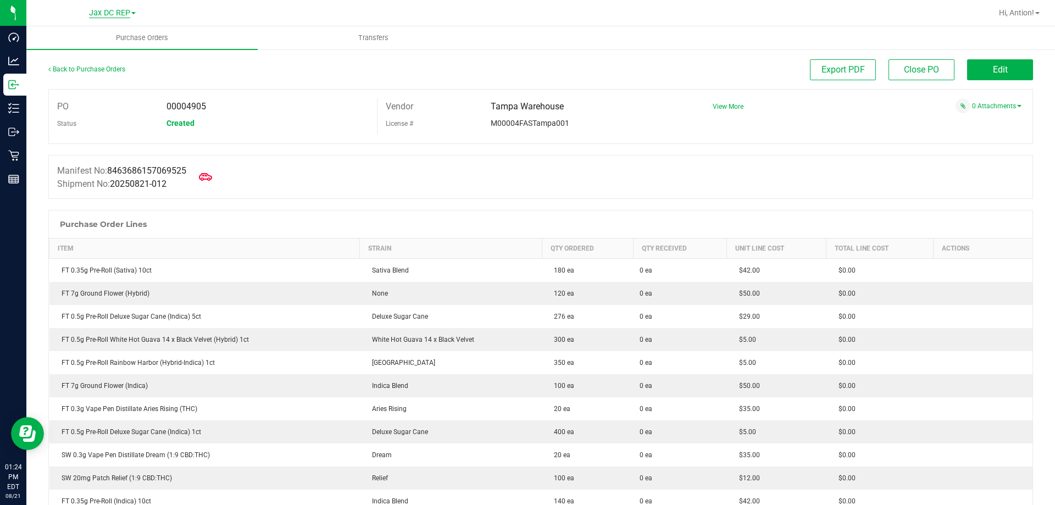
click at [114, 11] on span "Jax DC REP" at bounding box center [109, 13] width 41 height 10
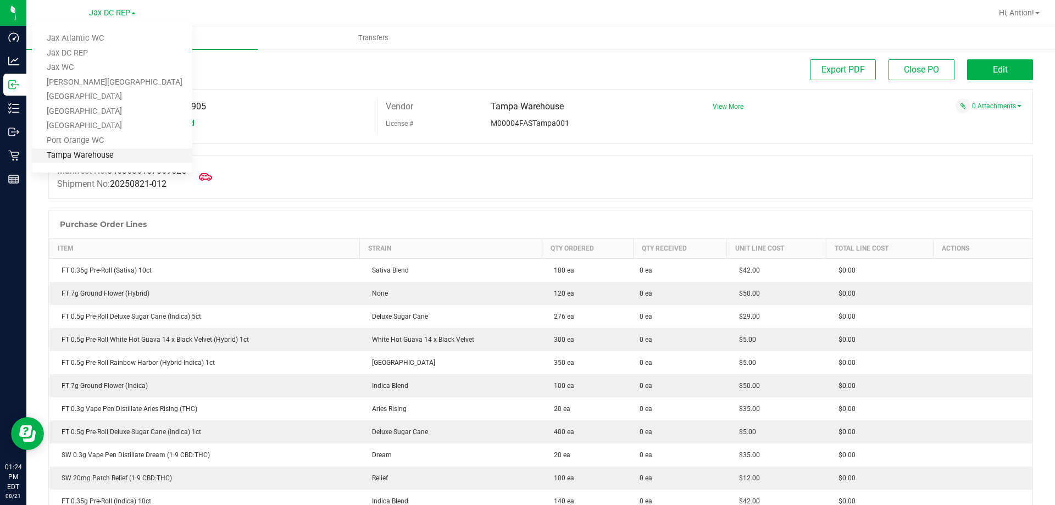
click at [90, 153] on link "Tampa Warehouse" at bounding box center [112, 155] width 160 height 15
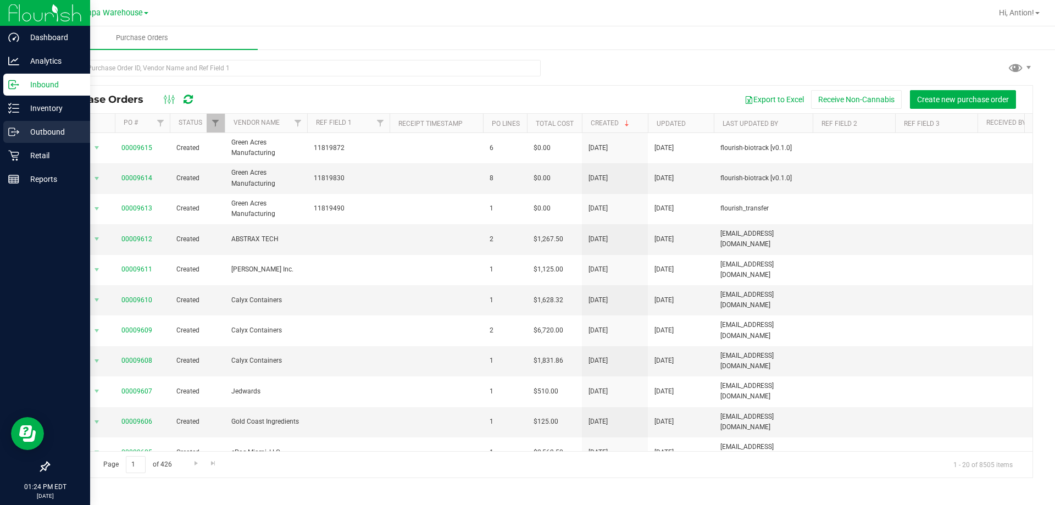
click at [44, 133] on p "Outbound" at bounding box center [52, 131] width 66 height 13
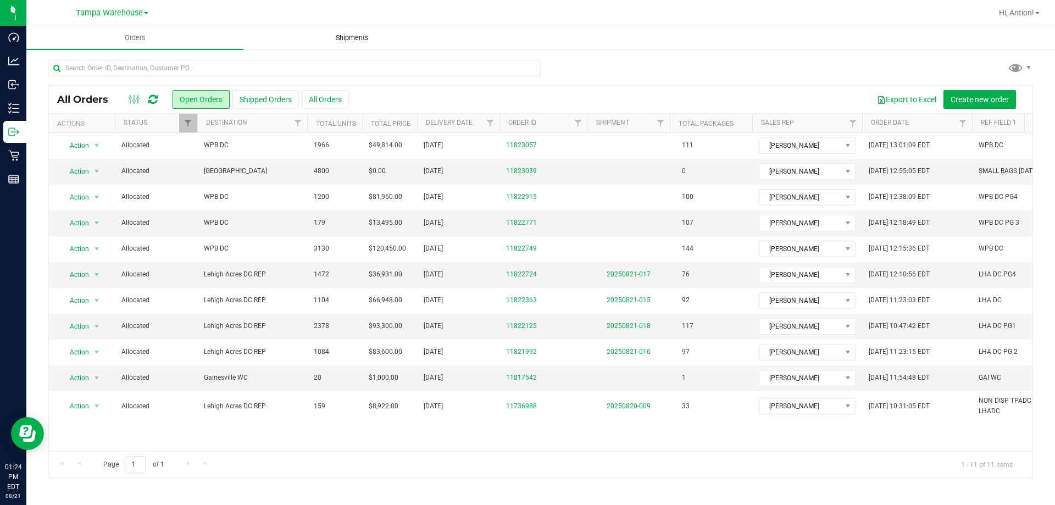
click at [341, 36] on span "Shipments" at bounding box center [352, 38] width 63 height 10
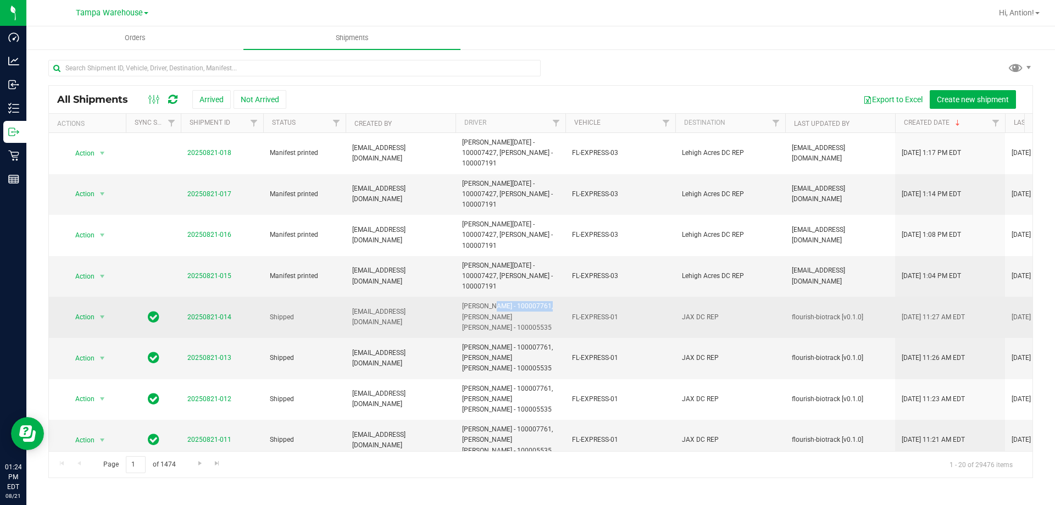
drag, startPoint x: 461, startPoint y: 264, endPoint x: 511, endPoint y: 264, distance: 50.0
click at [511, 297] on td "[PERSON_NAME] - 100007761, [PERSON_NAME] [PERSON_NAME] - 100005535" at bounding box center [510, 317] width 110 height 41
copy span "[PERSON_NAME]"
drag, startPoint x: 464, startPoint y: 276, endPoint x: 517, endPoint y: 272, distance: 52.8
click at [517, 301] on span "[PERSON_NAME] - 100007761, [PERSON_NAME] [PERSON_NAME] - 100005535" at bounding box center [510, 317] width 97 height 32
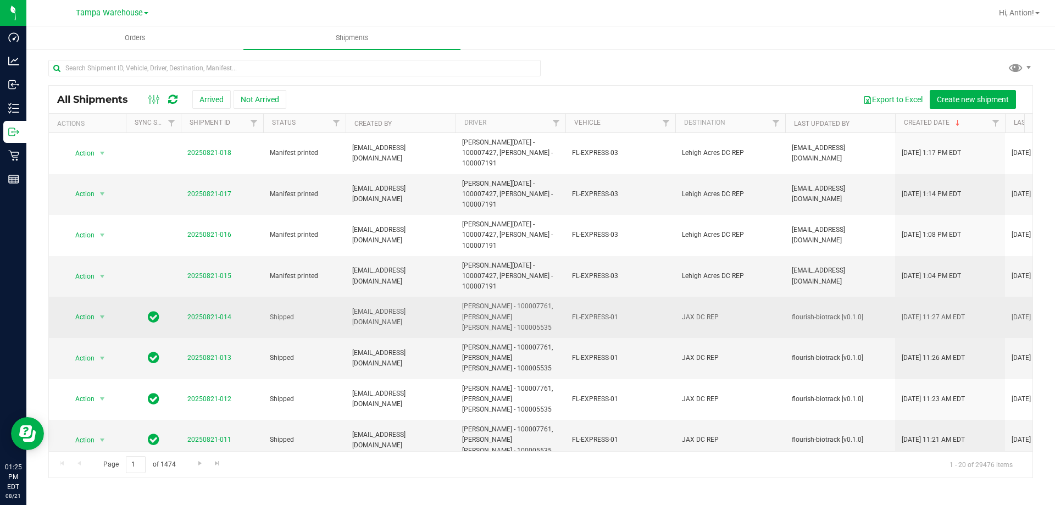
click at [457, 297] on td "[PERSON_NAME] - 100007761, [PERSON_NAME] [PERSON_NAME] - 100005535" at bounding box center [510, 317] width 110 height 41
drag, startPoint x: 462, startPoint y: 275, endPoint x: 527, endPoint y: 273, distance: 64.9
click at [527, 301] on span "[PERSON_NAME] - 100007761, [PERSON_NAME] [PERSON_NAME] - 100005535" at bounding box center [510, 317] width 97 height 32
copy span "[PERSON_NAME] [PERSON_NAME]"
